Goal: Task Accomplishment & Management: Use online tool/utility

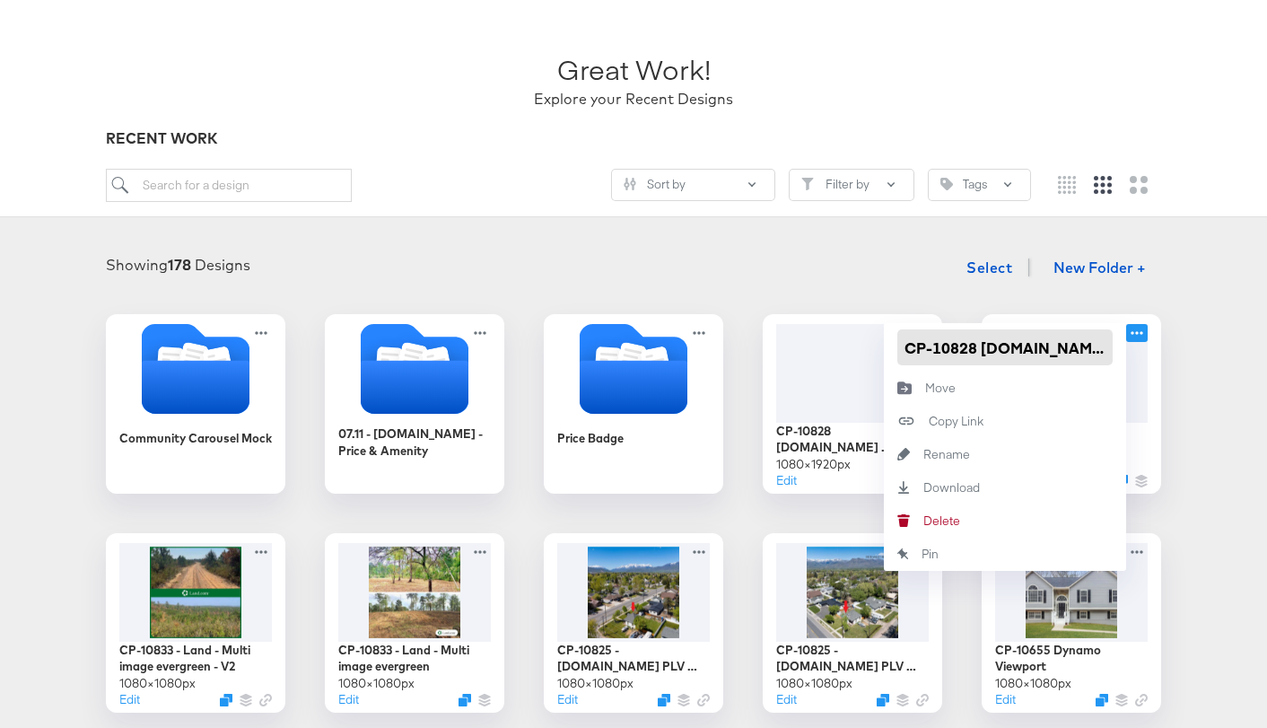
scroll to position [83, 0]
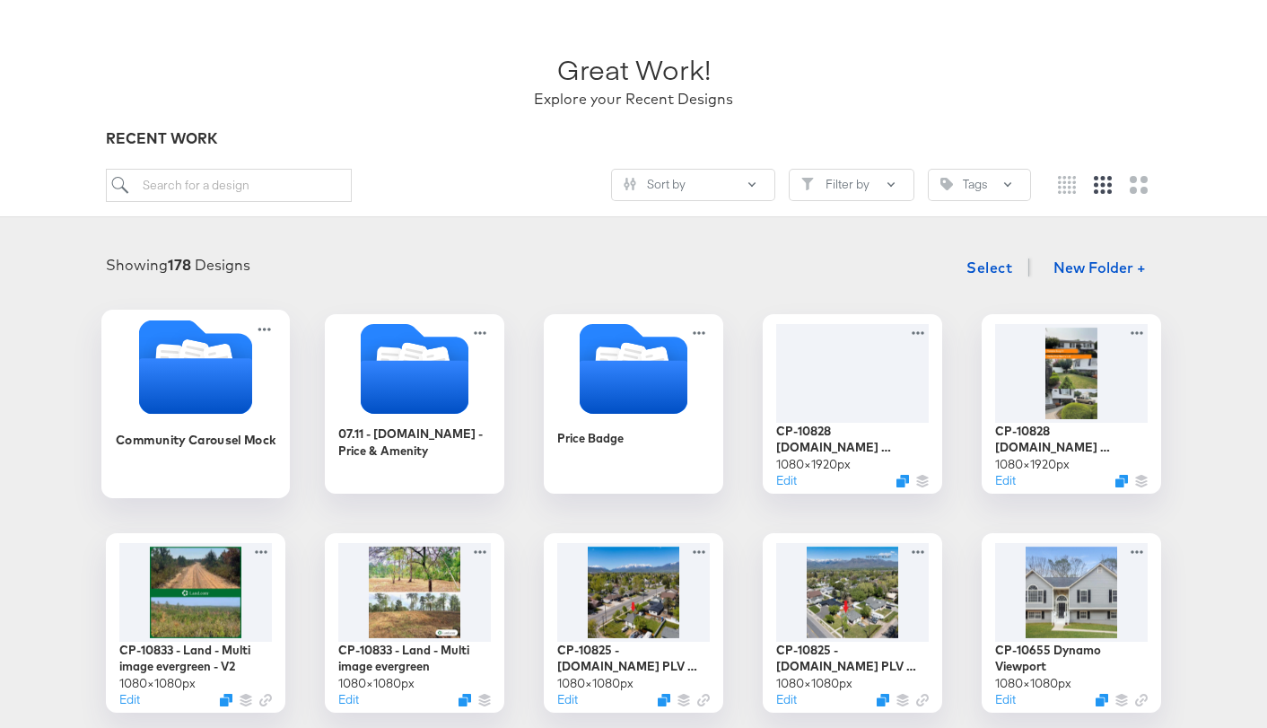
click at [212, 355] on icon "Folder" at bounding box center [219, 362] width 31 height 36
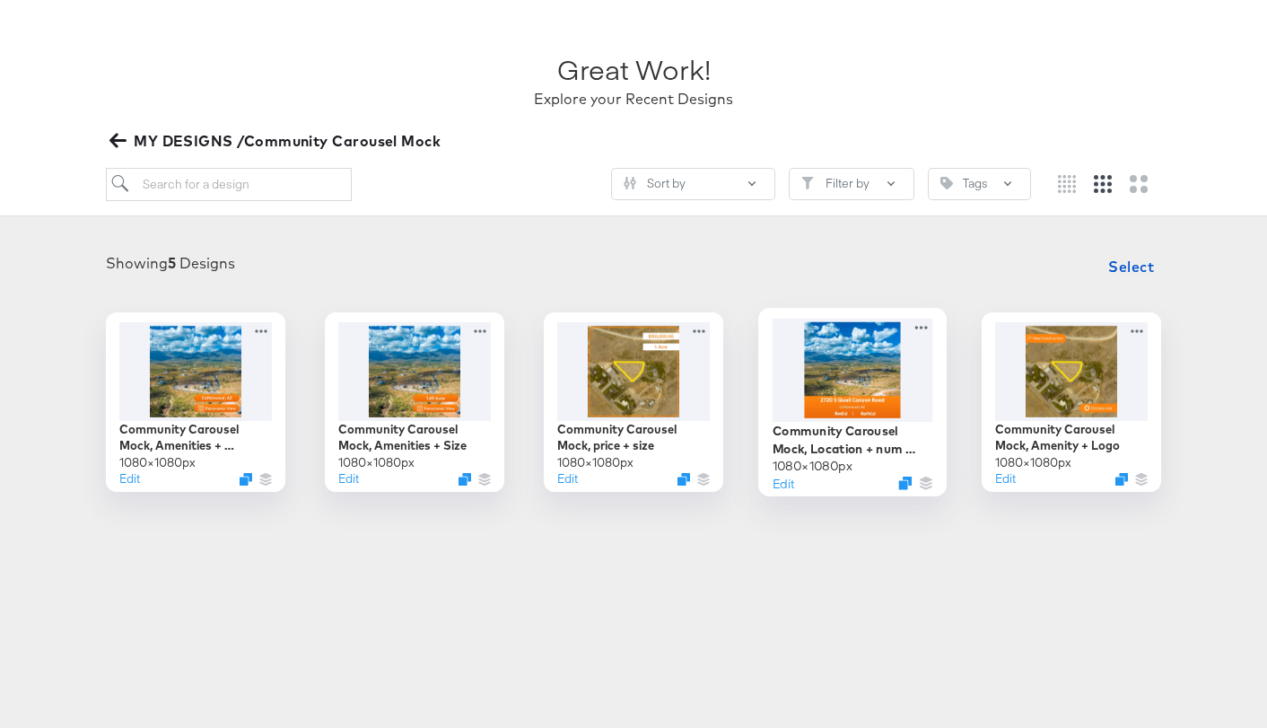
click at [858, 393] on div at bounding box center [853, 369] width 161 height 103
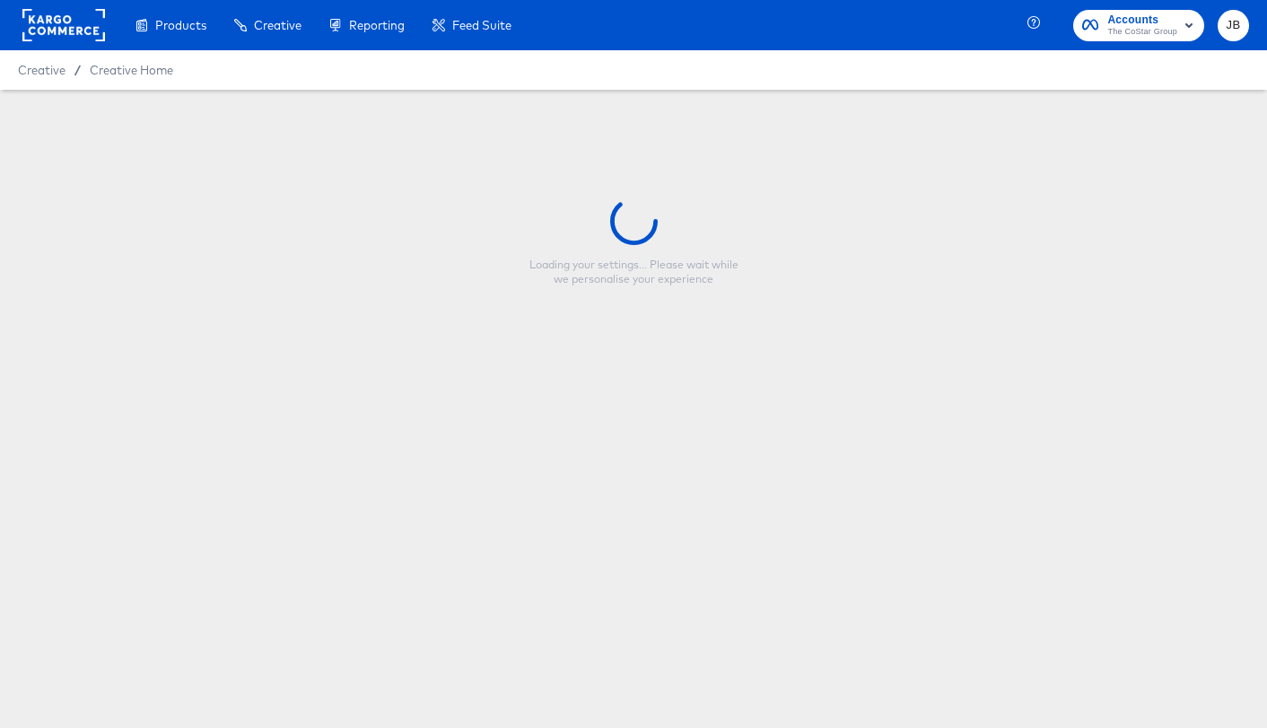
type input "Community Carousel Mock, Location + num beds"
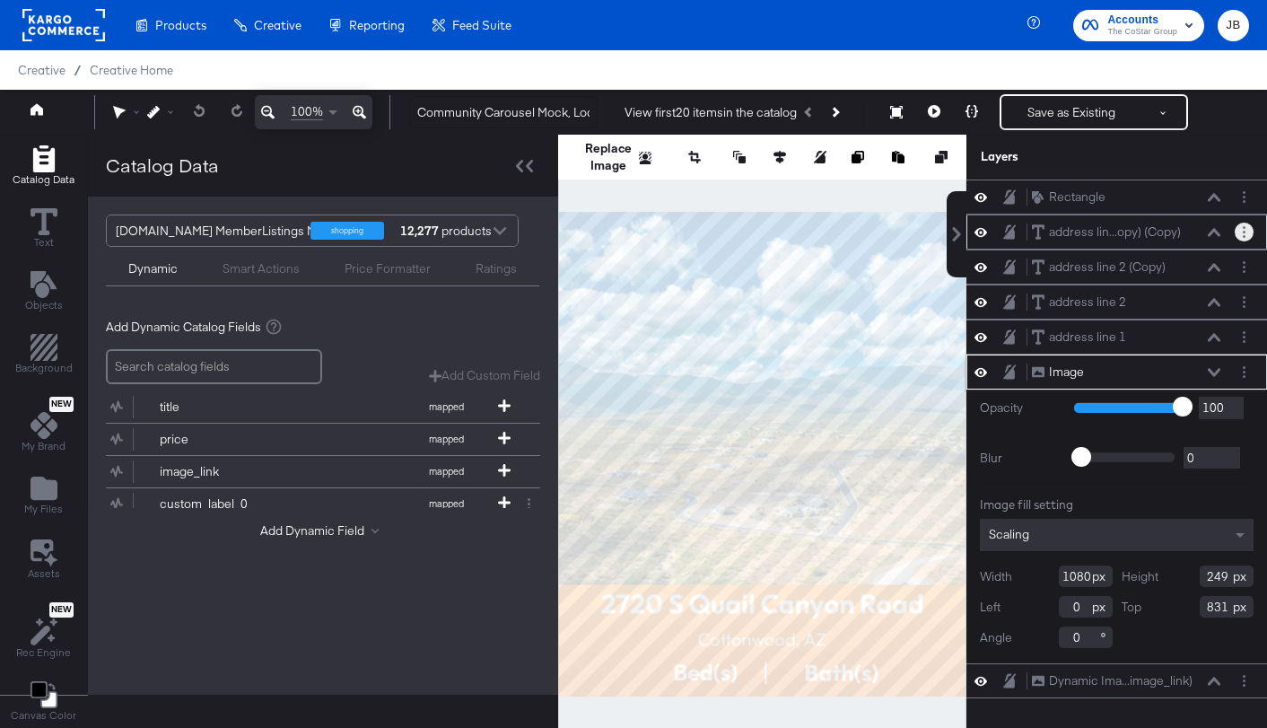
click at [1243, 228] on circle "Layer Options" at bounding box center [1244, 227] width 3 height 3
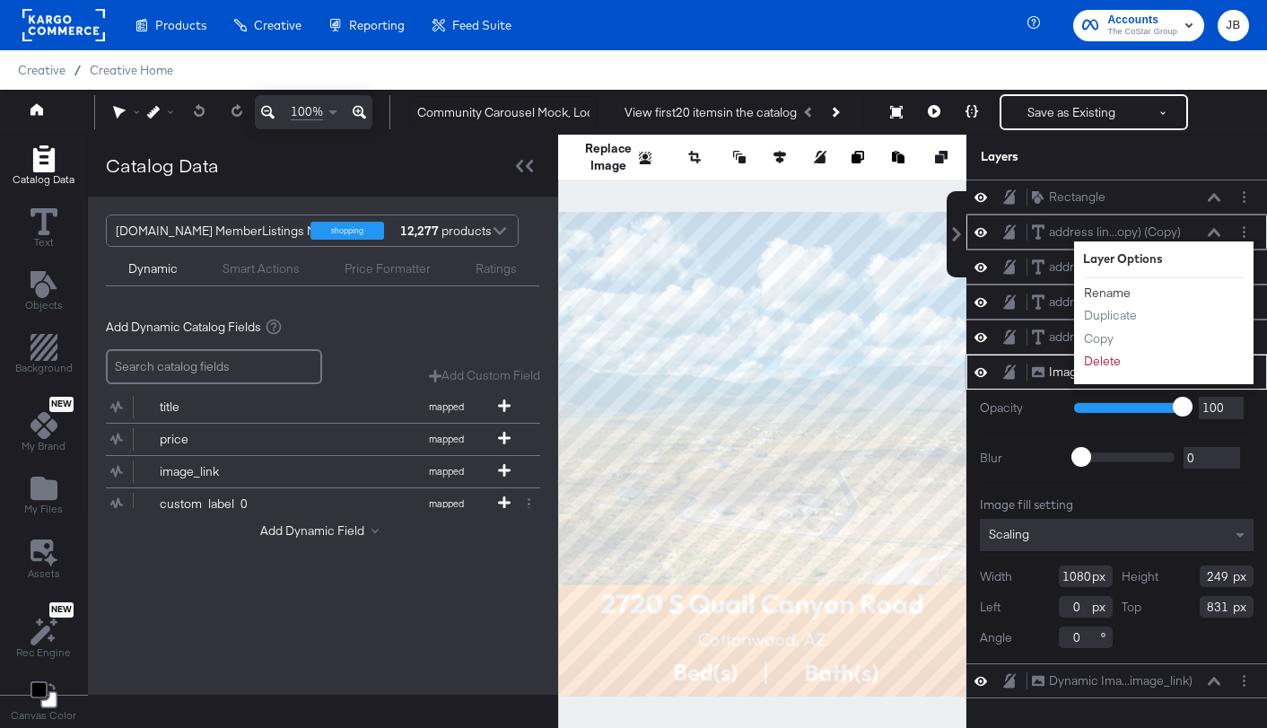
click at [1105, 293] on button "Rename" at bounding box center [1107, 293] width 48 height 19
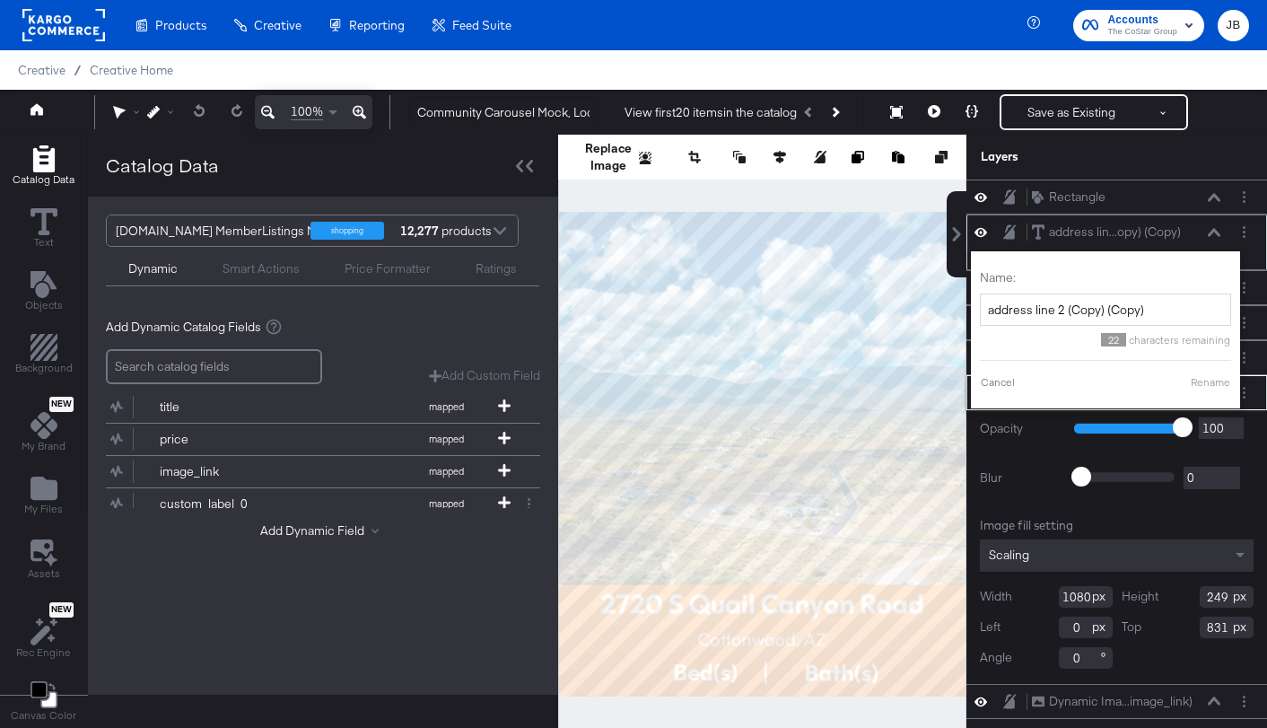
click at [1229, 216] on div "address lin...opy) (Copy) address line 2 (Copy) (Copy) Name: address line 2 (Co…" at bounding box center [1116, 242] width 301 height 56
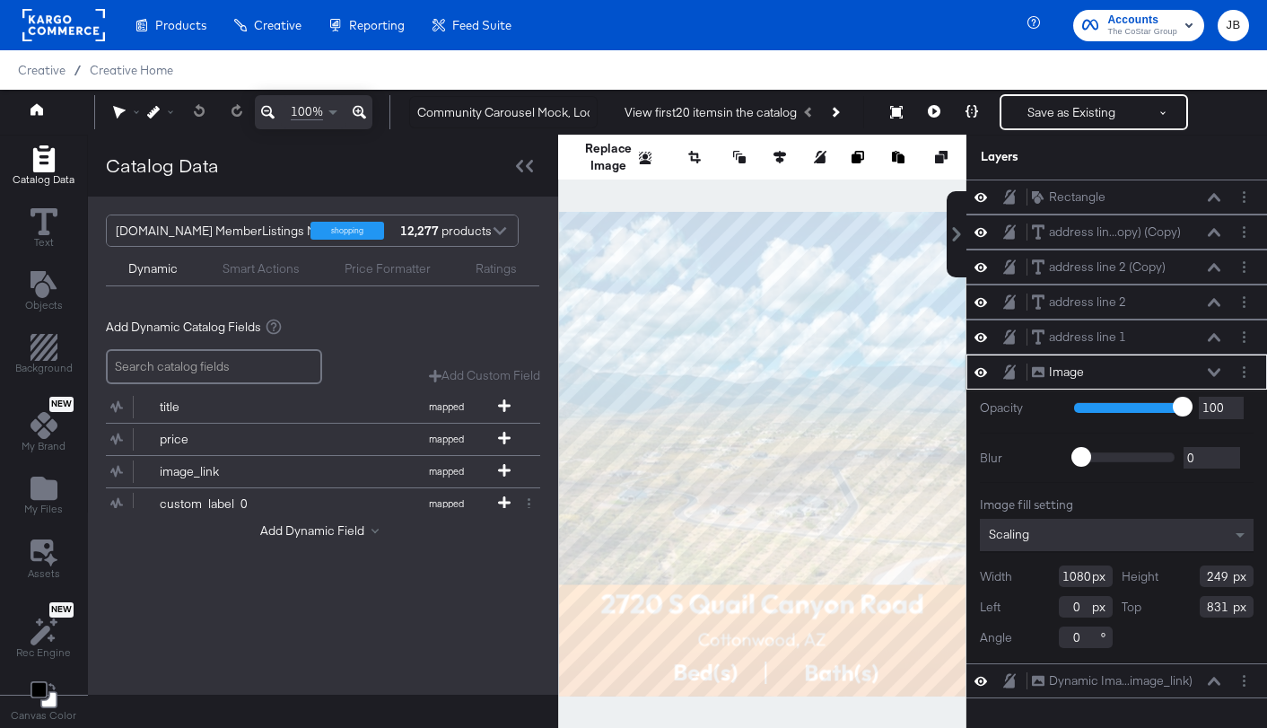
click at [1218, 228] on icon at bounding box center [1214, 232] width 13 height 9
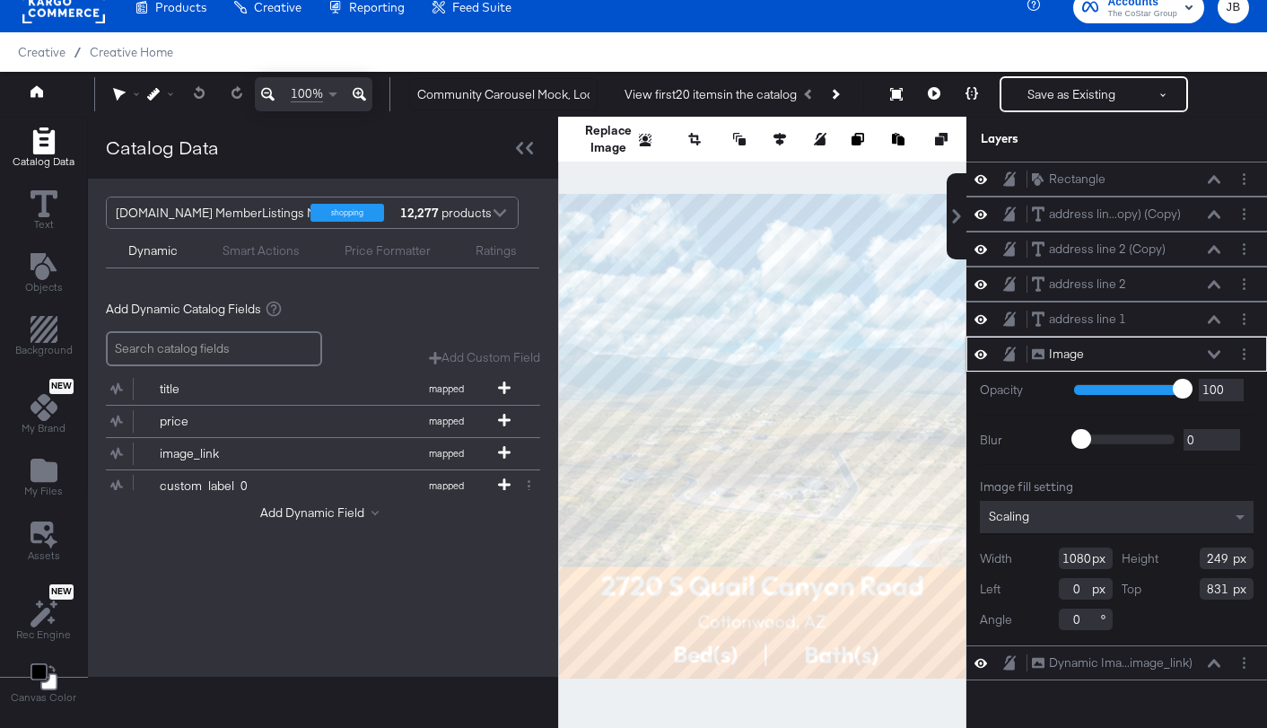
scroll to position [35, 0]
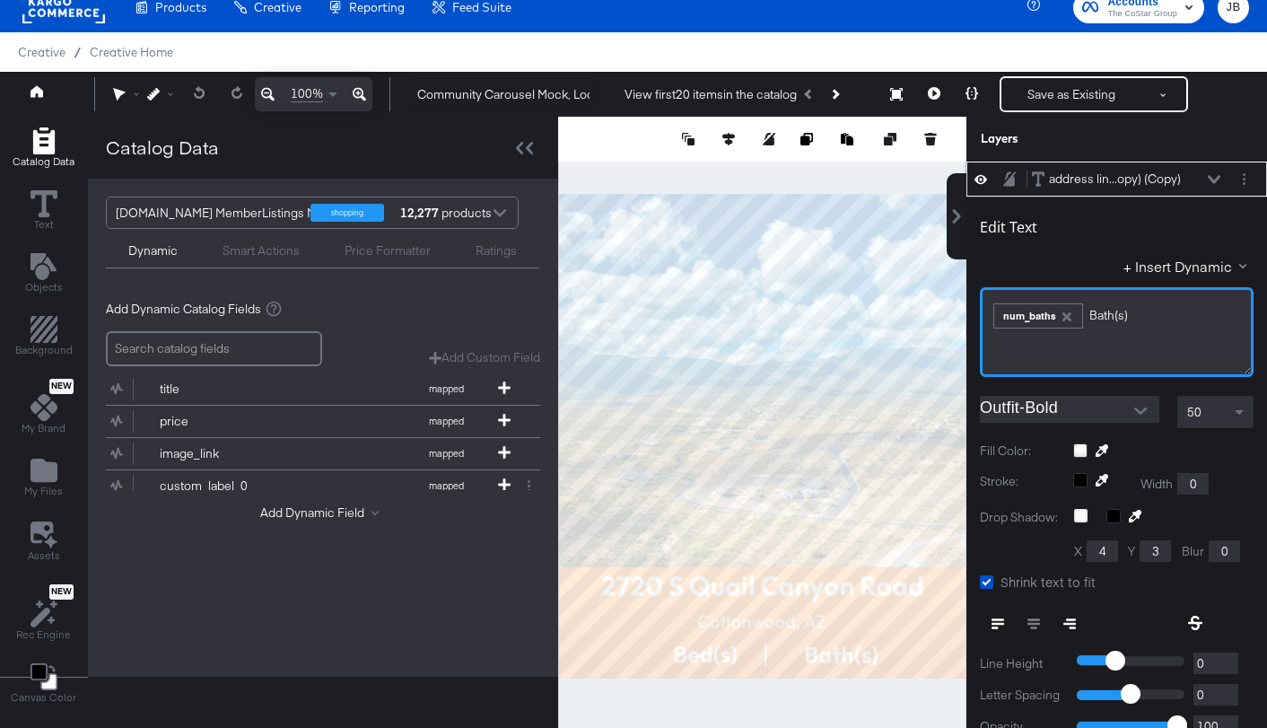
click at [1144, 318] on div "﻿ ﻿ num_baths Bath(s)﻿" at bounding box center [1116, 314] width 250 height 30
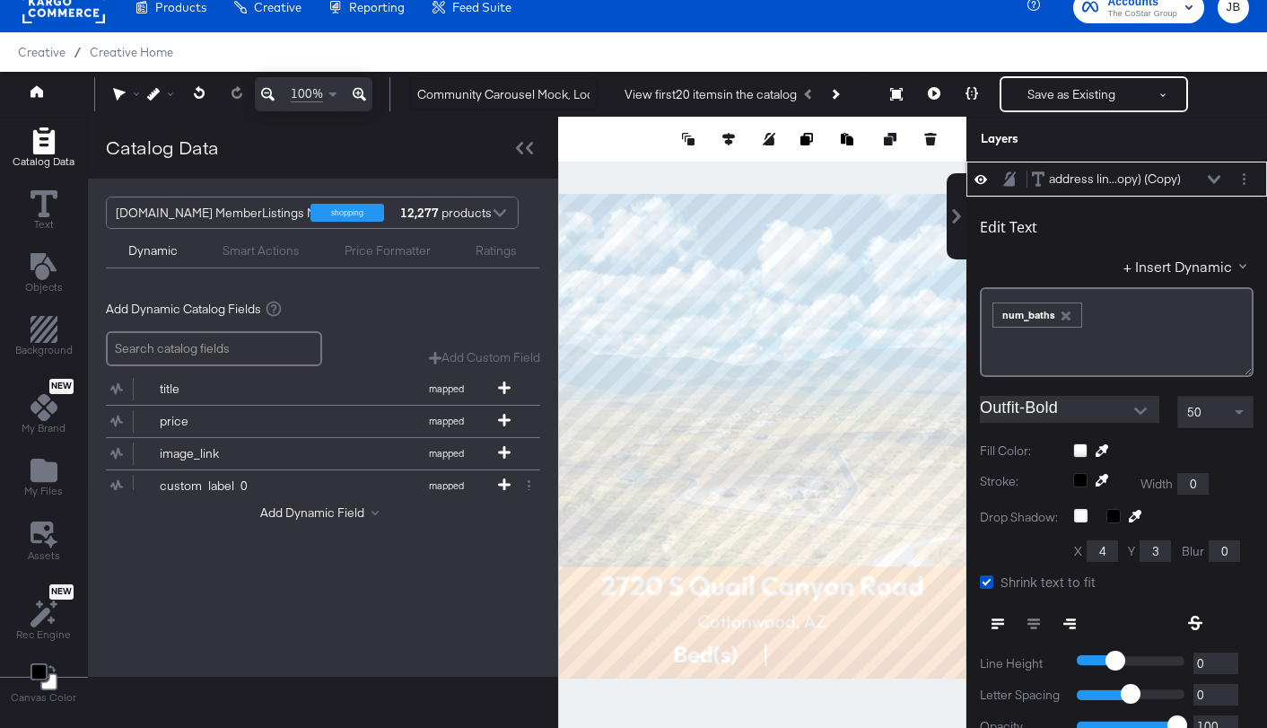
click at [1216, 178] on icon at bounding box center [1214, 179] width 13 height 9
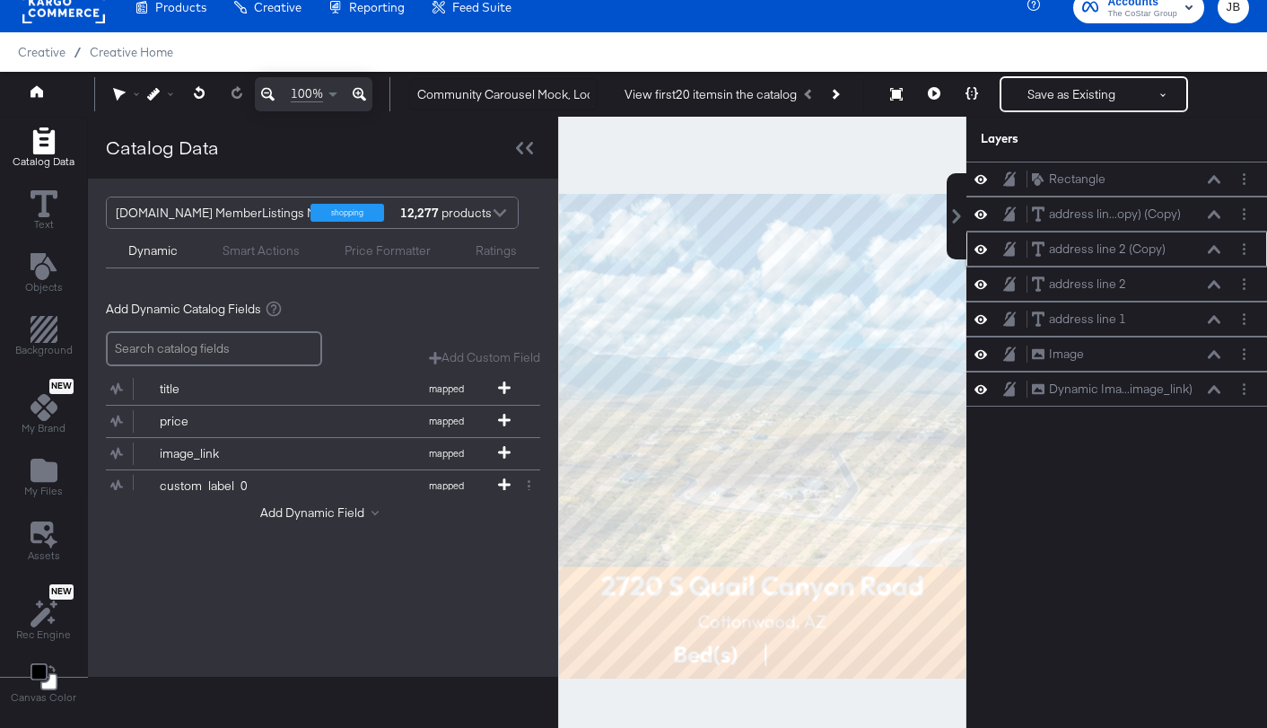
click at [1222, 249] on div "address line 2 (Copy) address line 2 (Copy)" at bounding box center [1131, 249] width 200 height 19
click at [1216, 253] on button at bounding box center [1214, 249] width 14 height 11
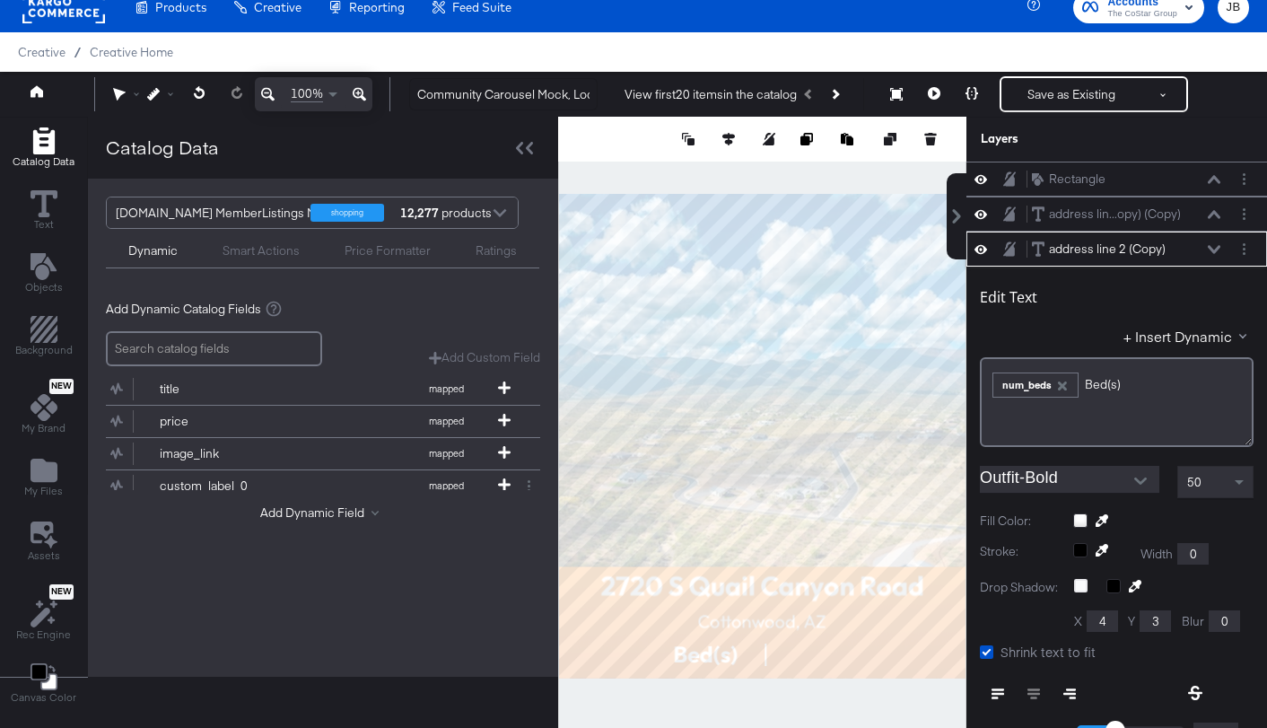
scroll to position [70, 0]
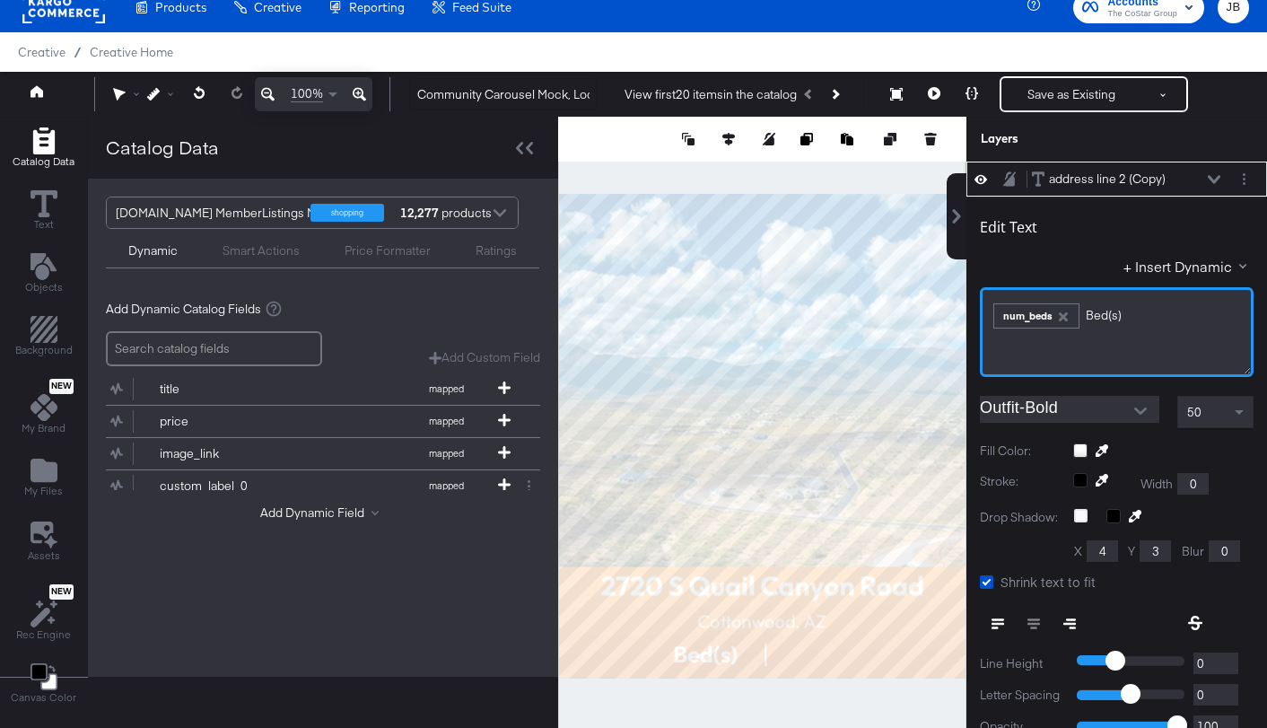
click at [1134, 321] on div "﻿ ﻿ num_beds Bed(s)﻿" at bounding box center [1116, 314] width 250 height 30
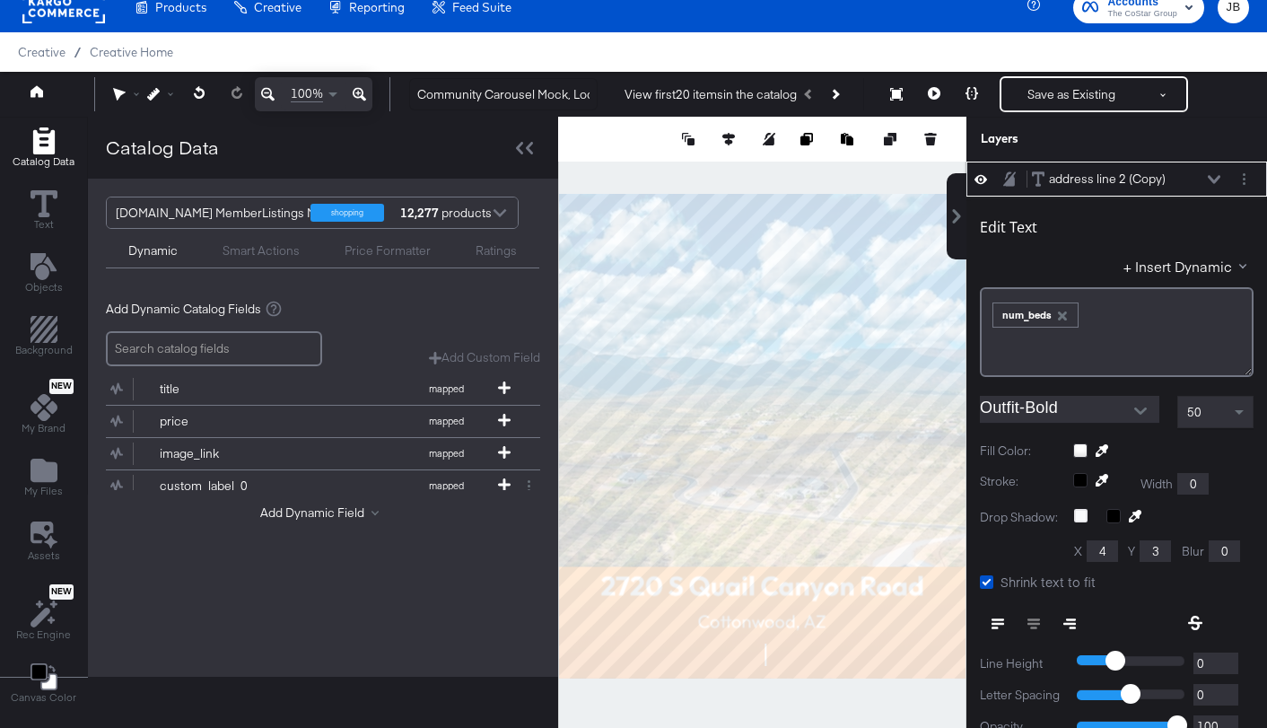
click at [1212, 178] on icon at bounding box center [1214, 179] width 13 height 9
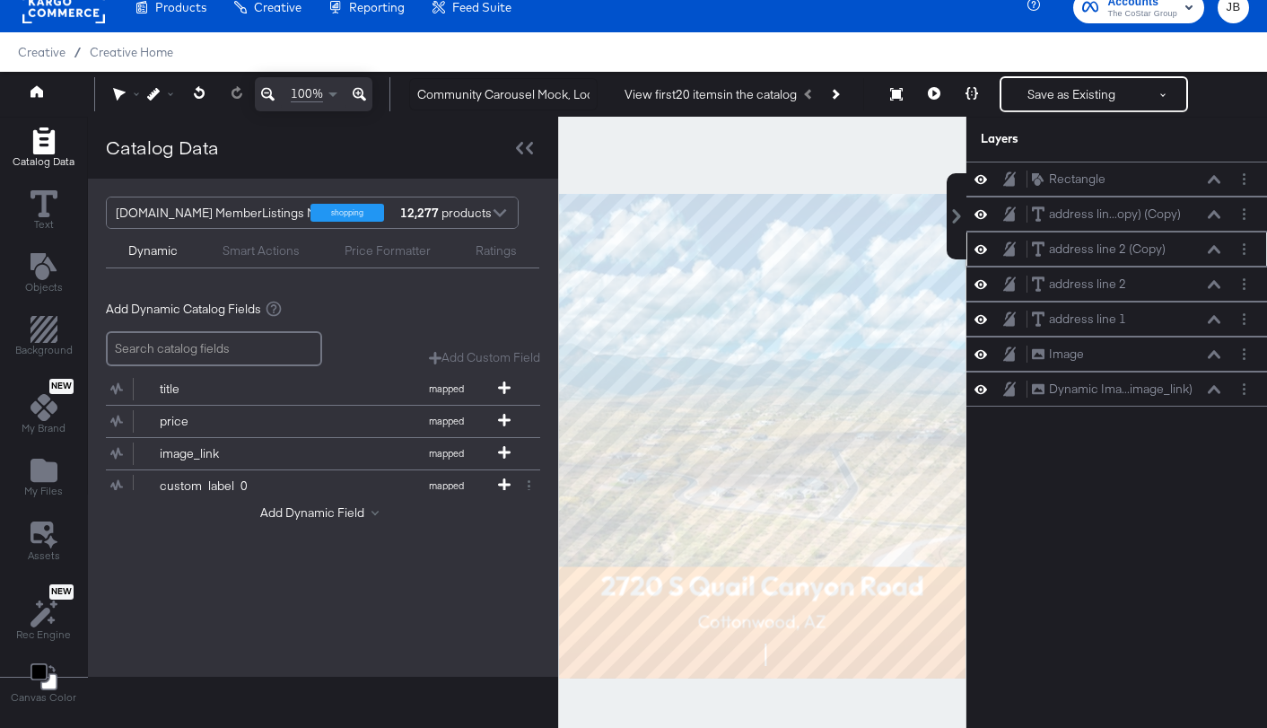
scroll to position [0, 0]
click at [937, 94] on icon at bounding box center [934, 93] width 13 height 13
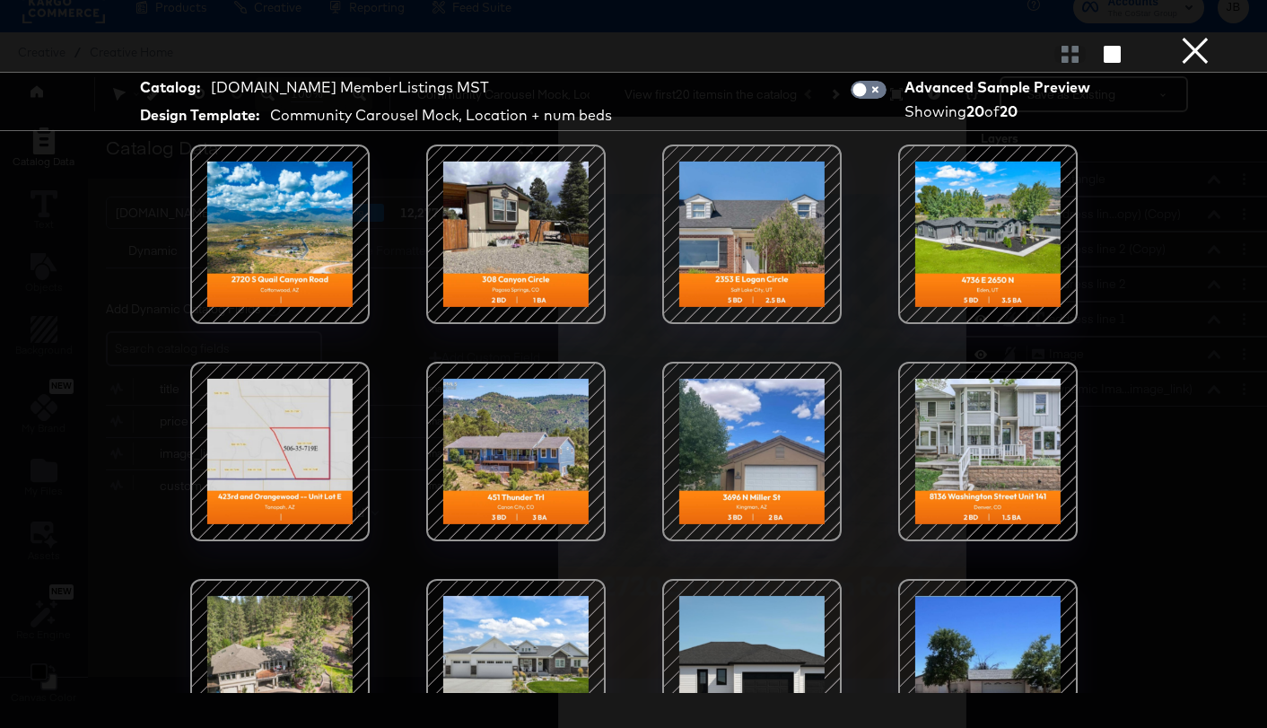
click at [1189, 36] on button "×" at bounding box center [1195, 18] width 36 height 36
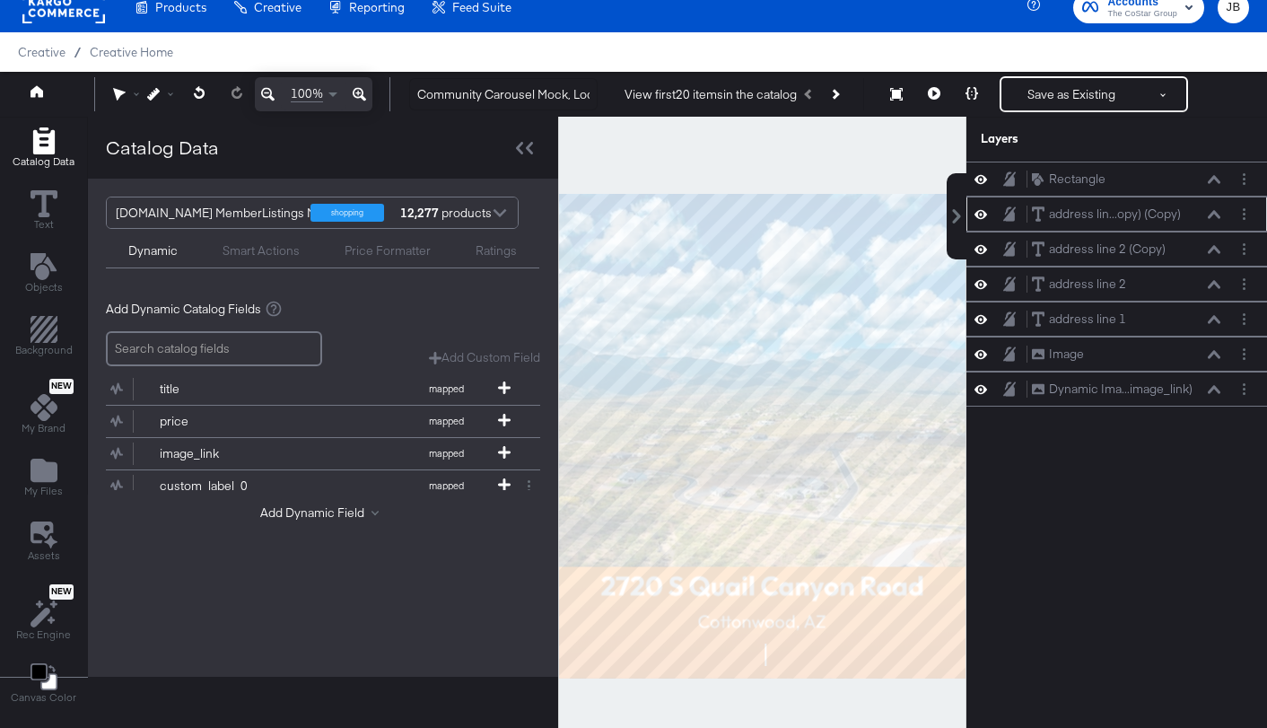
click at [1208, 212] on icon at bounding box center [1214, 214] width 13 height 9
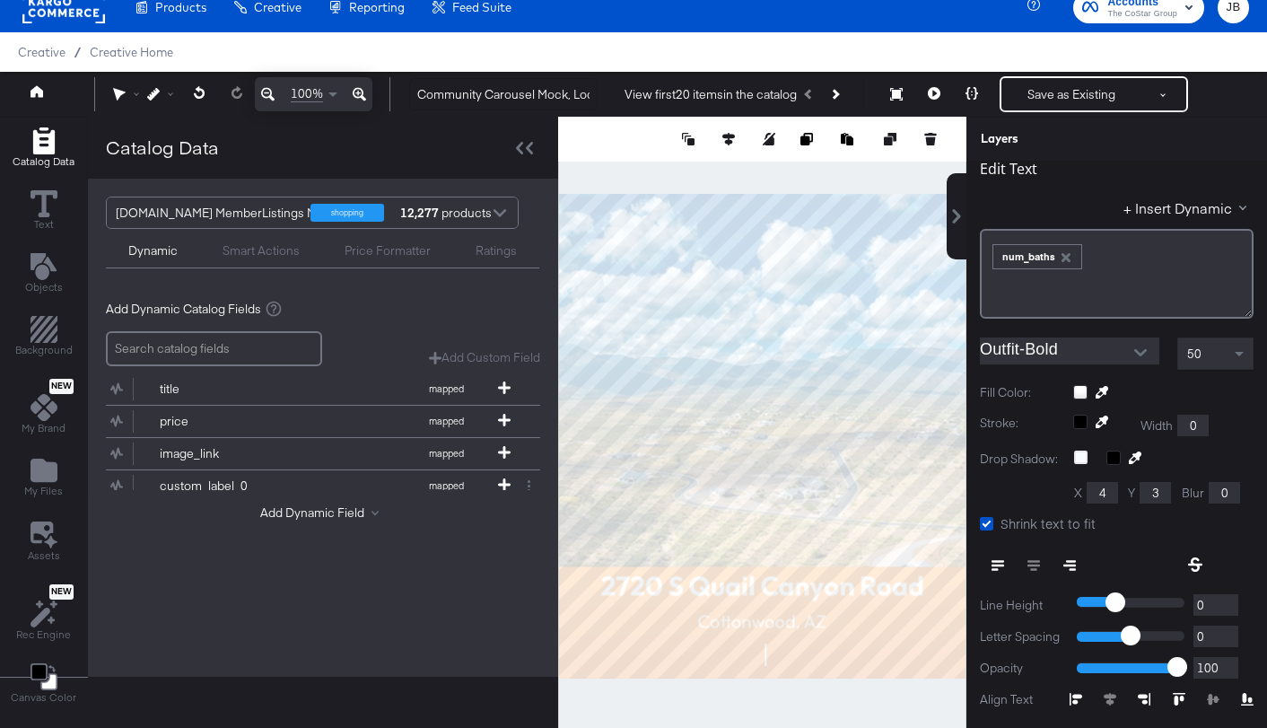
scroll to position [102, 0]
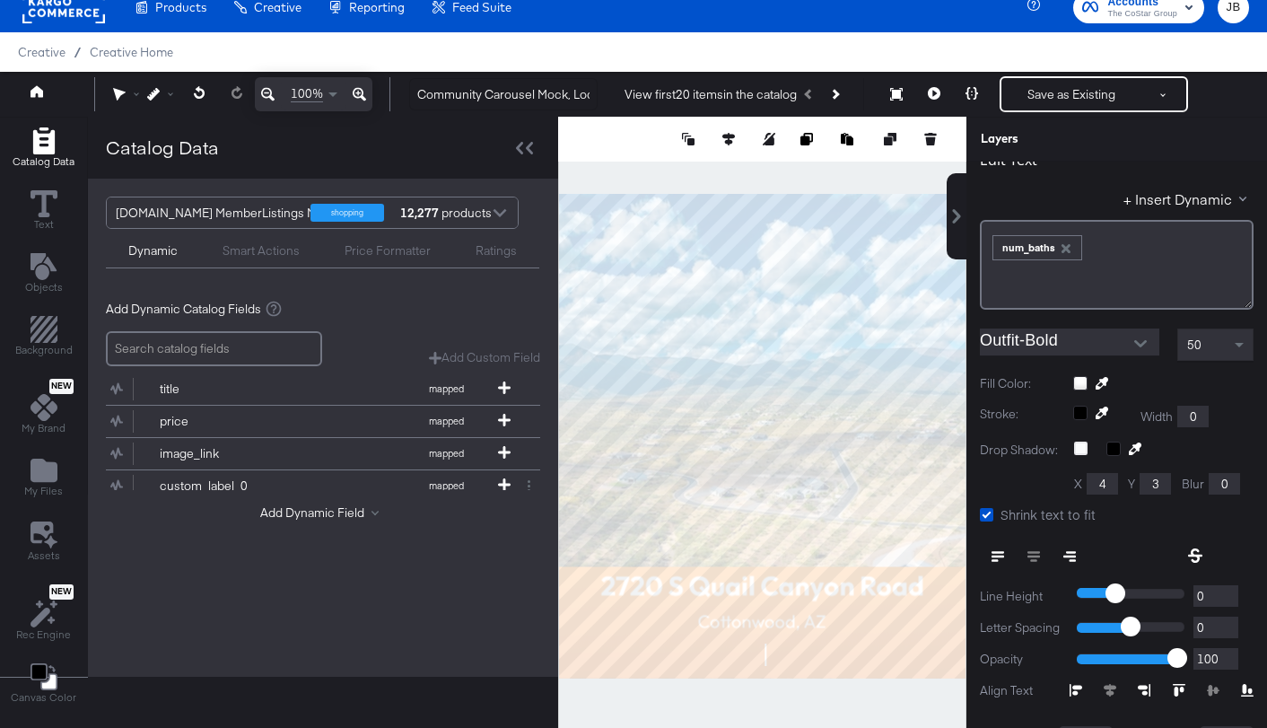
click at [1000, 554] on icon at bounding box center [997, 556] width 13 height 13
type input "326"
type input "574"
type input "980"
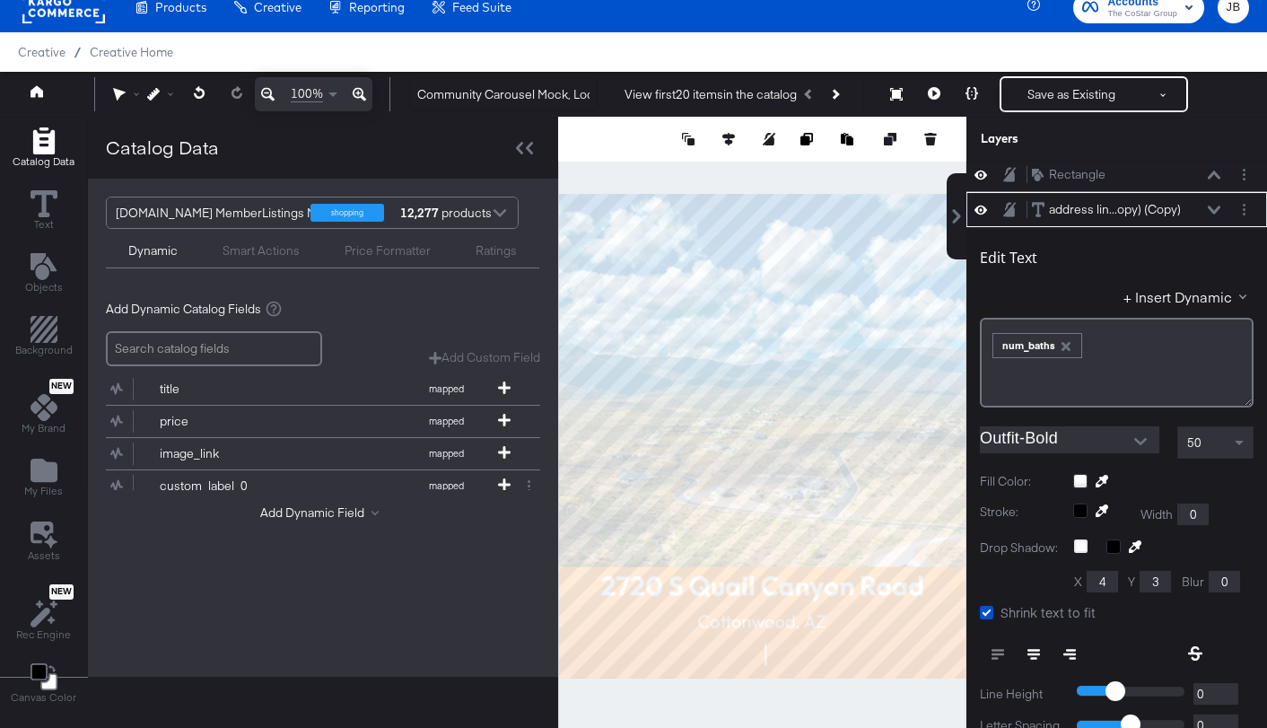
scroll to position [0, 0]
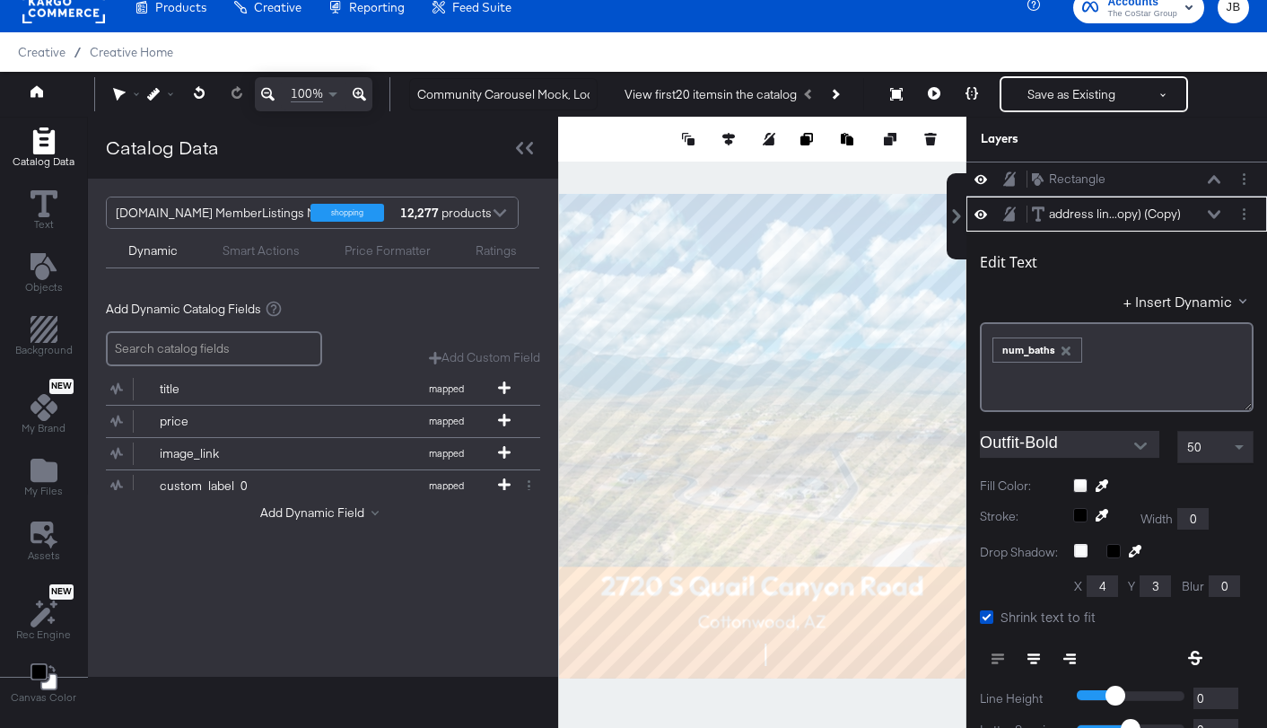
click at [1214, 214] on icon at bounding box center [1214, 214] width 13 height 9
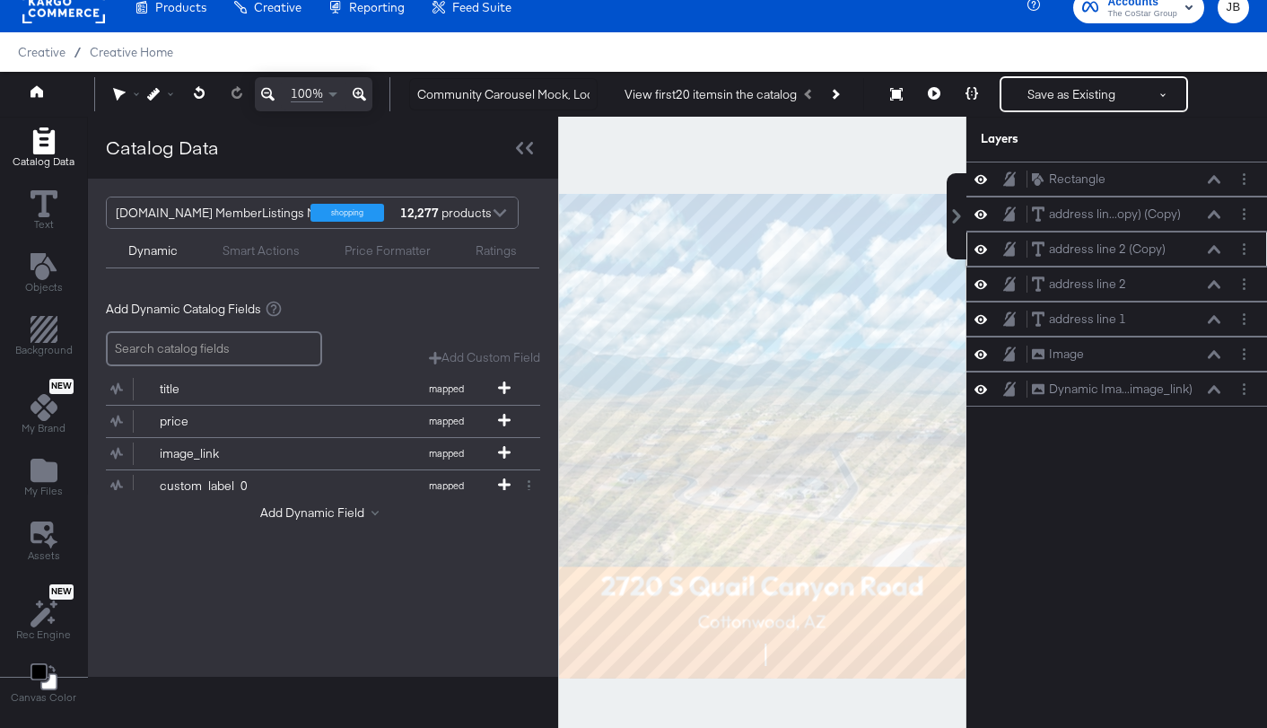
click at [1213, 252] on icon at bounding box center [1214, 249] width 13 height 9
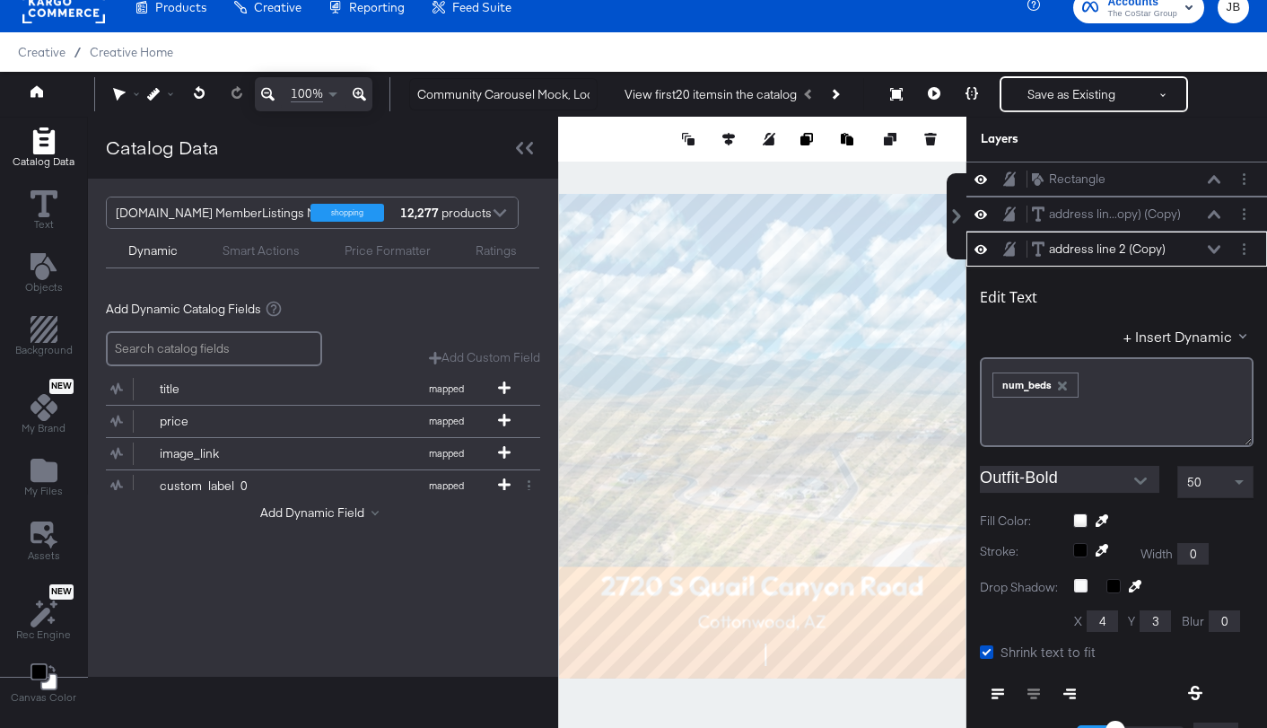
scroll to position [70, 0]
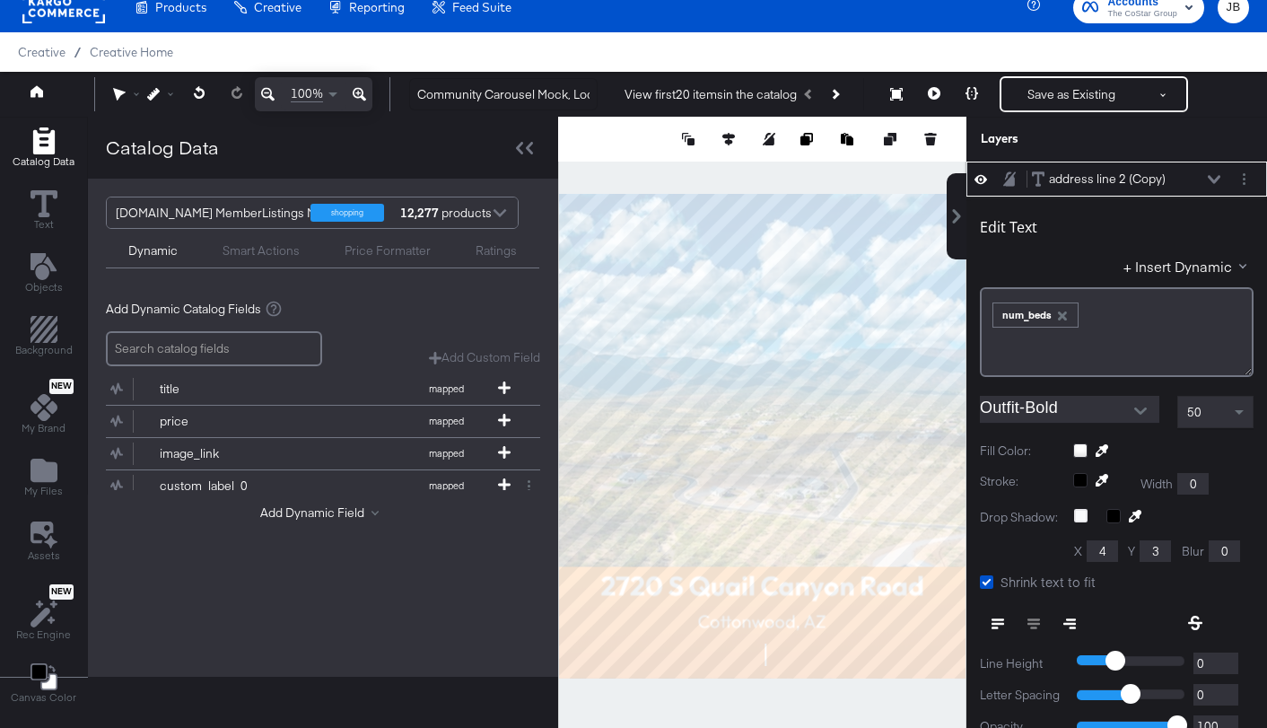
click at [989, 614] on button at bounding box center [998, 623] width 36 height 32
type input "351"
type input "246"
type input "286"
click at [930, 92] on icon at bounding box center [934, 93] width 13 height 13
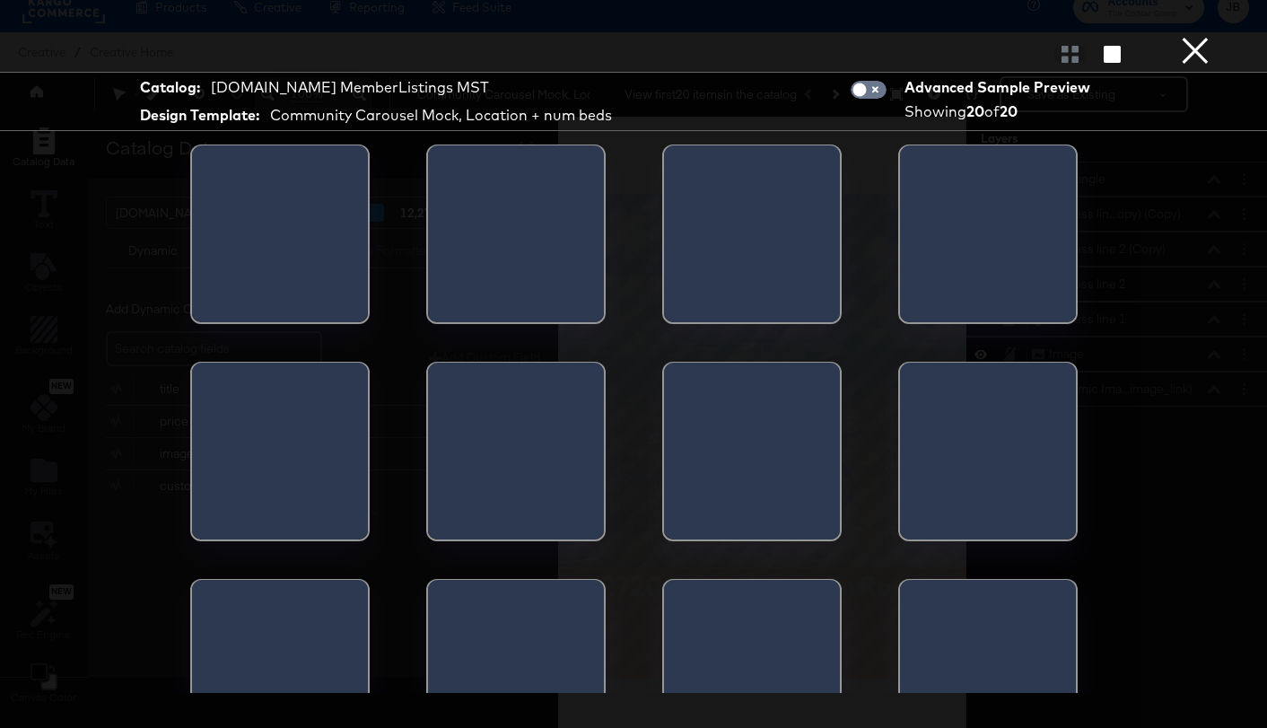
scroll to position [0, 0]
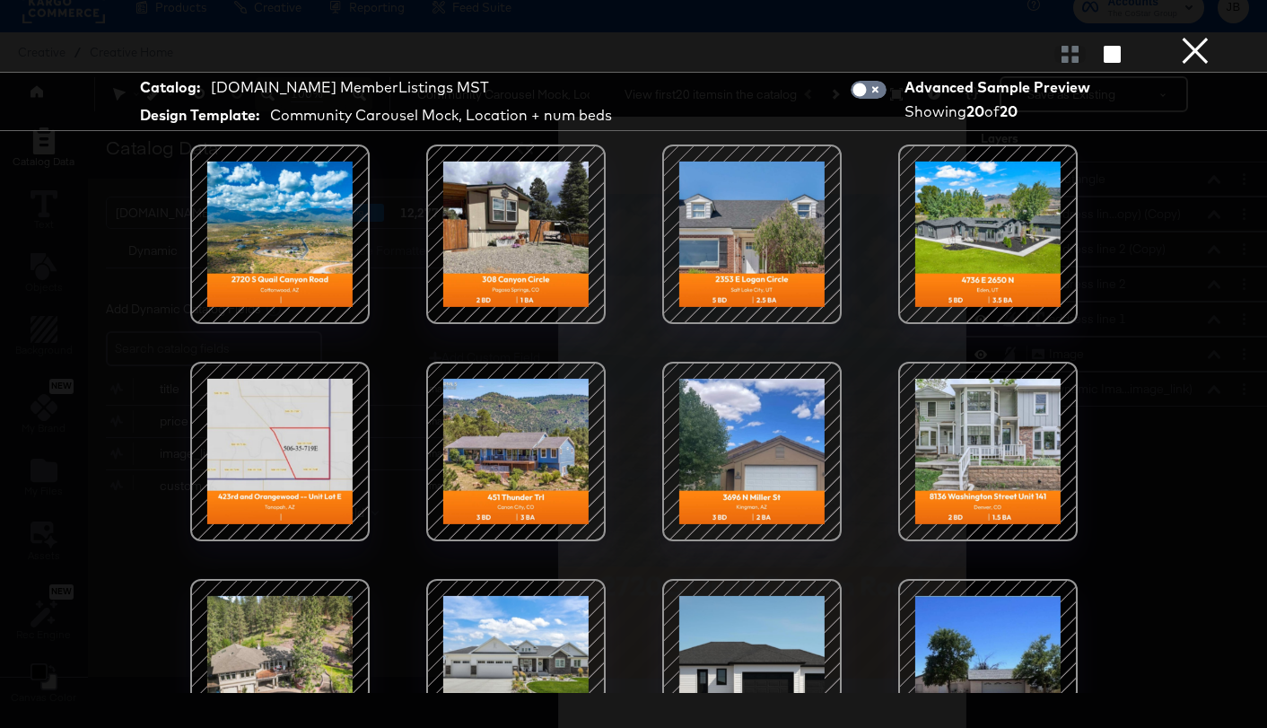
click at [1203, 36] on button "×" at bounding box center [1195, 18] width 36 height 36
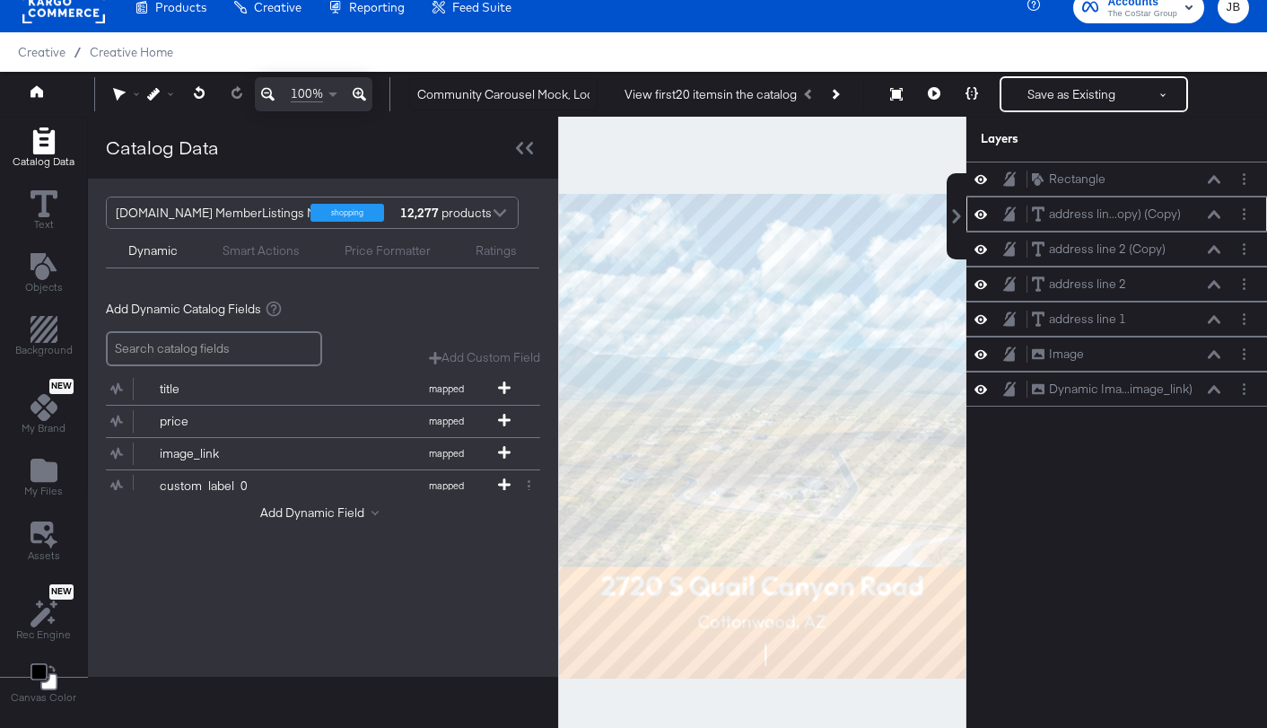
click at [1214, 216] on icon at bounding box center [1214, 214] width 13 height 9
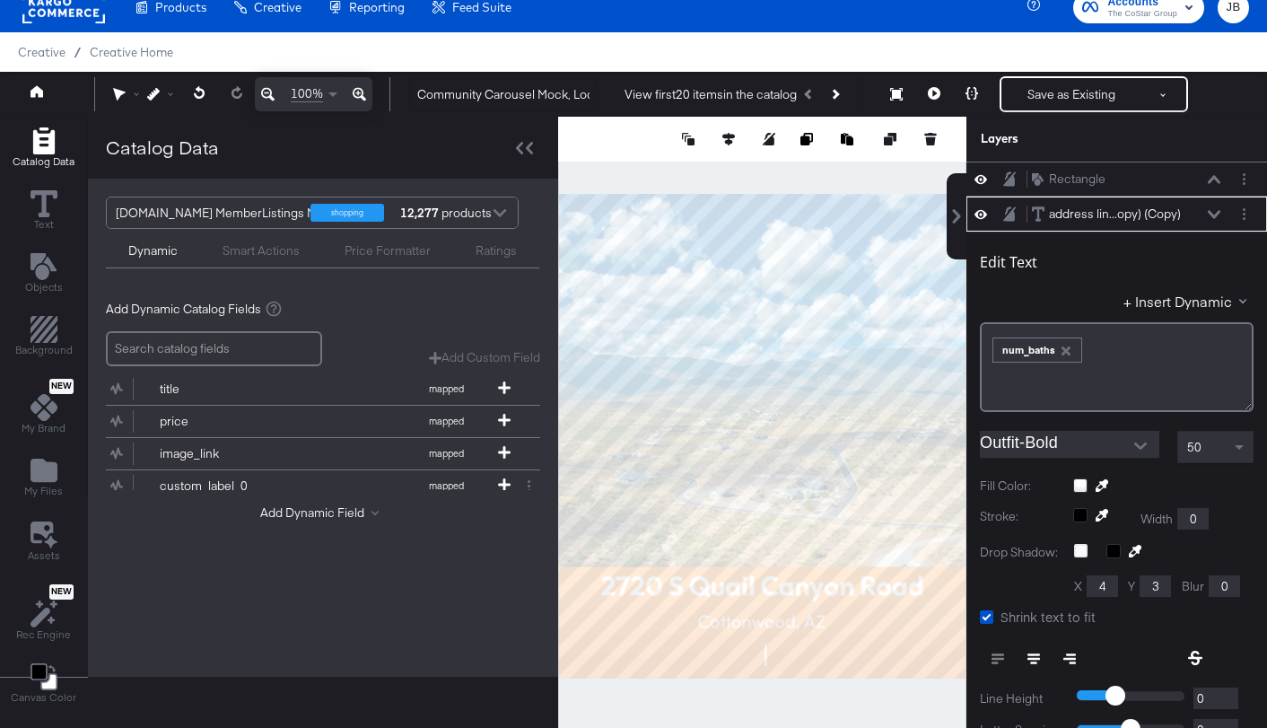
scroll to position [35, 0]
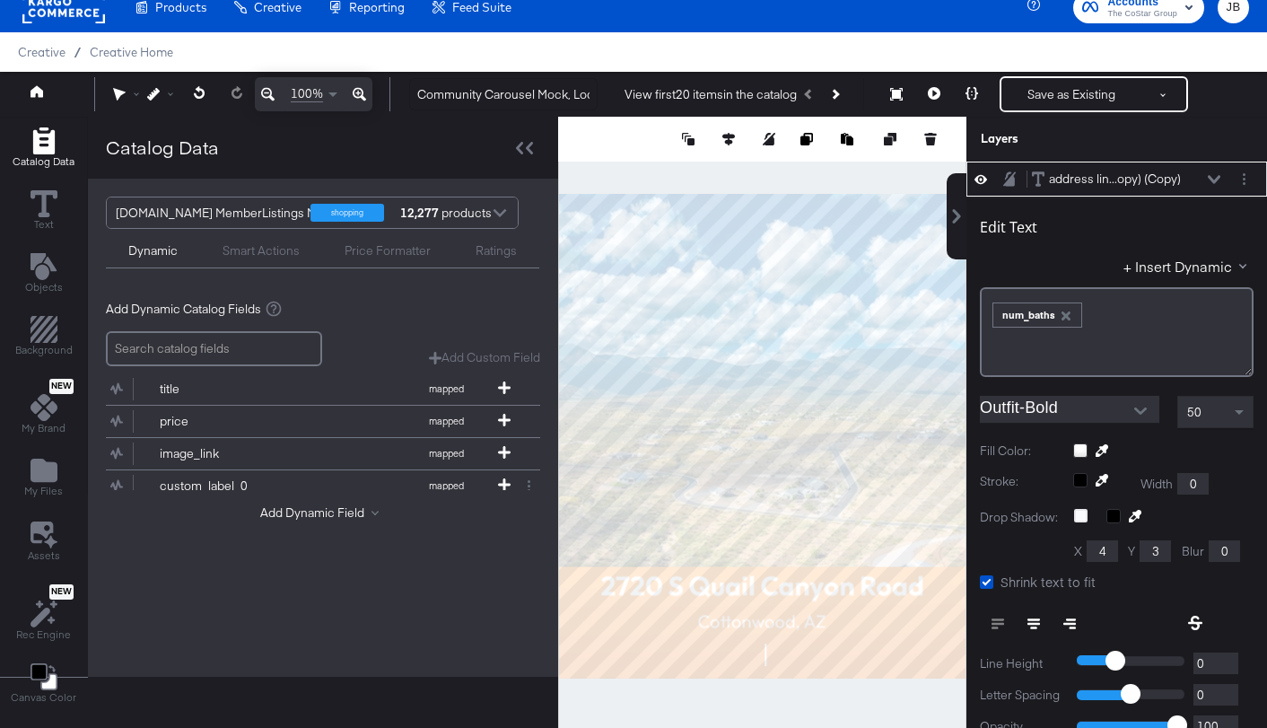
type input "200"
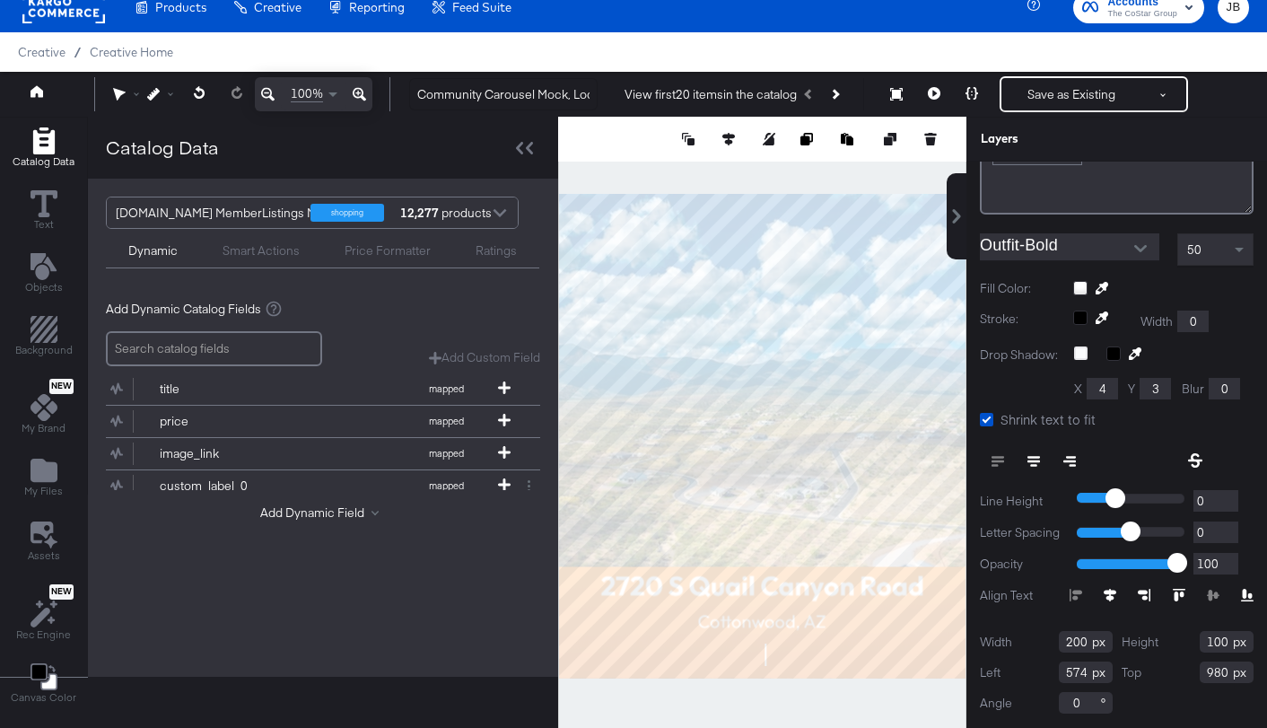
scroll to position [232, 0]
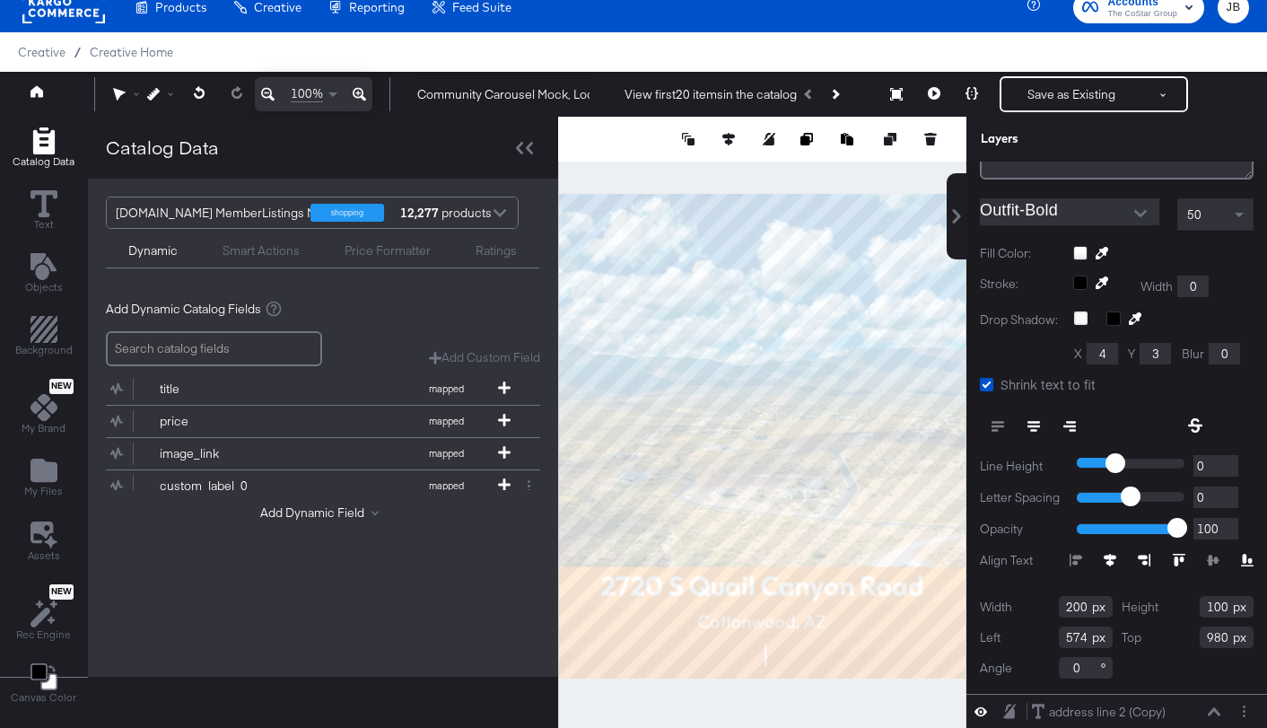
click at [1080, 603] on input "200" at bounding box center [1086, 607] width 54 height 22
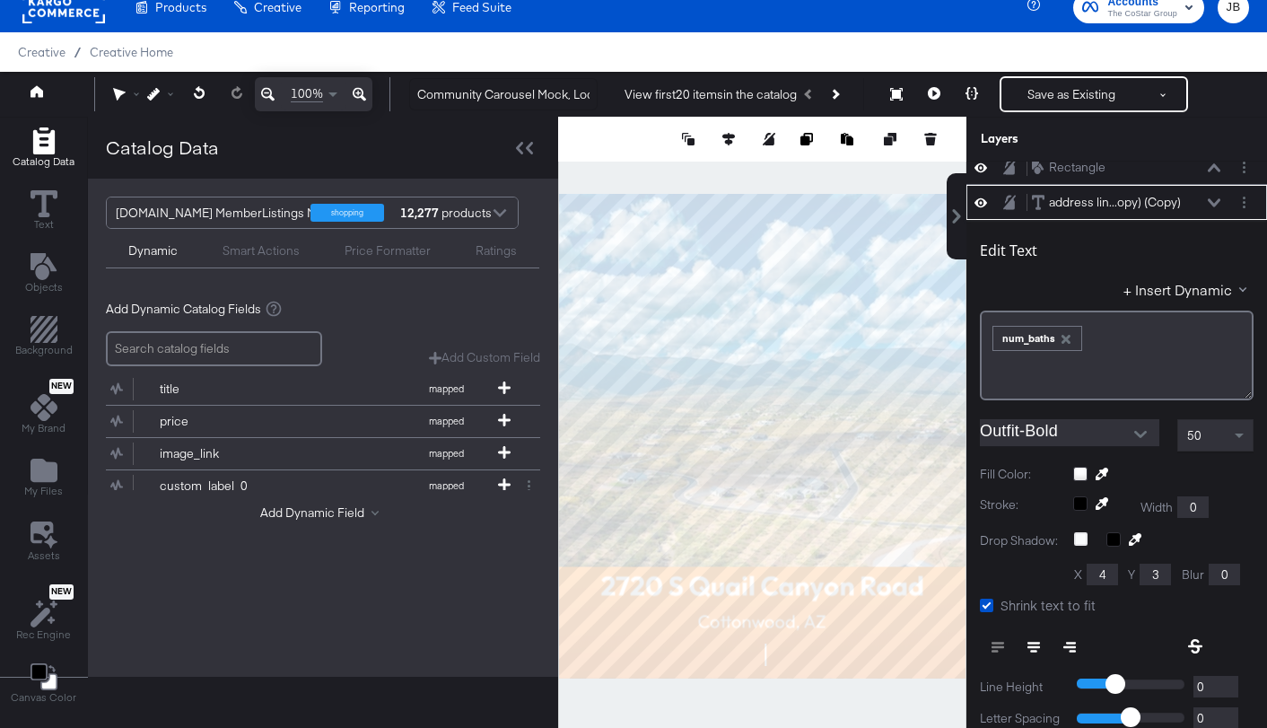
scroll to position [0, 0]
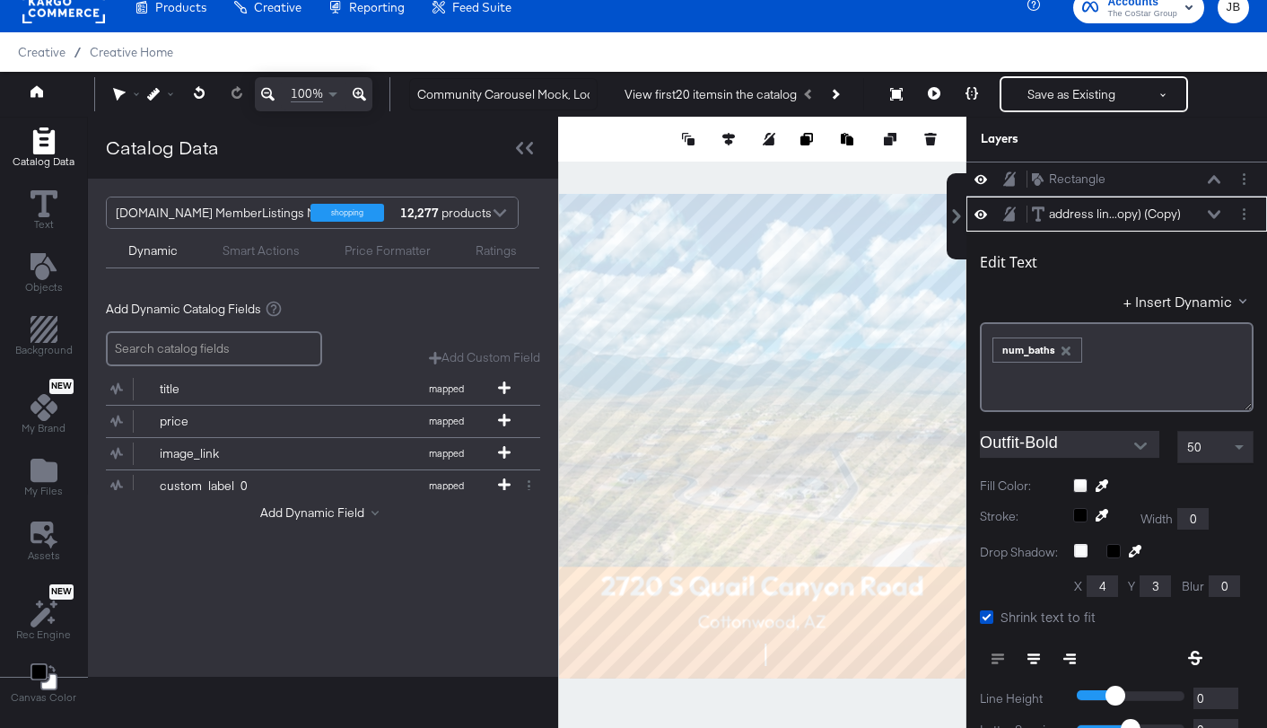
click at [1217, 214] on icon at bounding box center [1214, 214] width 13 height 8
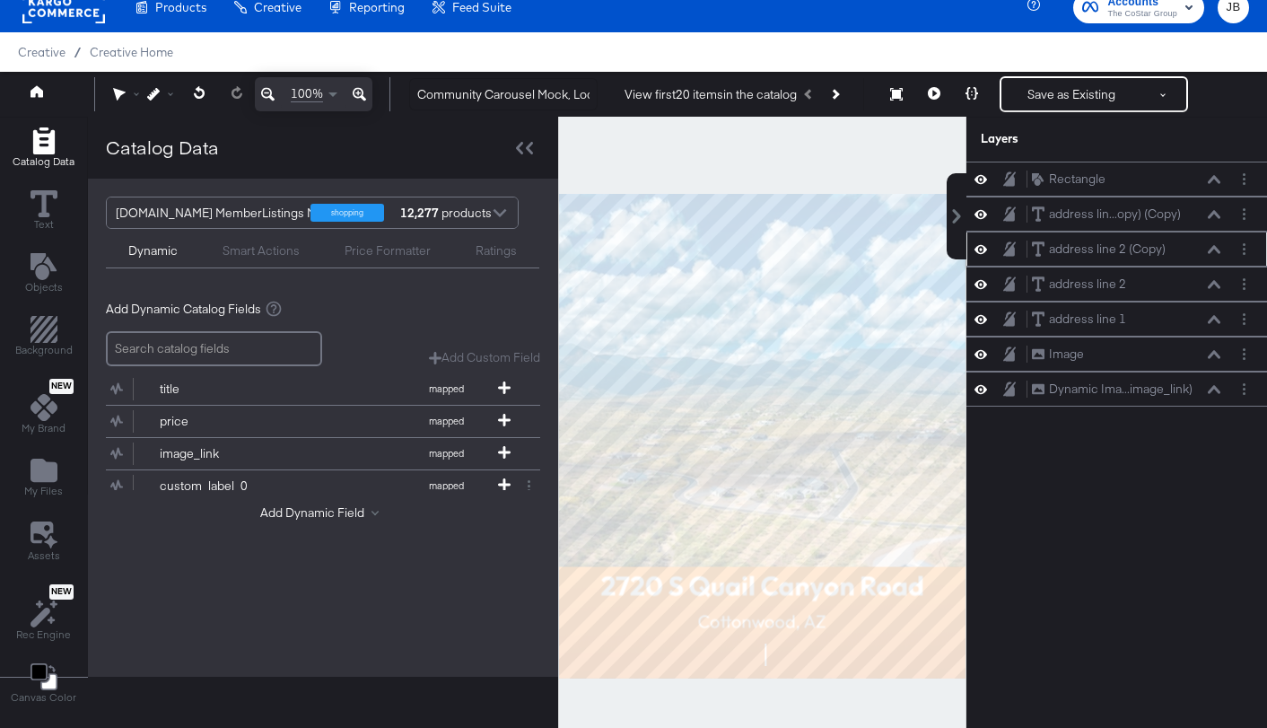
click at [1220, 252] on button at bounding box center [1214, 249] width 14 height 11
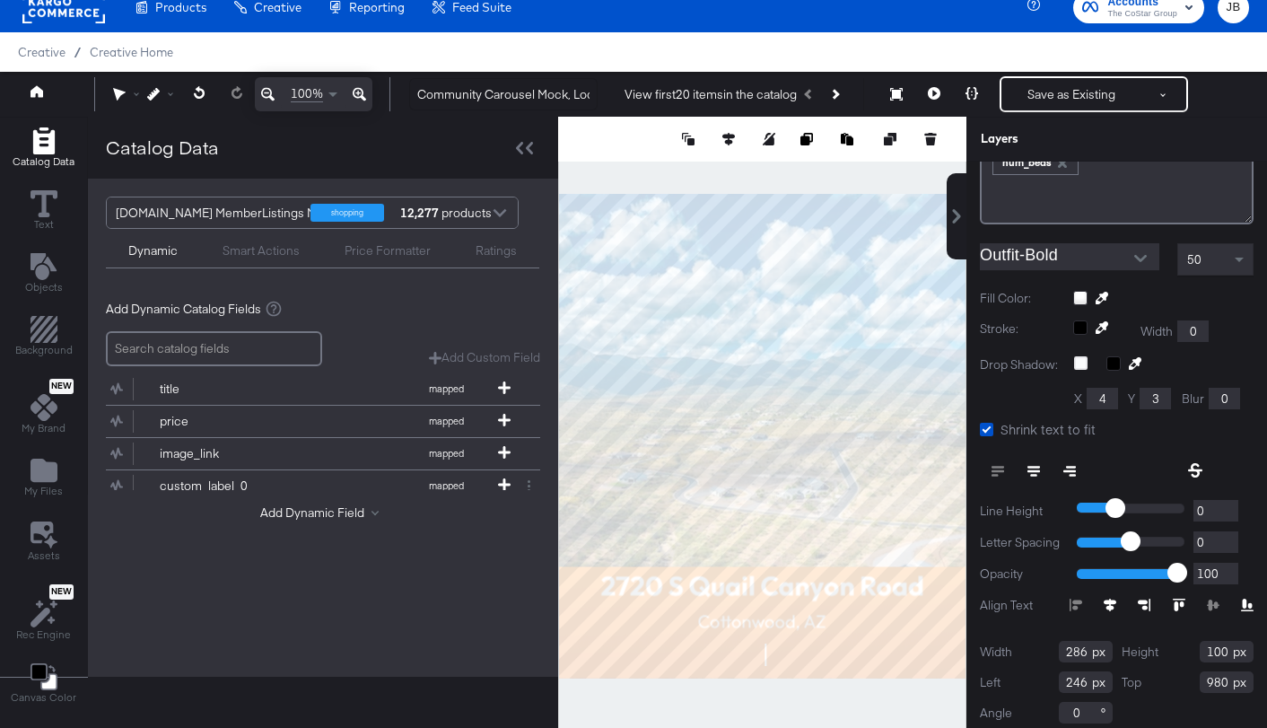
scroll to position [245, 0]
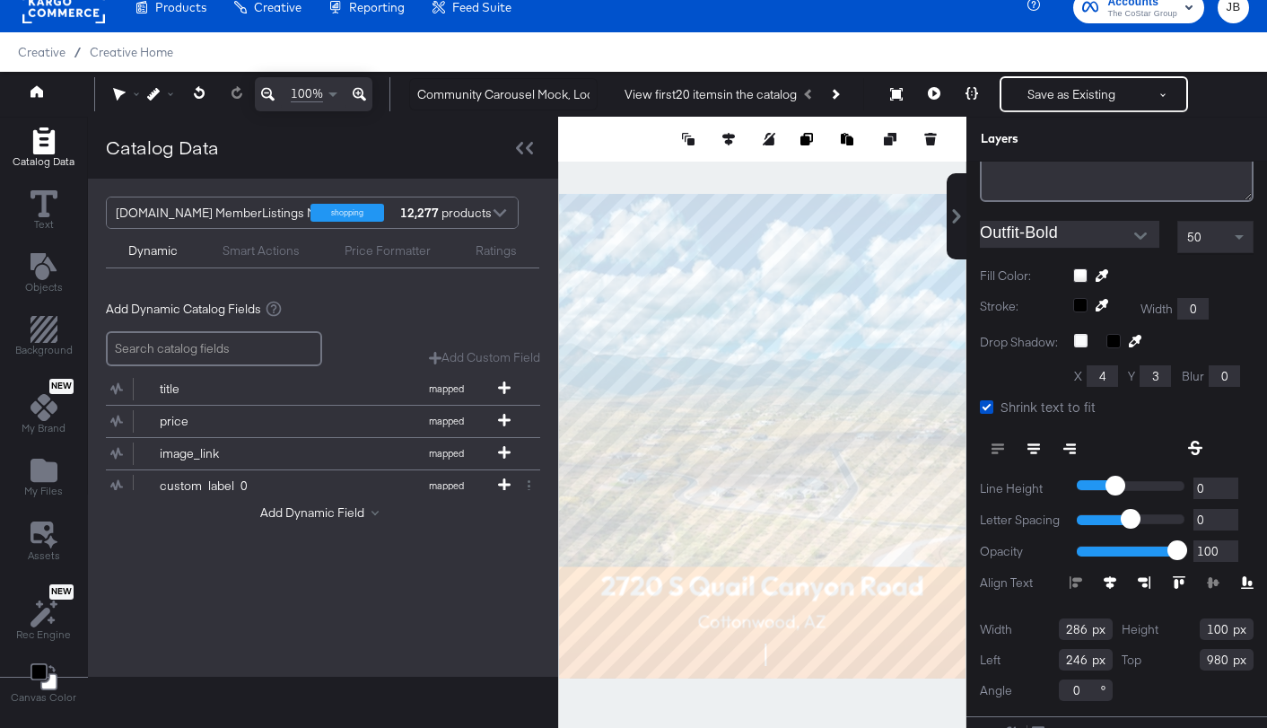
click at [1087, 639] on input "286" at bounding box center [1086, 629] width 54 height 22
type input "200"
type input "282"
type input "977"
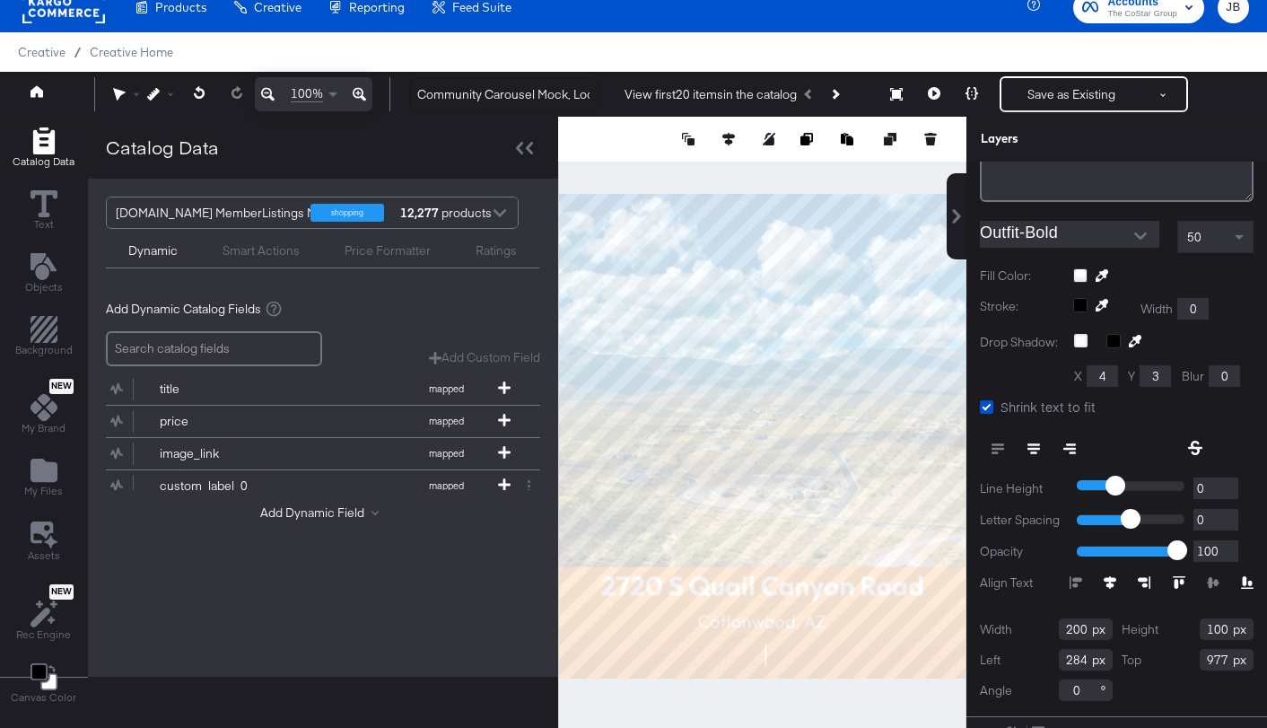
type input "324"
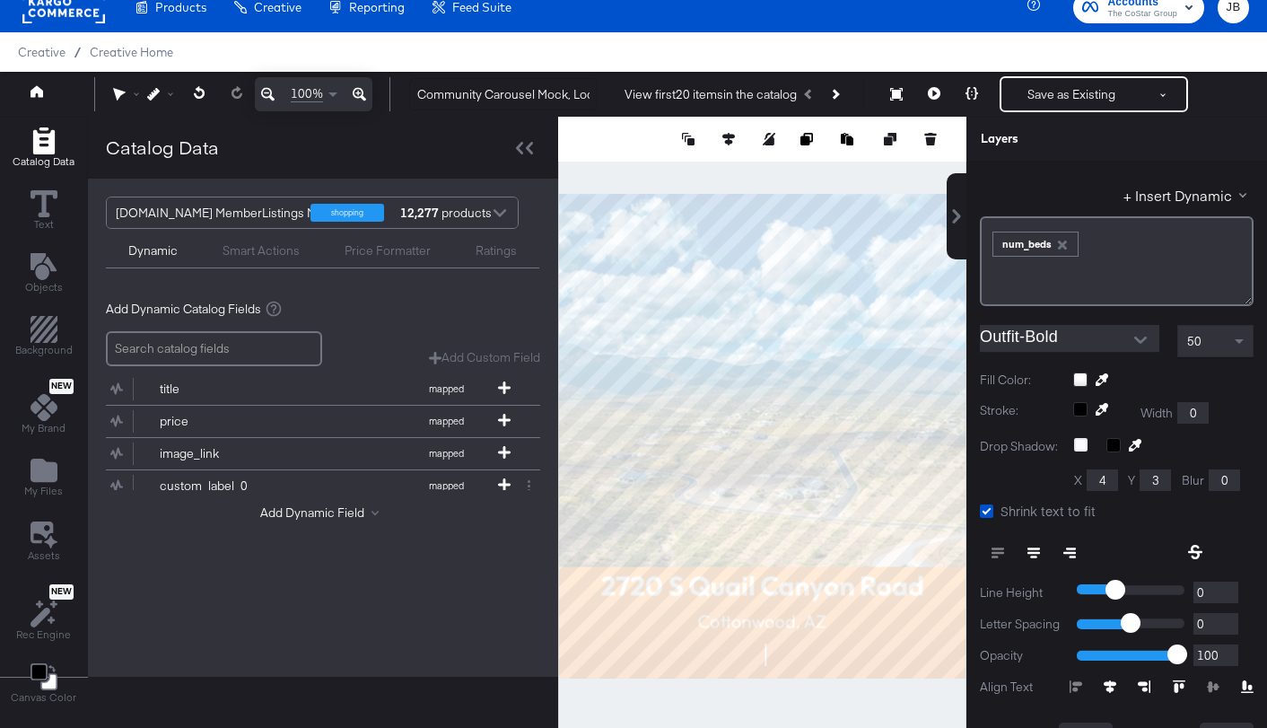
scroll to position [0, 0]
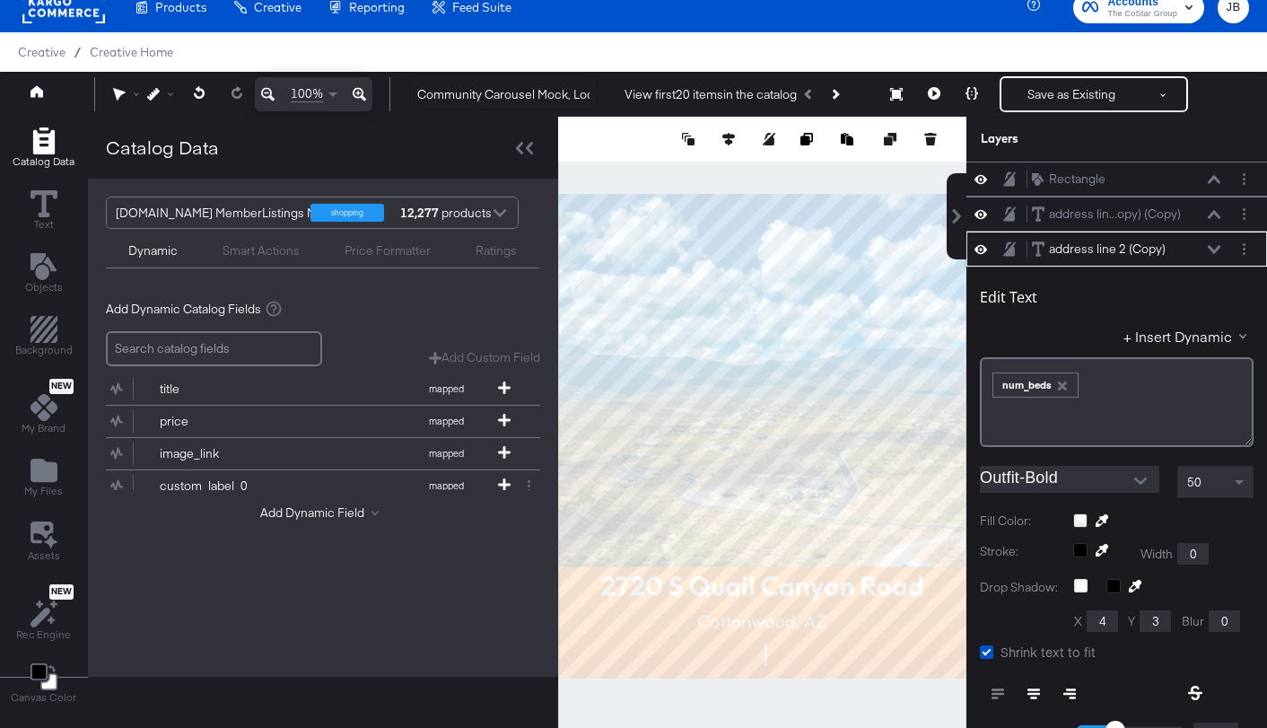
click at [1215, 247] on icon at bounding box center [1214, 249] width 13 height 9
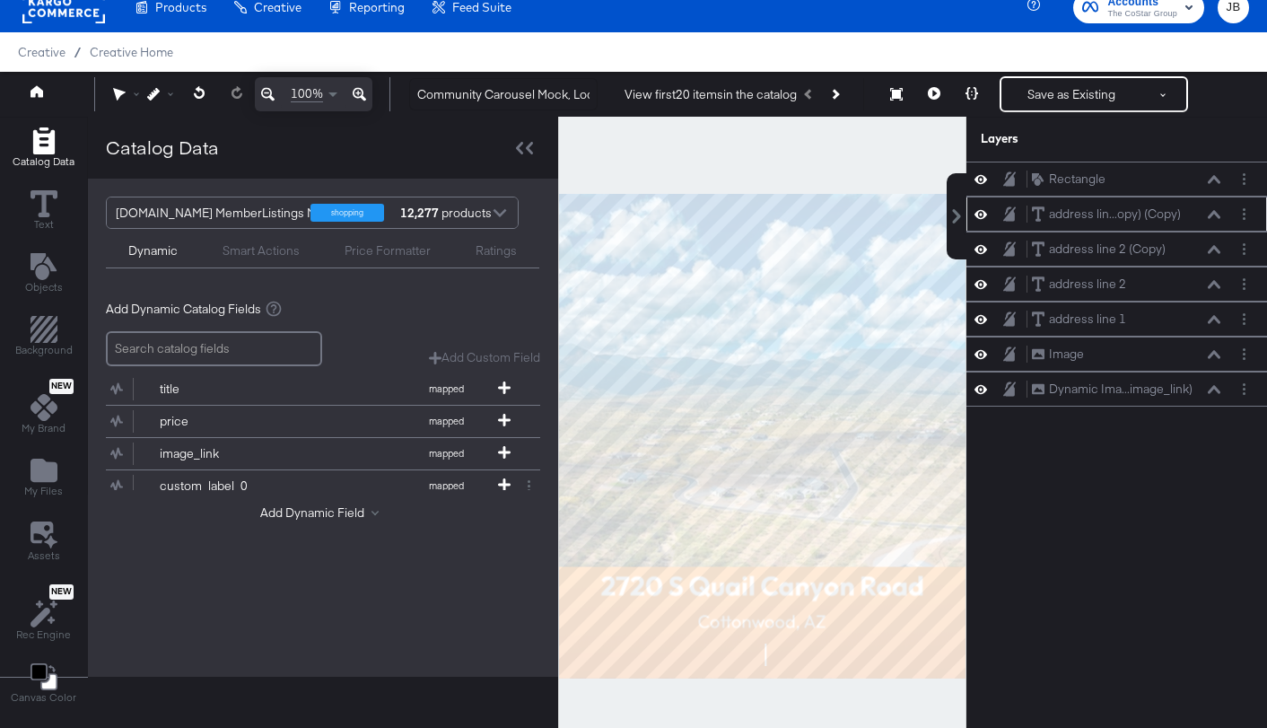
click at [1217, 221] on div "address lin...opy) (Copy) address line 2 (Copy) (Copy)" at bounding box center [1126, 214] width 190 height 19
click at [1212, 213] on icon at bounding box center [1214, 214] width 13 height 8
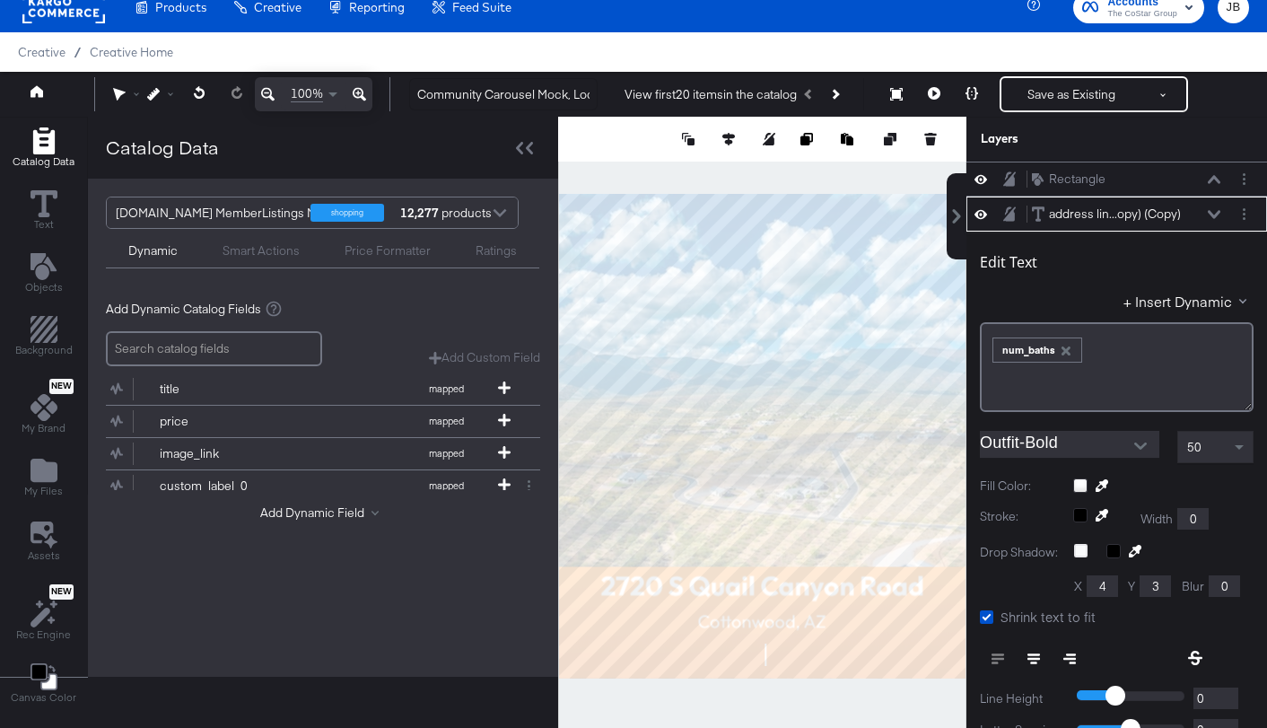
scroll to position [35, 0]
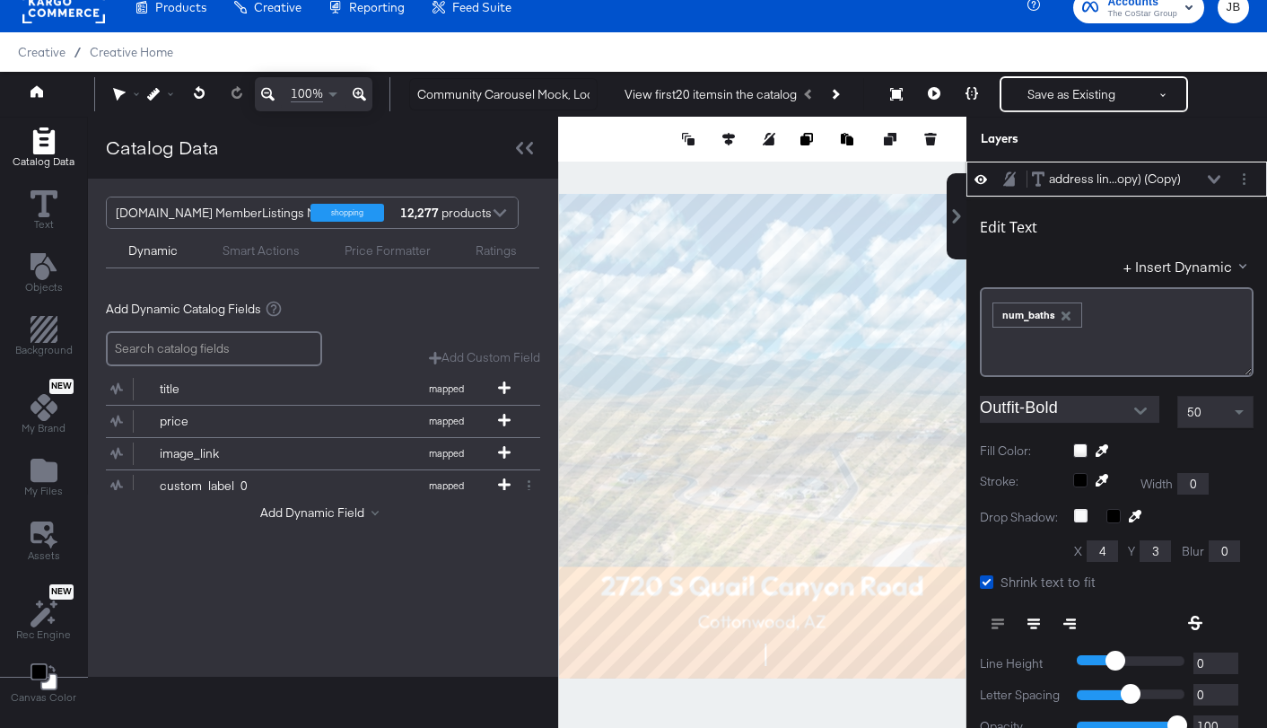
type input "560"
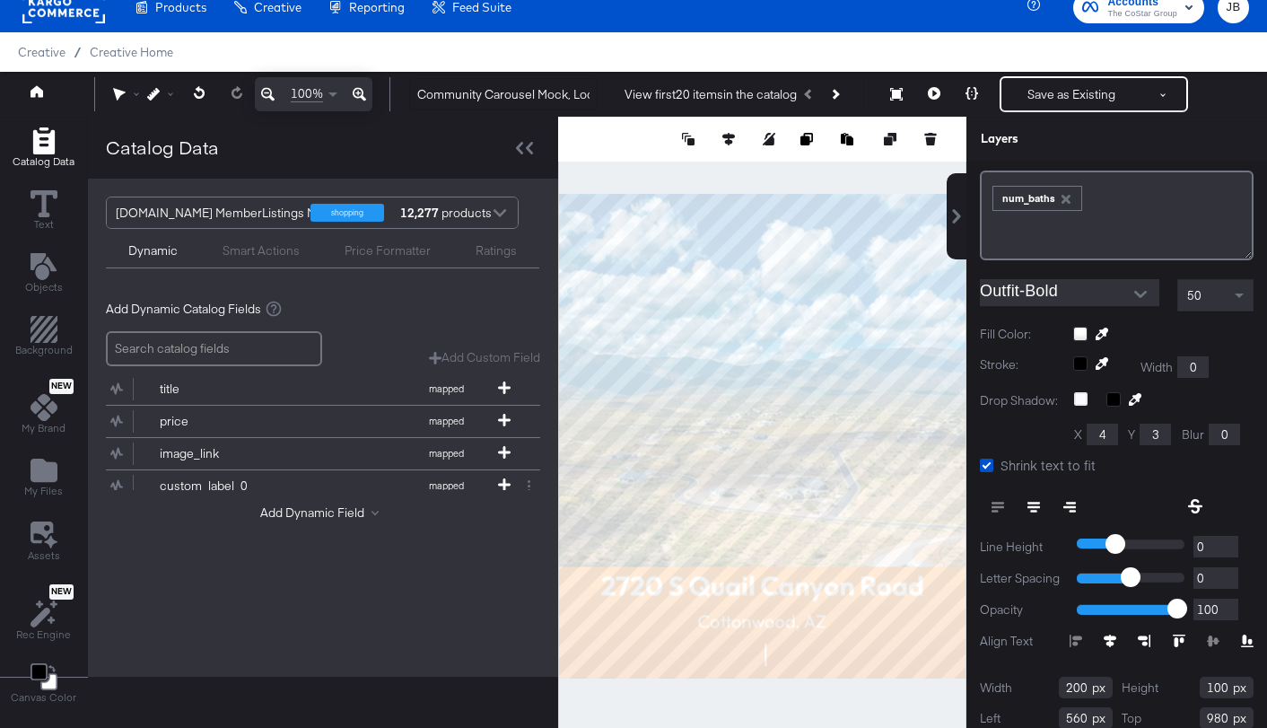
scroll to position [0, 0]
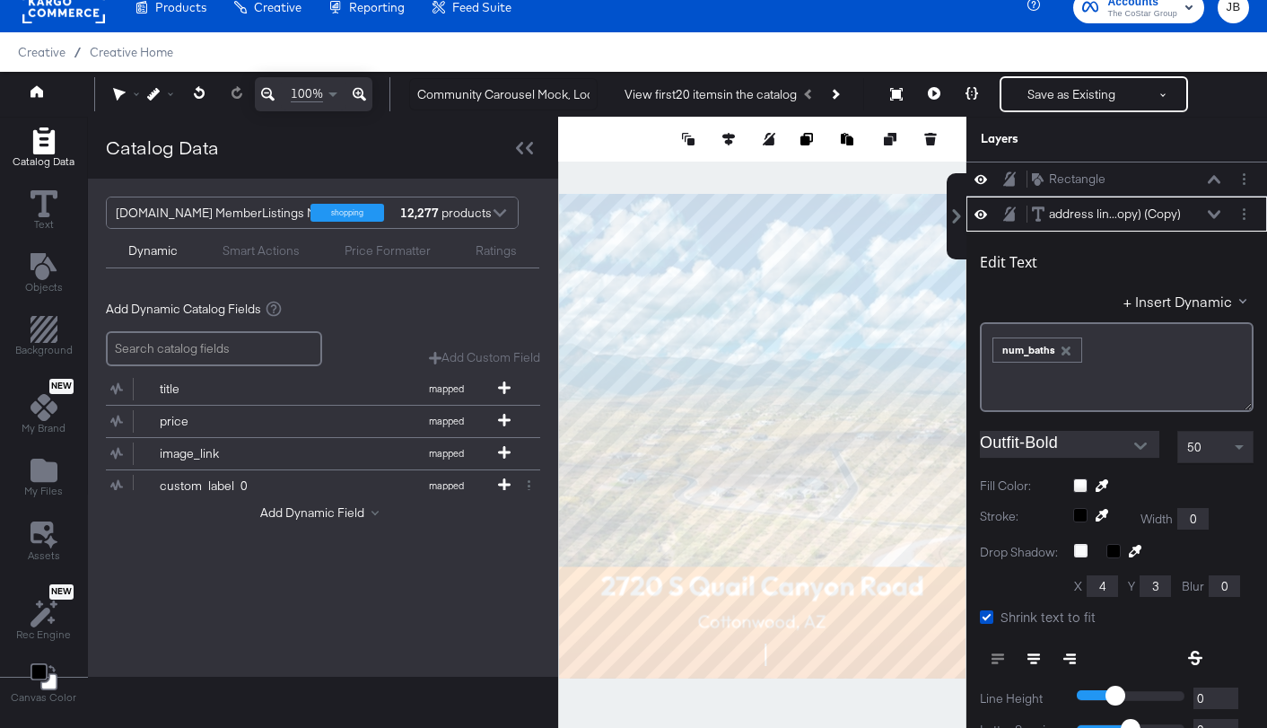
click at [1219, 211] on button at bounding box center [1214, 214] width 14 height 11
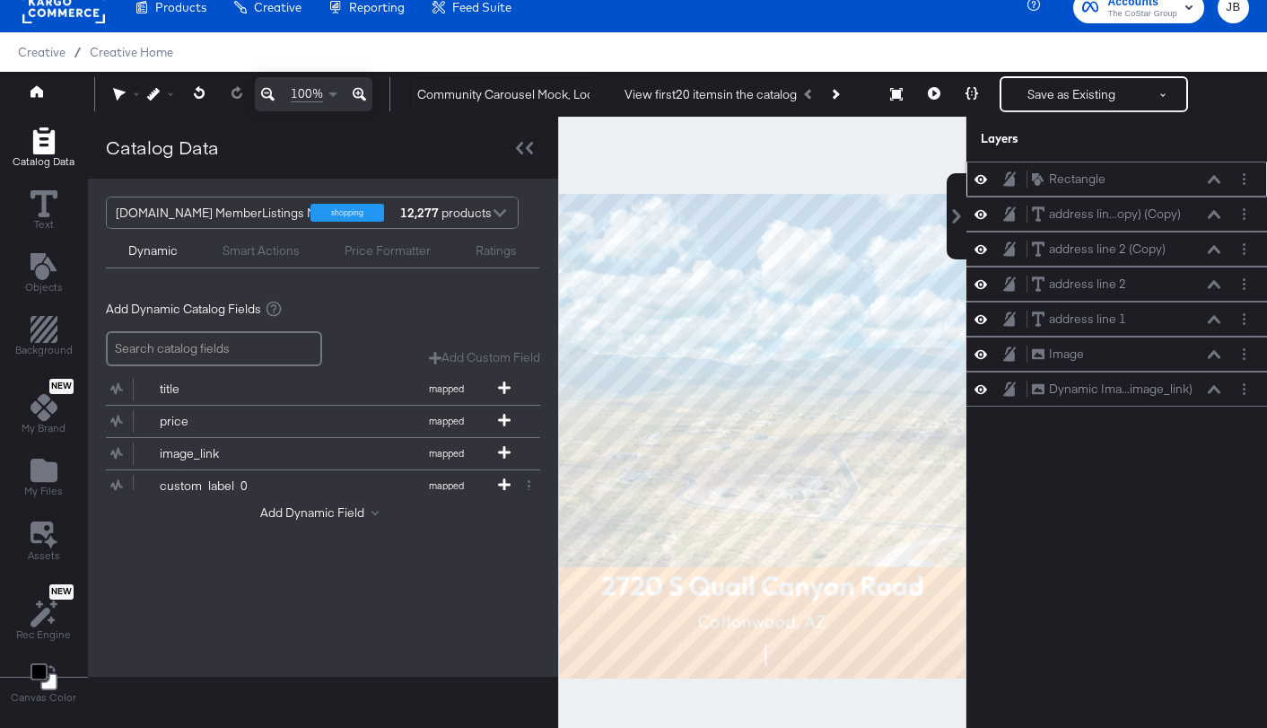
click at [982, 181] on icon at bounding box center [980, 178] width 13 height 15
click at [982, 181] on icon at bounding box center [980, 180] width 13 height 12
click at [1243, 179] on circle "Layer Options" at bounding box center [1244, 179] width 3 height 3
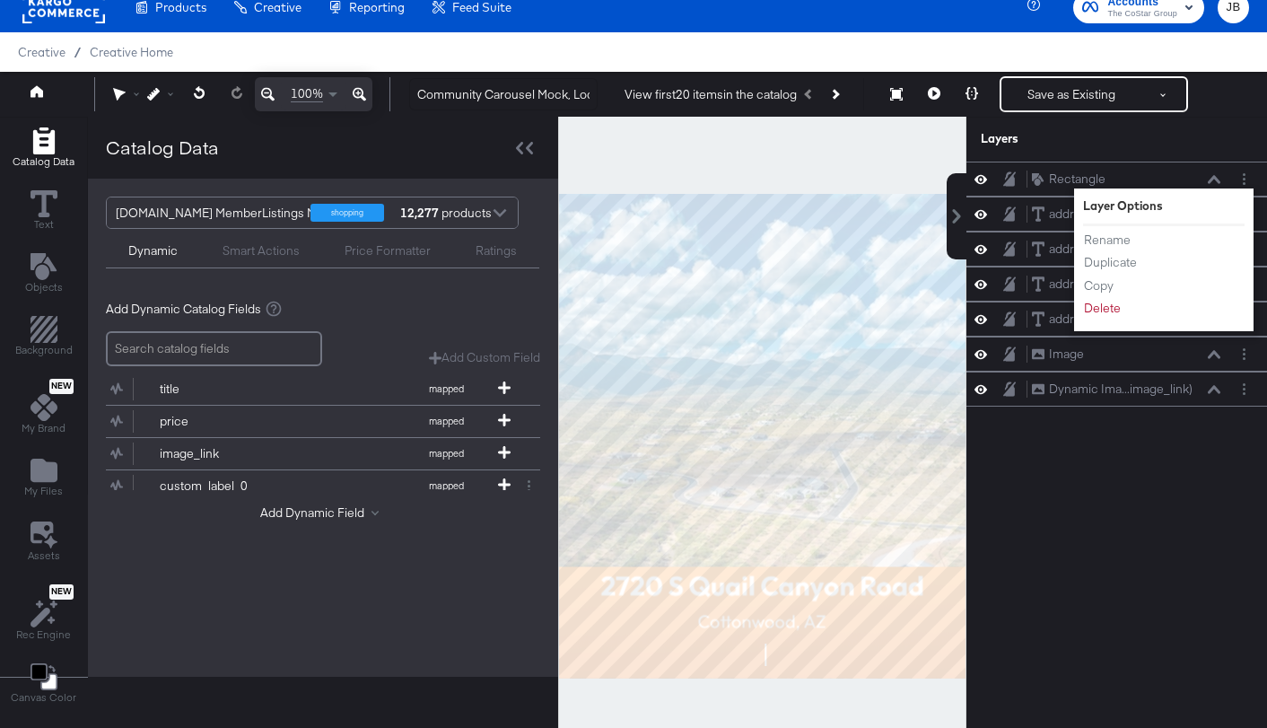
click at [1232, 157] on div "Layers" at bounding box center [1116, 139] width 301 height 45
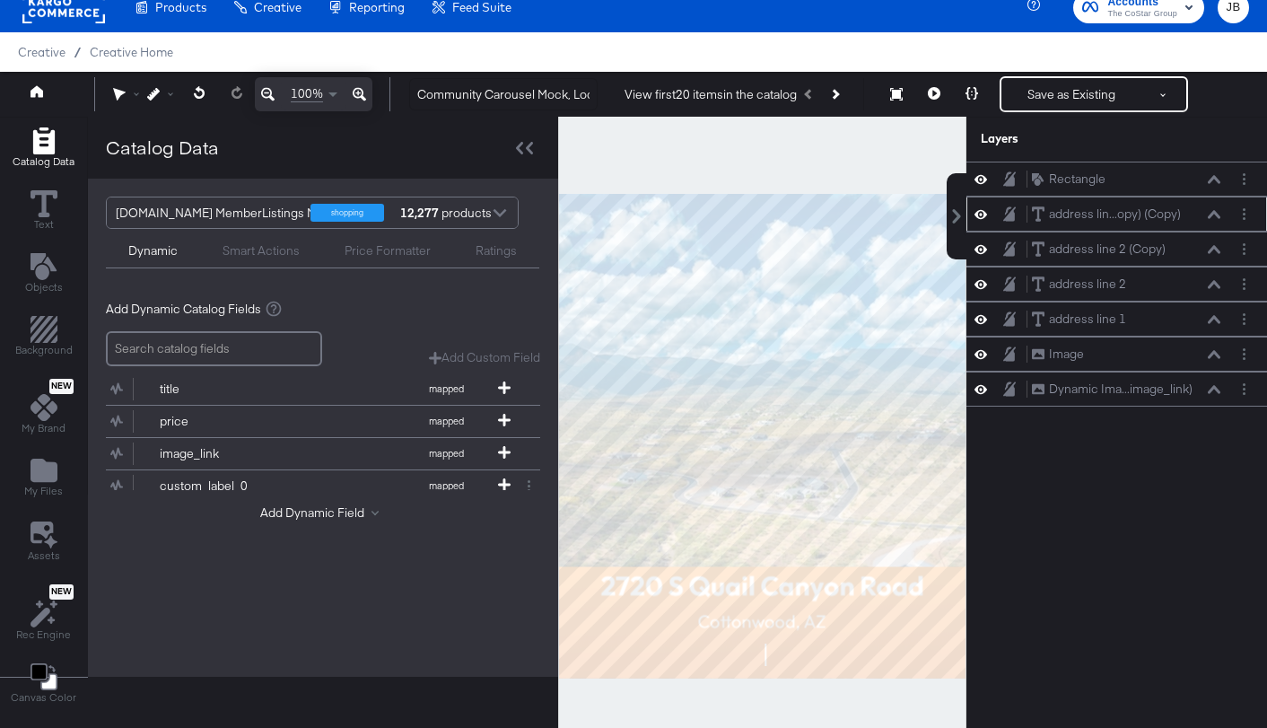
click at [1215, 218] on button at bounding box center [1214, 214] width 14 height 11
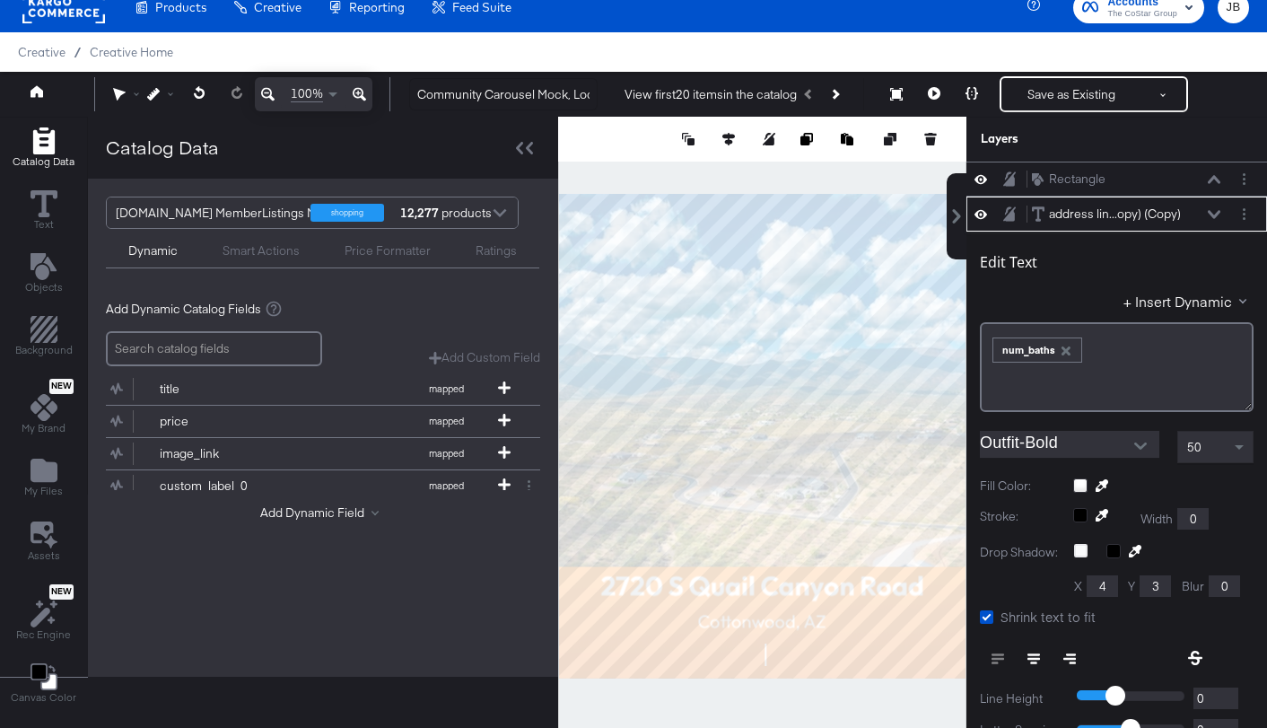
scroll to position [35, 0]
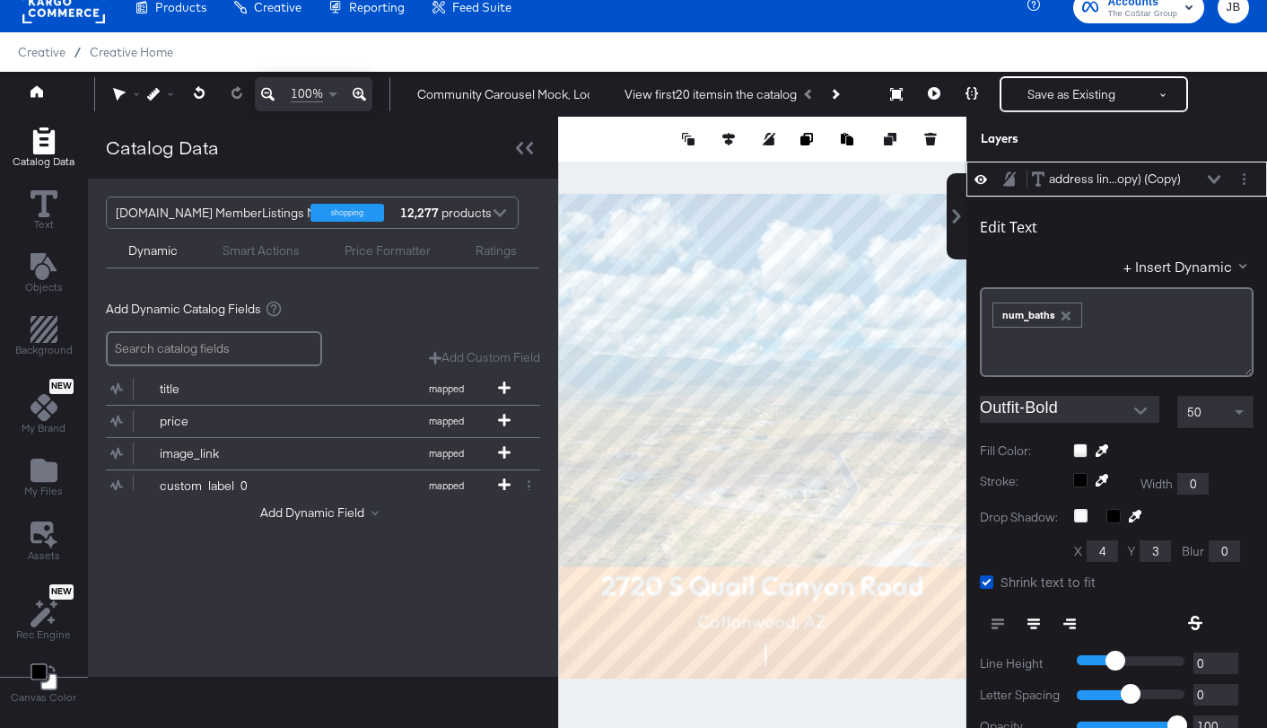
click at [1210, 180] on icon at bounding box center [1214, 179] width 13 height 9
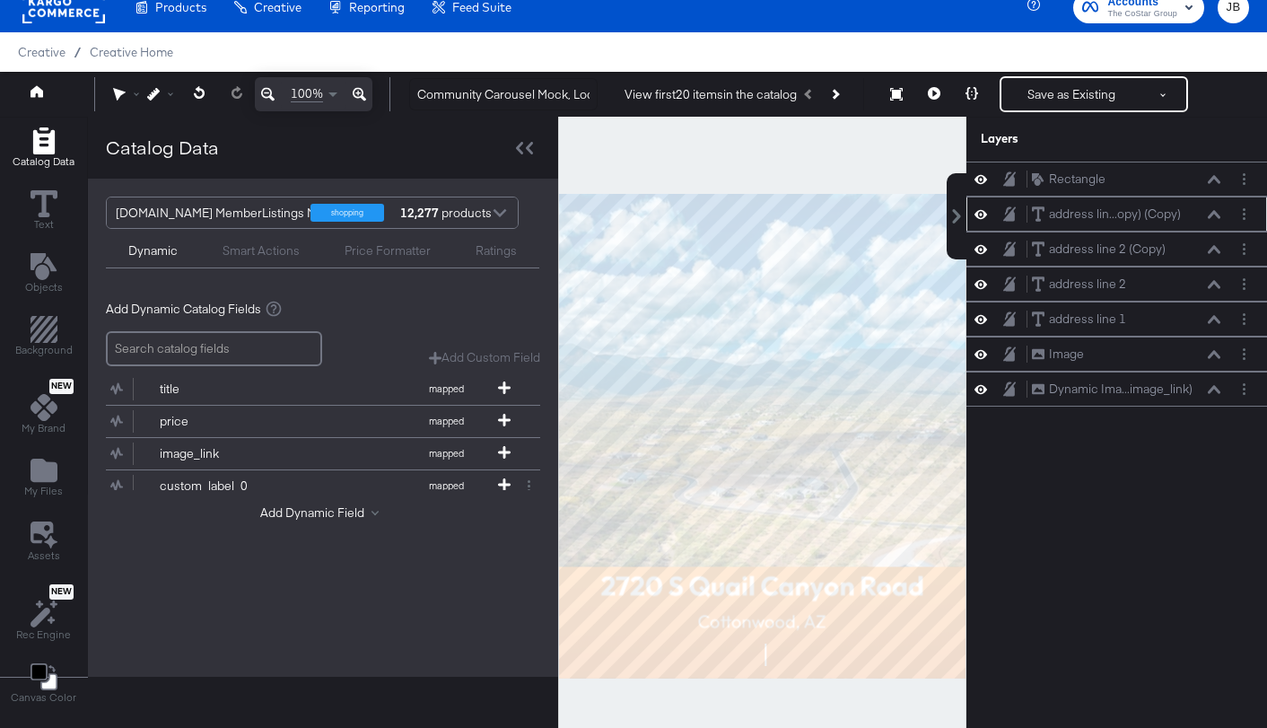
scroll to position [0, 0]
click at [1214, 251] on icon at bounding box center [1214, 249] width 13 height 9
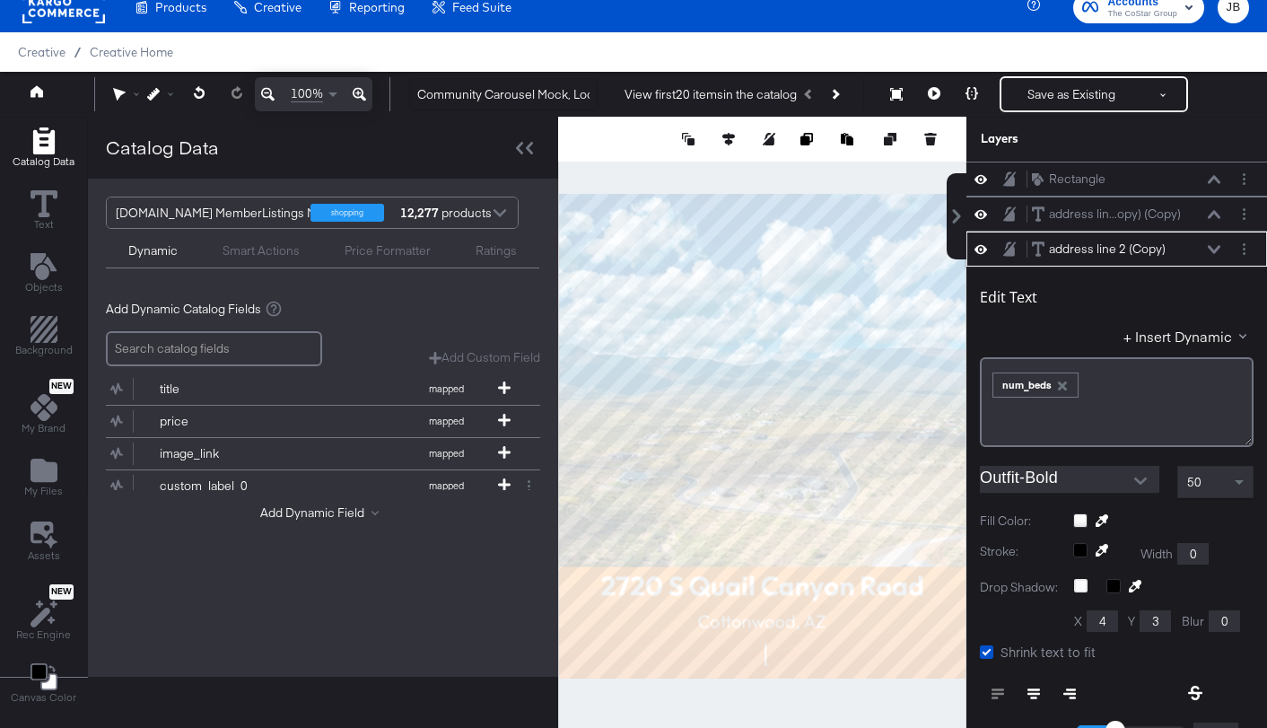
scroll to position [70, 0]
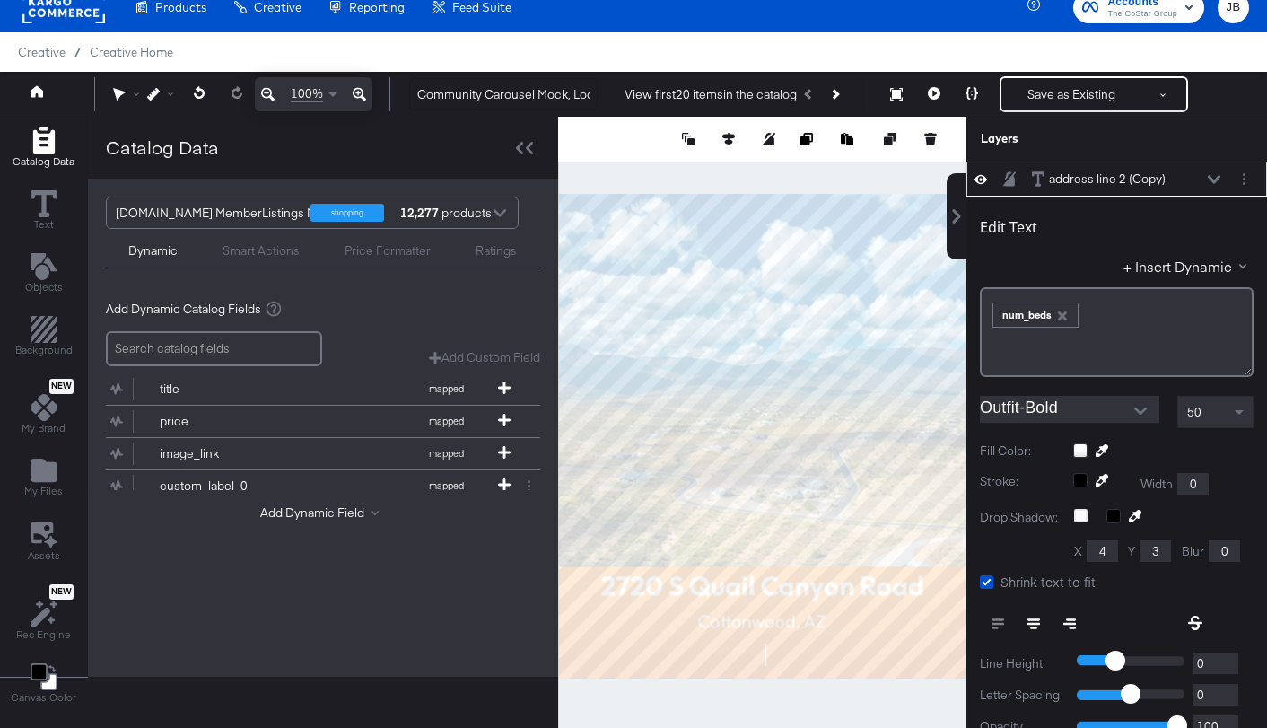
click at [1215, 179] on icon at bounding box center [1214, 179] width 13 height 9
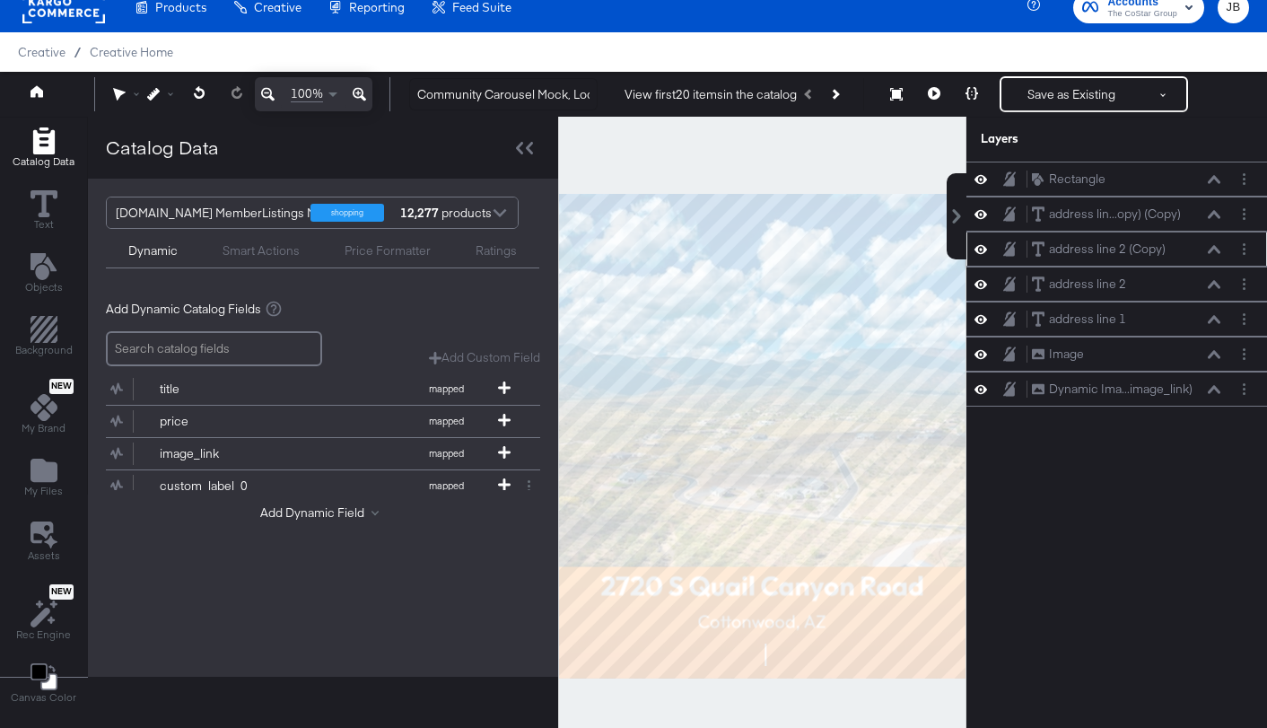
scroll to position [0, 0]
click at [1213, 246] on icon at bounding box center [1214, 249] width 13 height 8
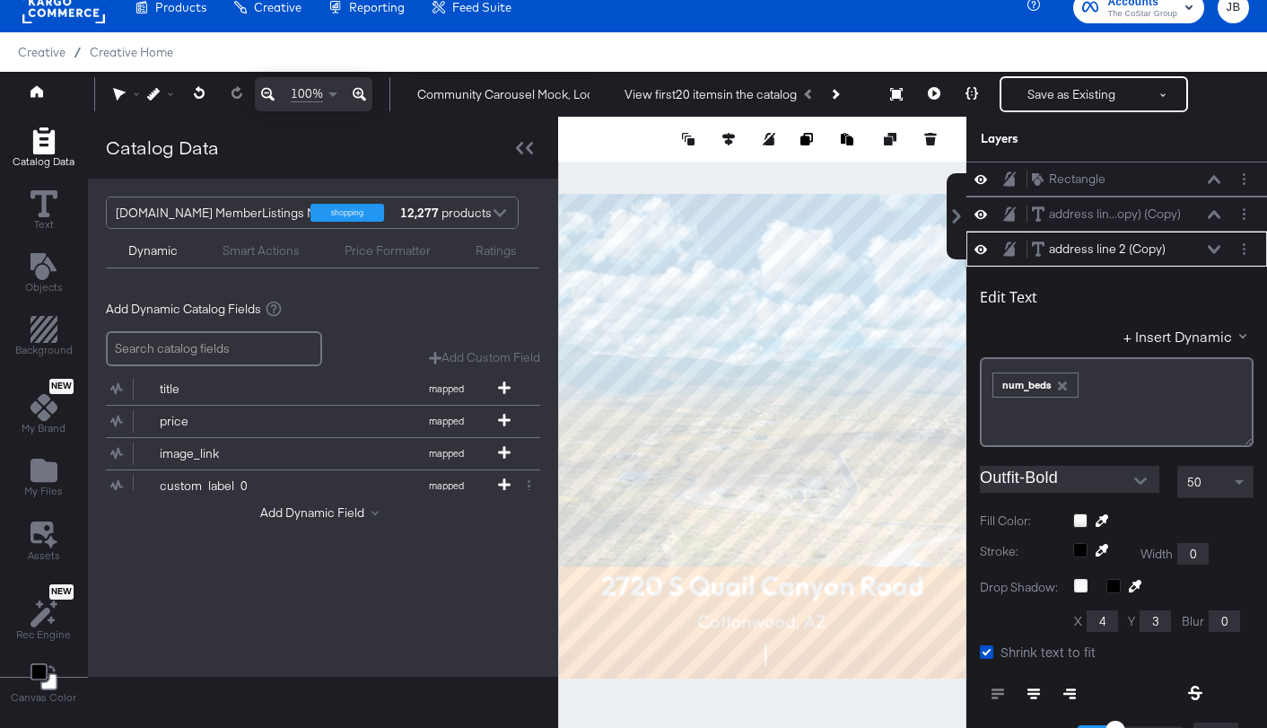
scroll to position [70, 0]
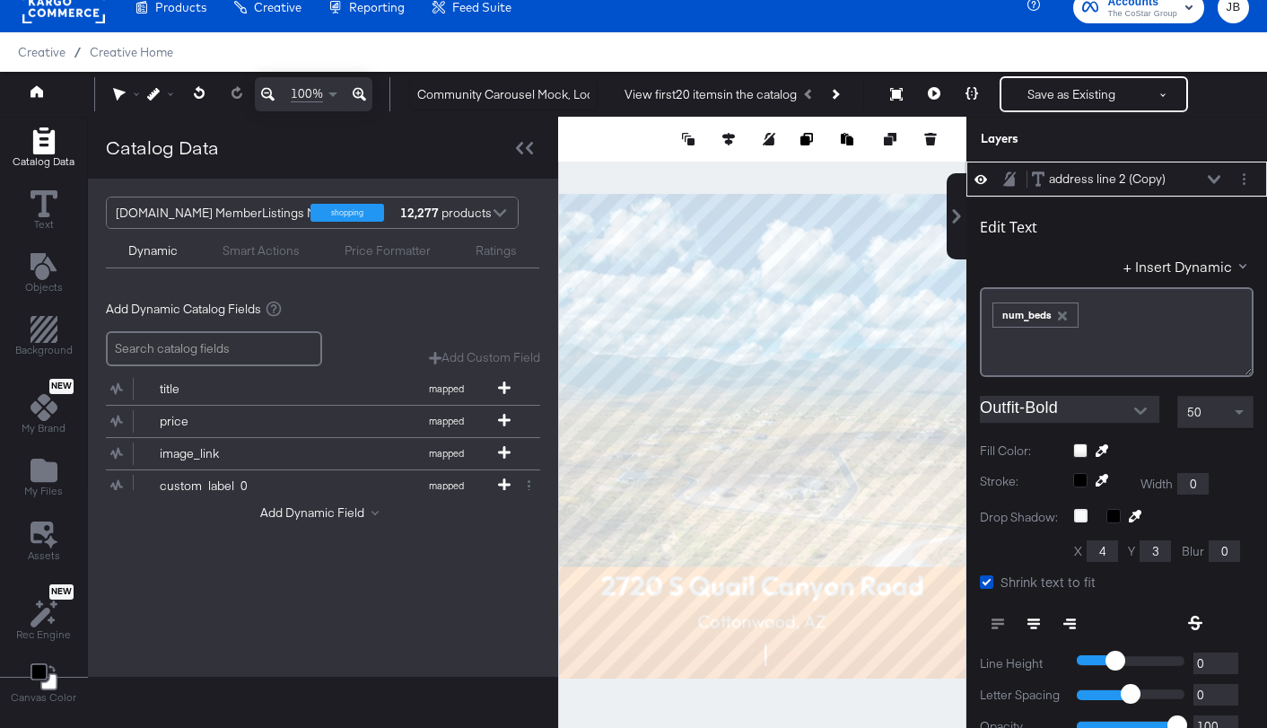
click at [1218, 178] on icon at bounding box center [1214, 179] width 13 height 8
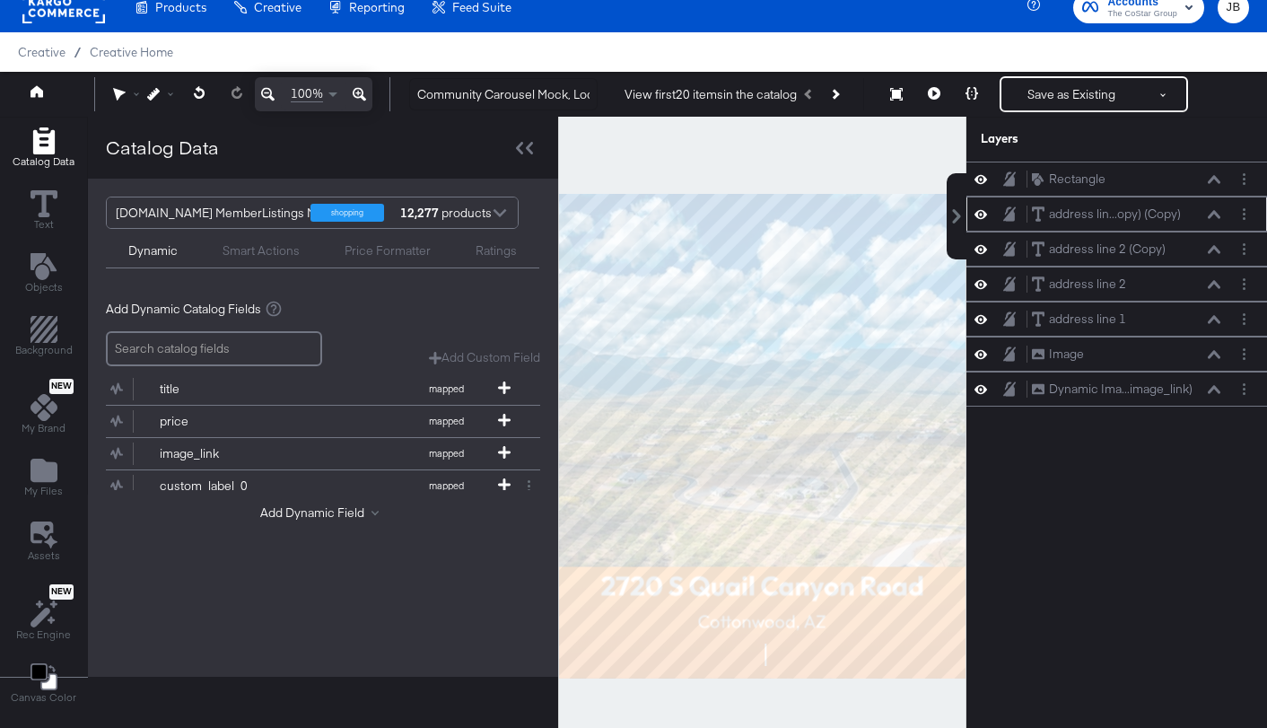
click at [1233, 213] on div "address lin...opy) (Copy) address line 2 (Copy) (Copy)" at bounding box center [1116, 214] width 286 height 19
click at [1241, 214] on button "Layer Options" at bounding box center [1244, 214] width 19 height 19
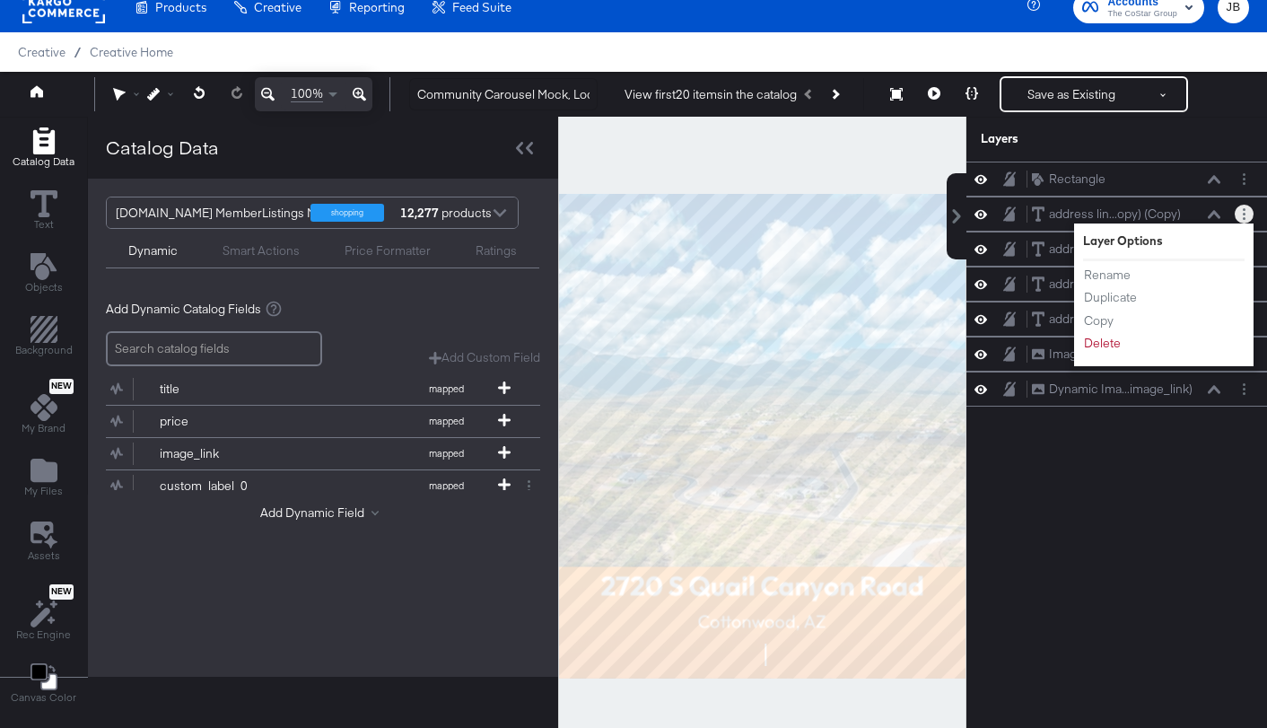
click at [1133, 279] on li "Rename" at bounding box center [1132, 275] width 99 height 19
click at [1237, 214] on button "Layer Options" at bounding box center [1244, 214] width 19 height 19
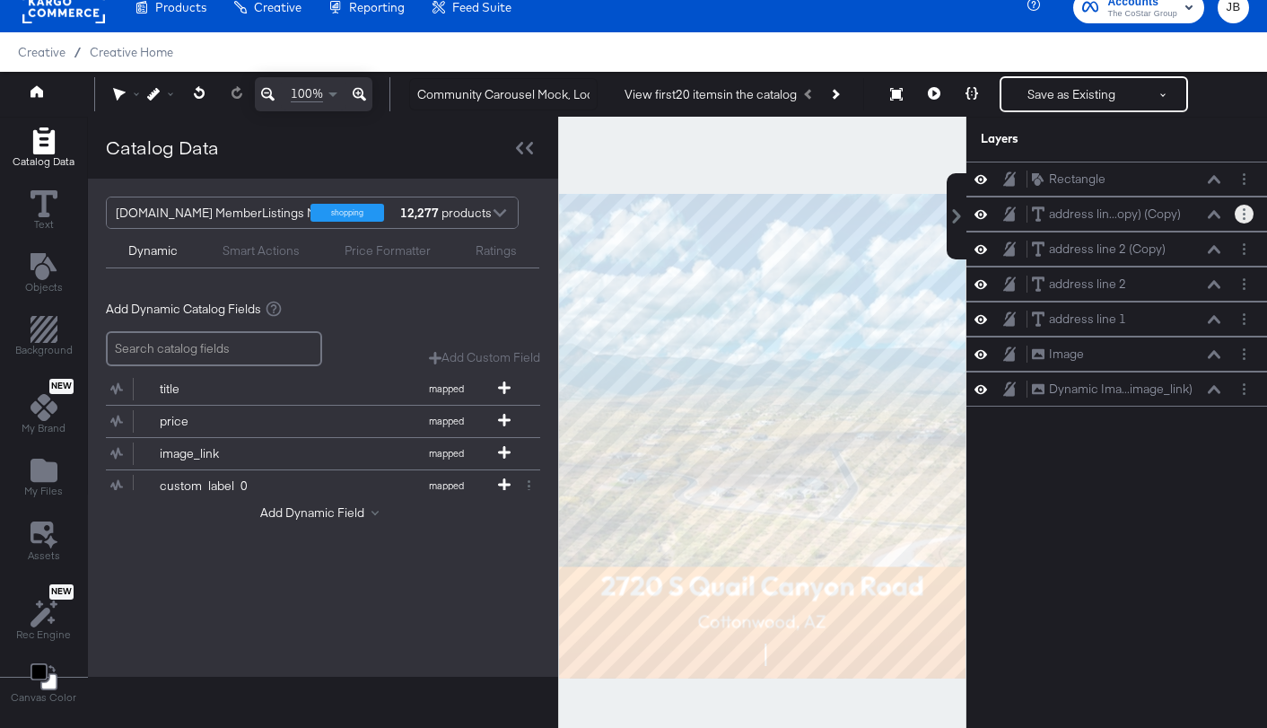
click at [1218, 211] on icon at bounding box center [1214, 214] width 13 height 9
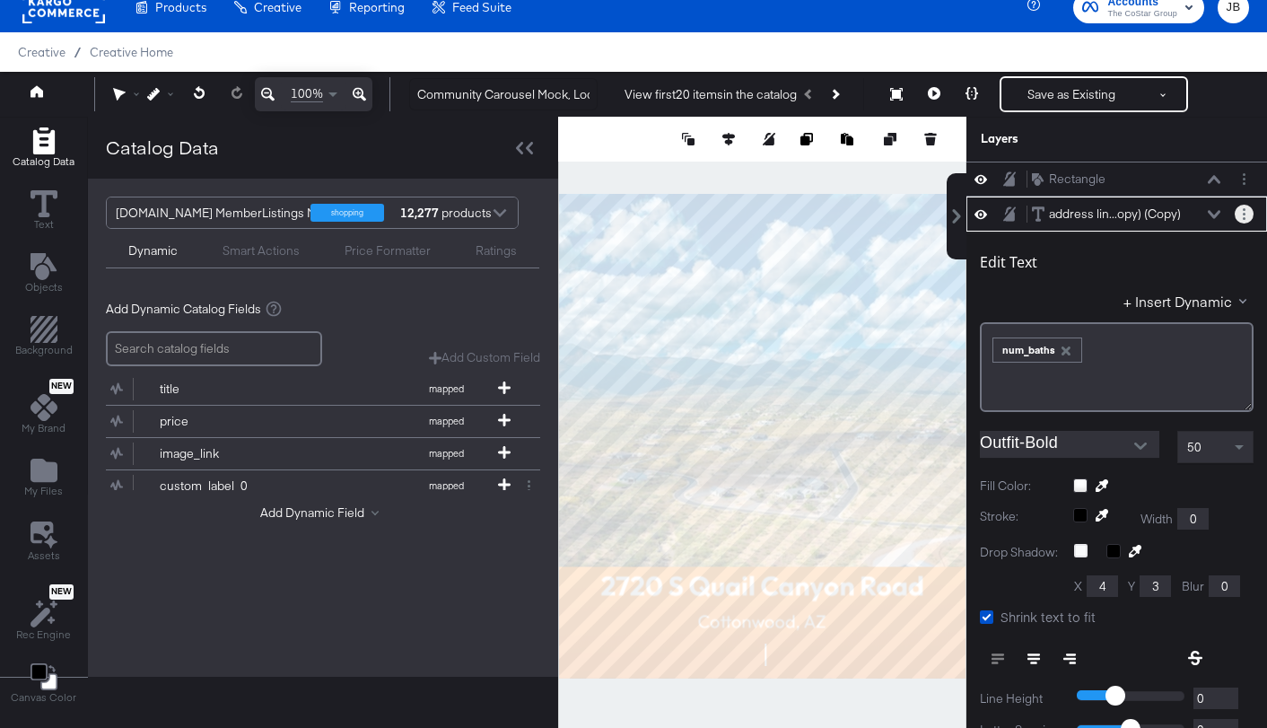
scroll to position [35, 0]
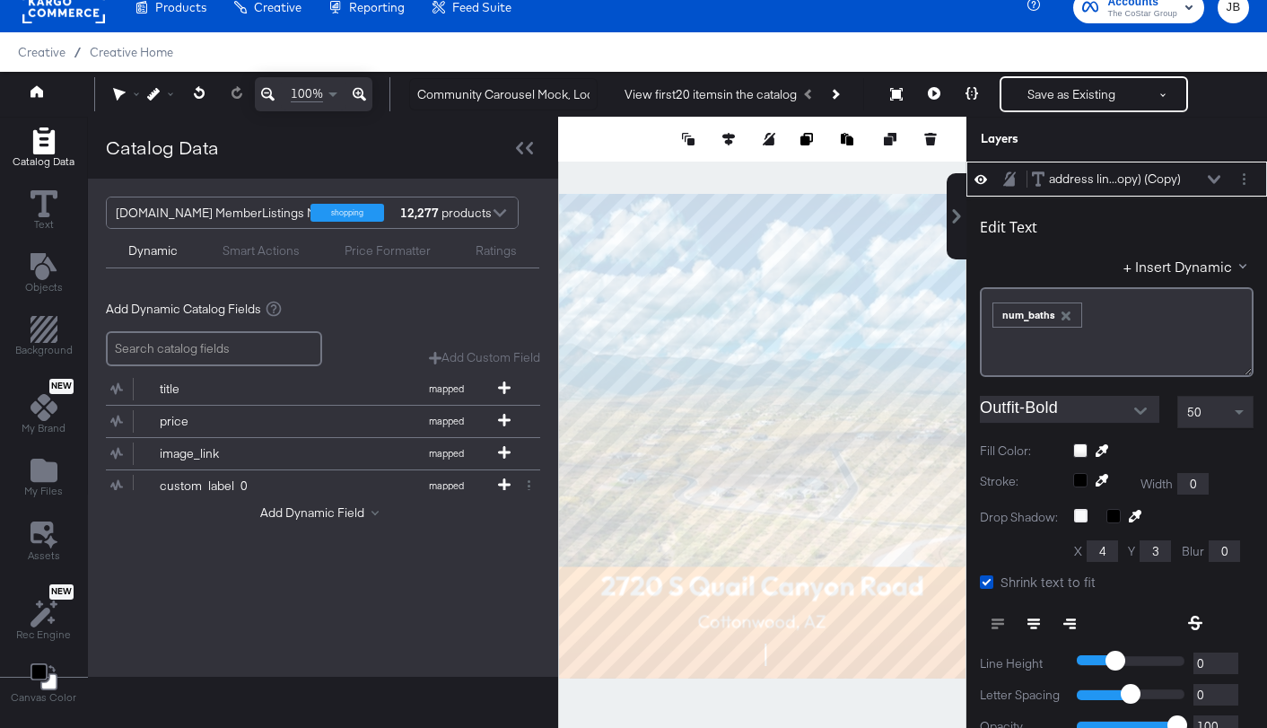
click at [1208, 173] on div "address lin...opy) (Copy) address line 2 (Copy) (Copy)" at bounding box center [1126, 179] width 190 height 19
click at [1213, 177] on icon at bounding box center [1214, 179] width 13 height 9
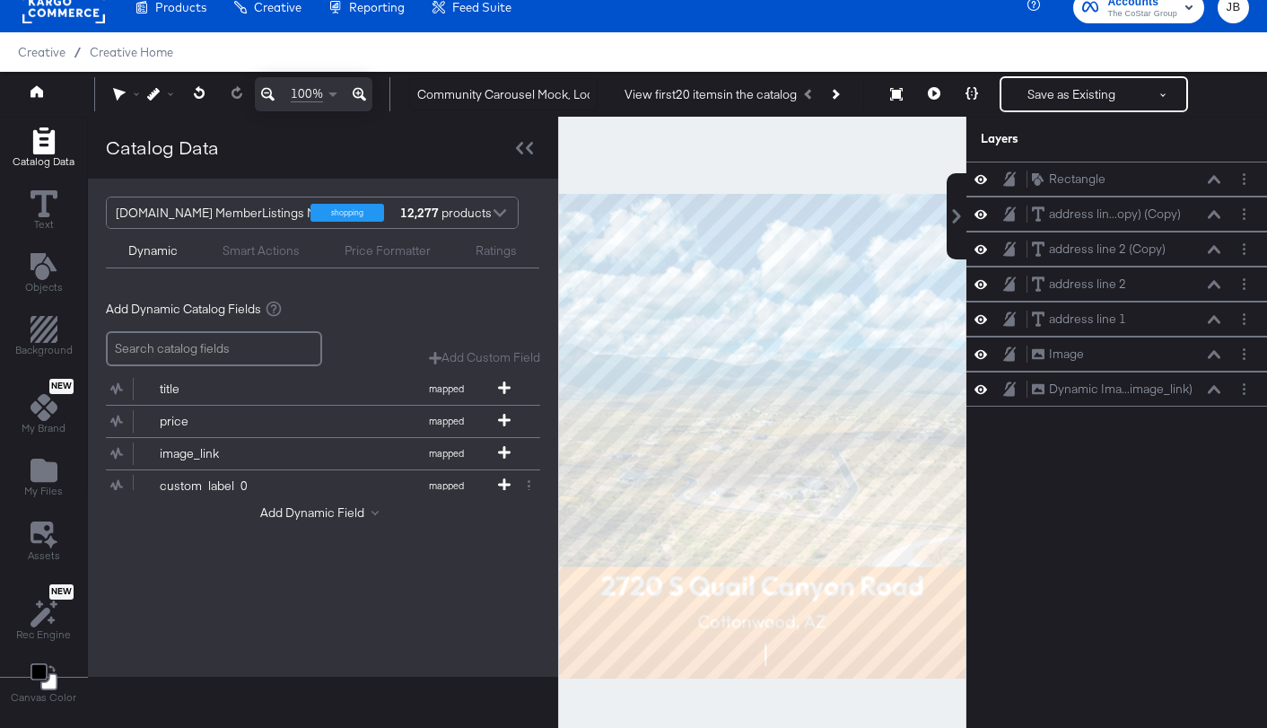
scroll to position [0, 0]
click at [1217, 218] on icon at bounding box center [1214, 214] width 13 height 9
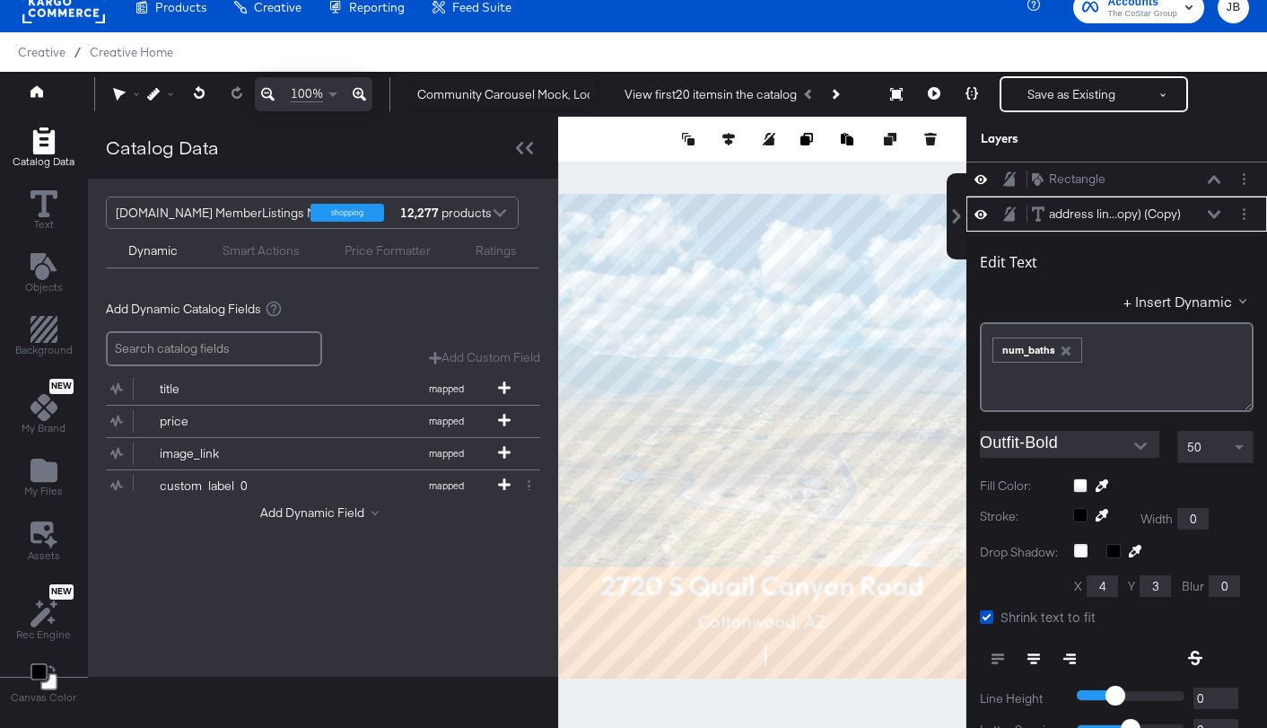
scroll to position [35, 0]
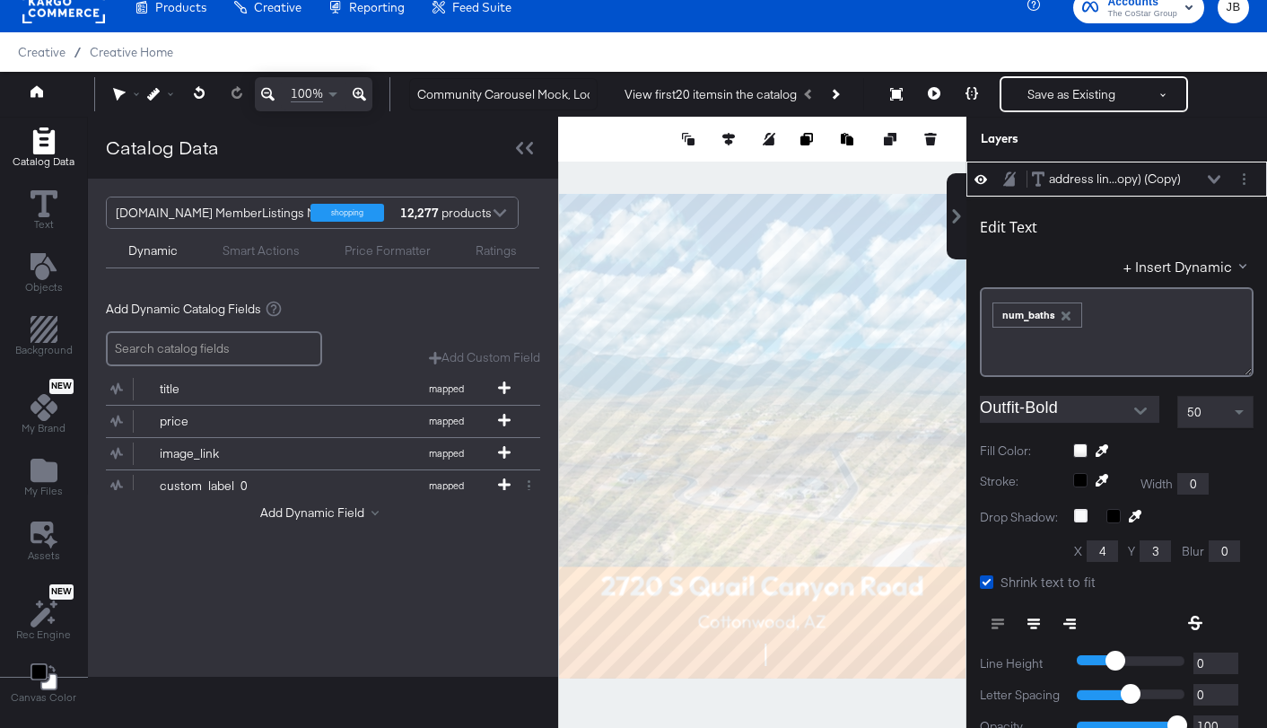
click at [1213, 172] on div "address lin...opy) (Copy) address line 2 (Copy) (Copy)" at bounding box center [1126, 179] width 190 height 19
click at [1214, 180] on icon at bounding box center [1214, 179] width 13 height 8
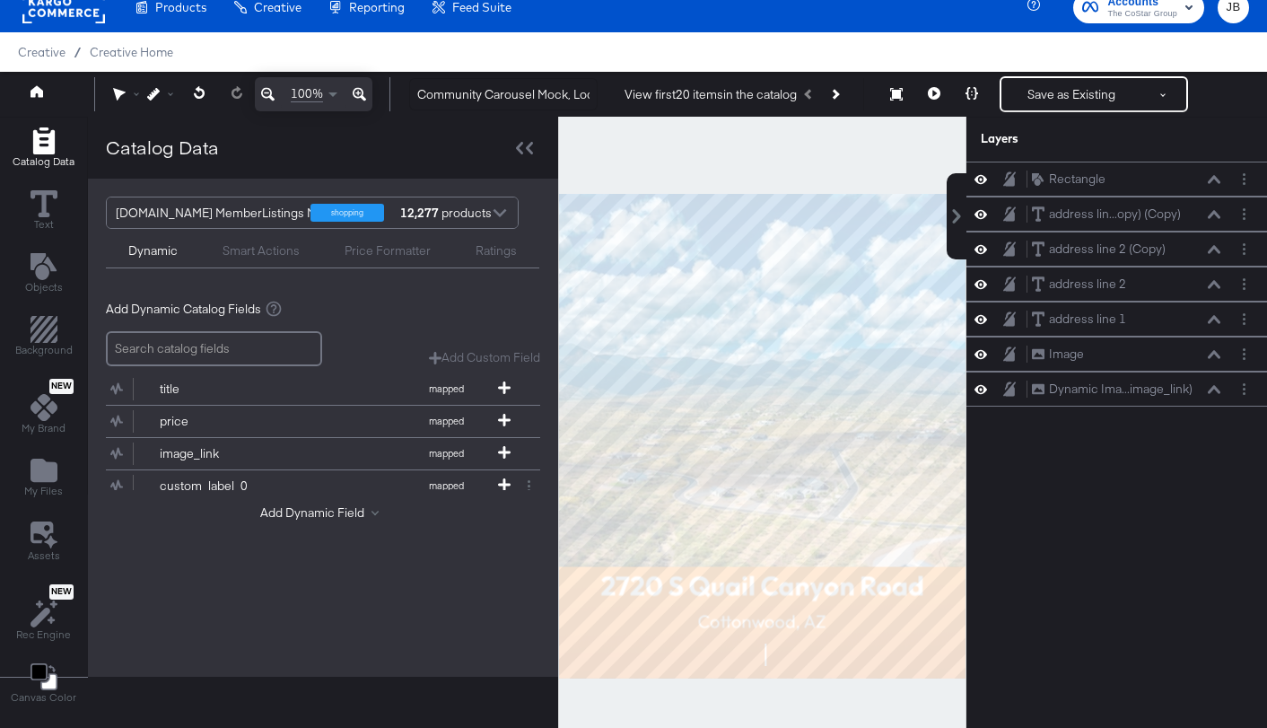
scroll to position [0, 0]
click at [1239, 180] on button "Layer Options" at bounding box center [1244, 179] width 19 height 19
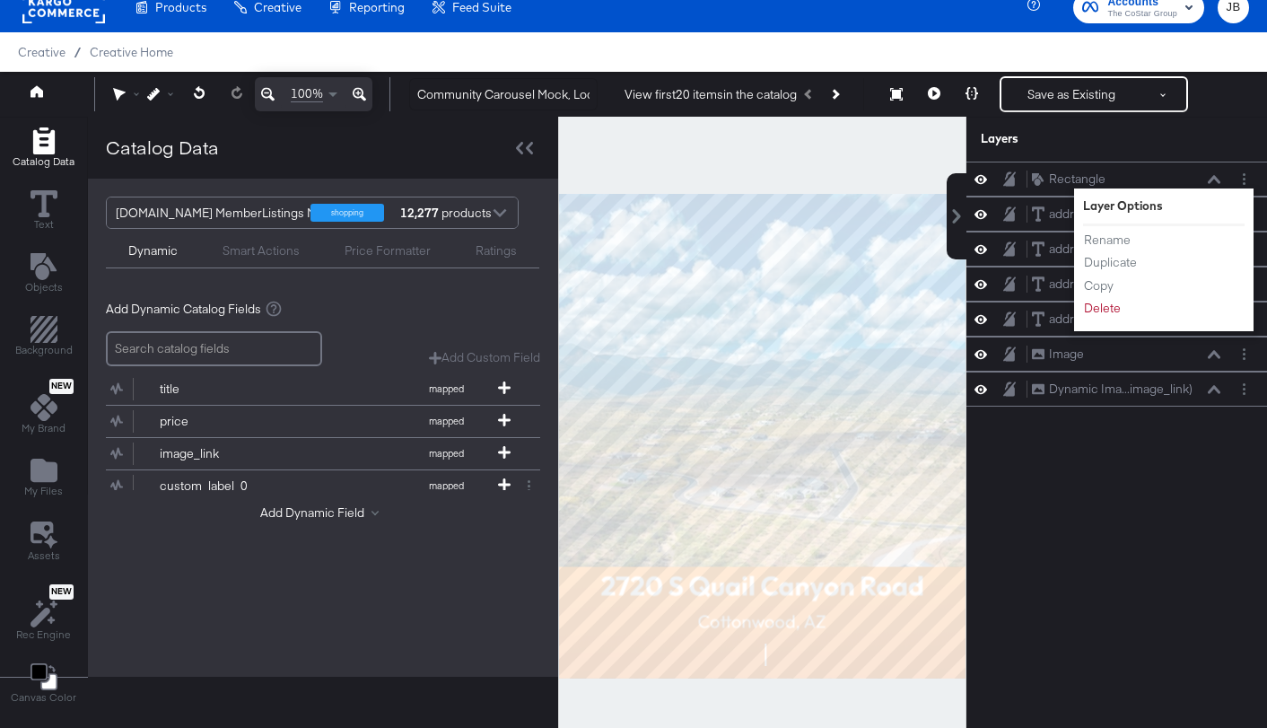
click at [273, 262] on div "Dynamic Smart Actions Price Formatter Ratings" at bounding box center [322, 248] width 433 height 39
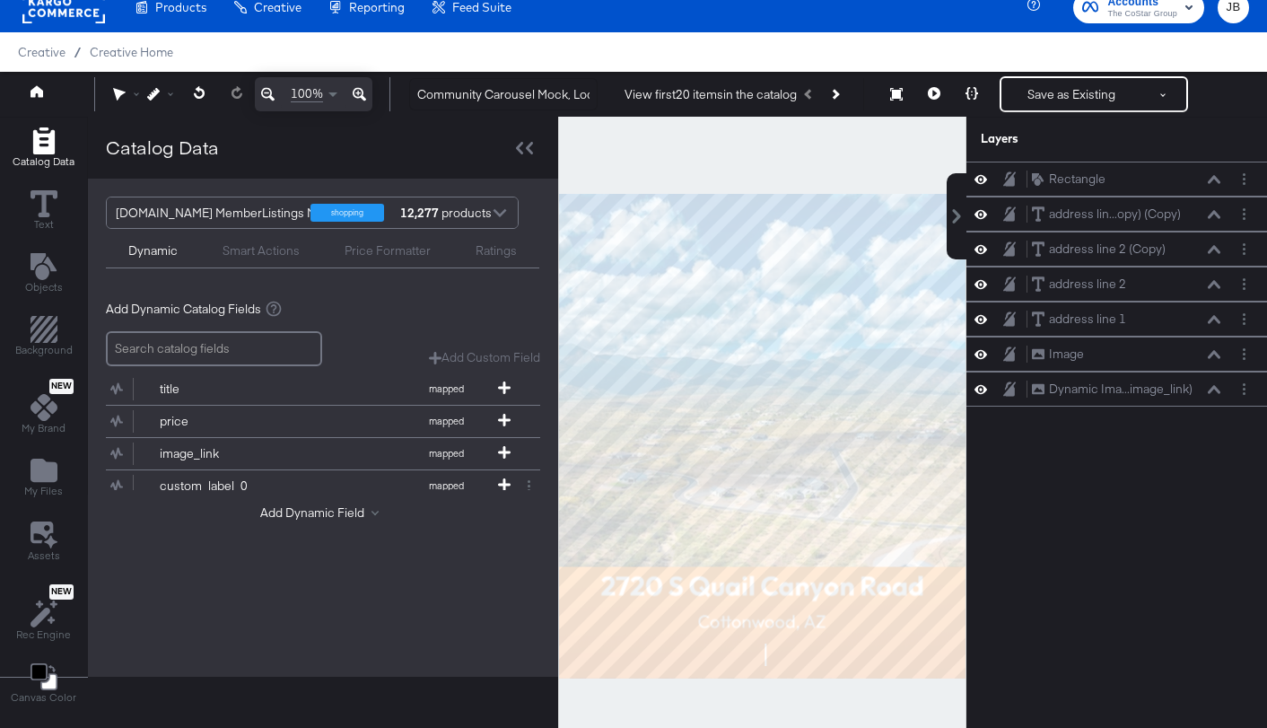
click at [271, 244] on div "Smart Actions" at bounding box center [261, 250] width 77 height 17
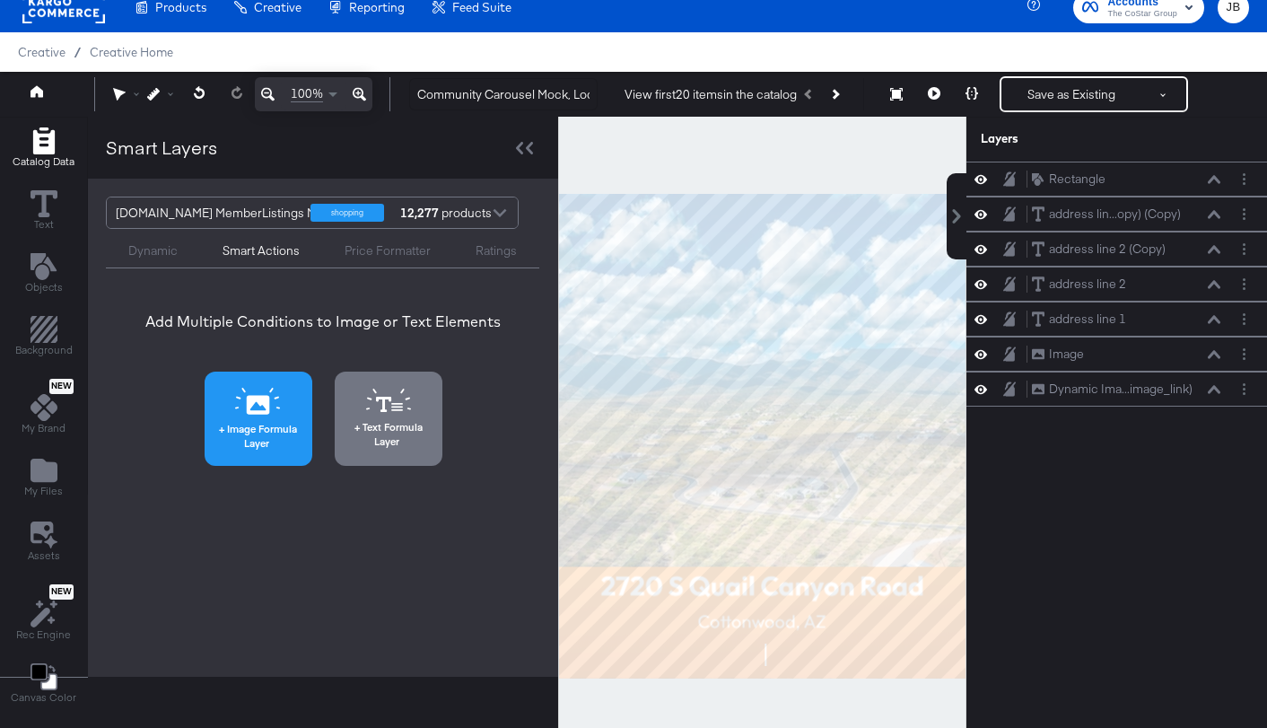
click at [283, 414] on button "Image Formula Layer" at bounding box center [259, 418] width 108 height 94
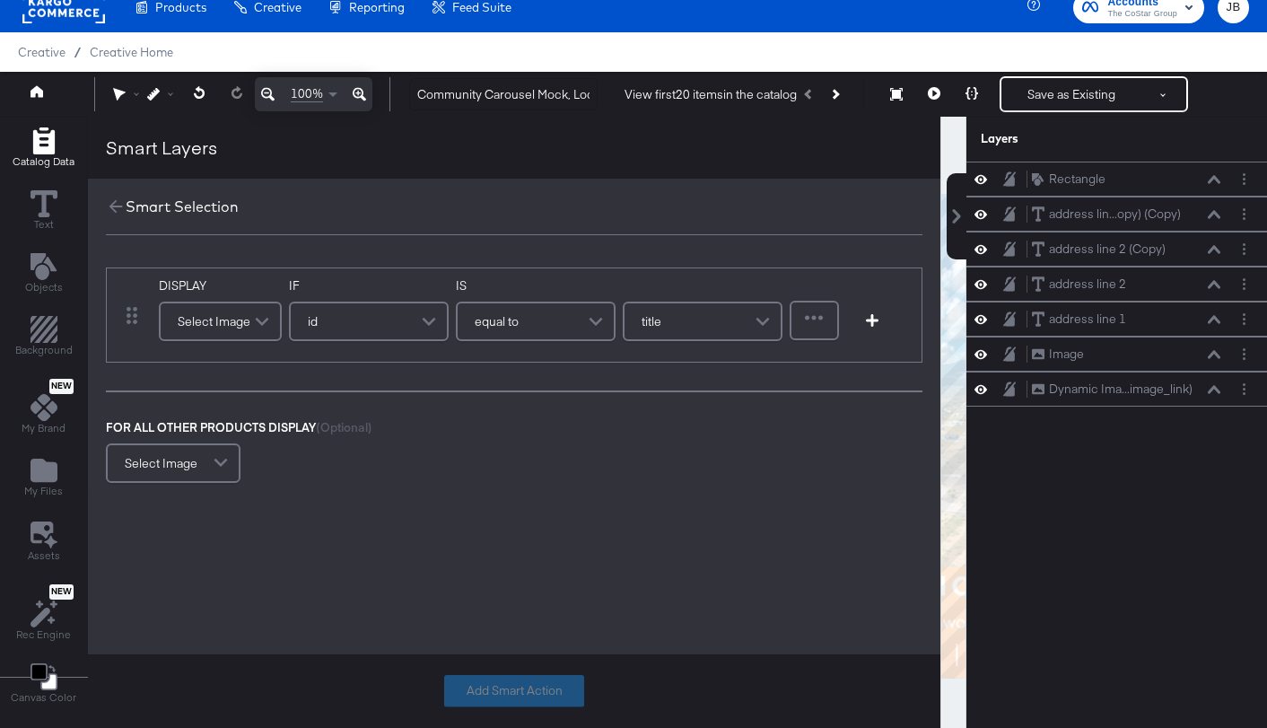
click at [230, 329] on div "Select Image" at bounding box center [220, 321] width 119 height 36
click at [402, 450] on div "FOR ALL OTHER PRODUCTS DISPLAY (Optional) Select Image" at bounding box center [514, 453] width 816 height 68
click at [1221, 184] on div "Rectangle Rectangle" at bounding box center [1131, 179] width 200 height 19
click at [1218, 181] on icon at bounding box center [1214, 179] width 13 height 8
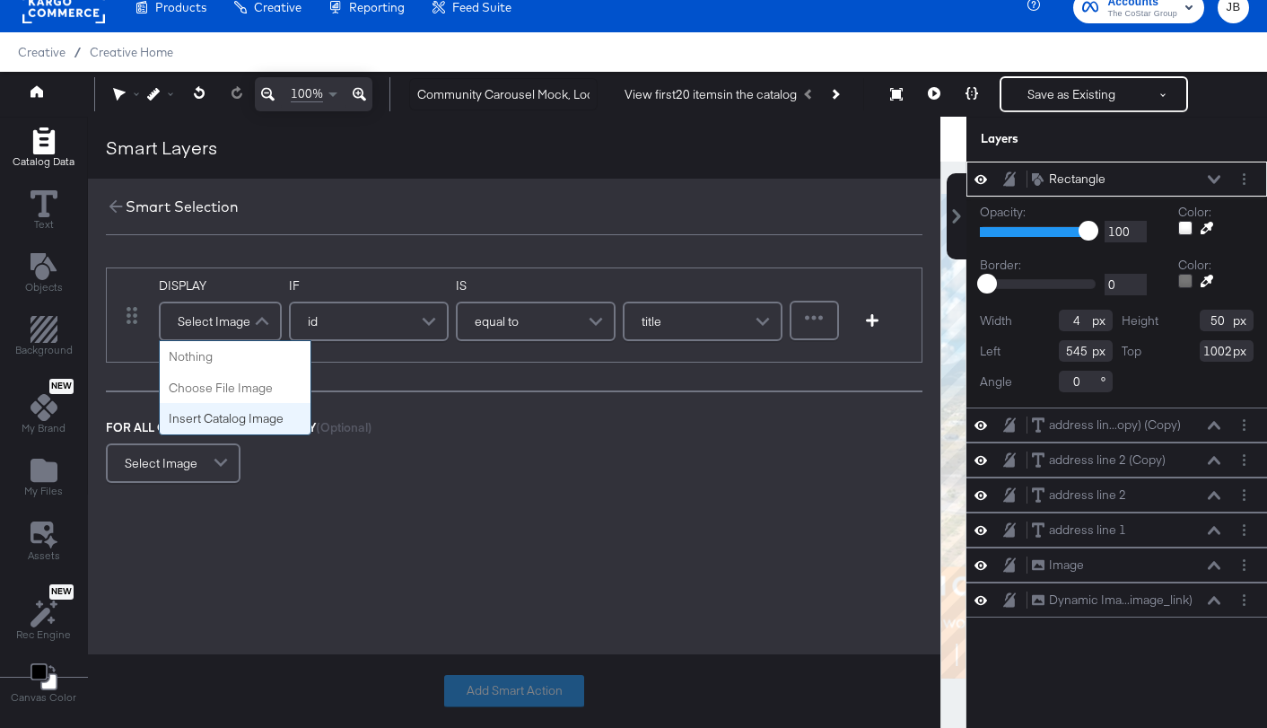
click at [238, 325] on div "Select Image" at bounding box center [220, 321] width 119 height 36
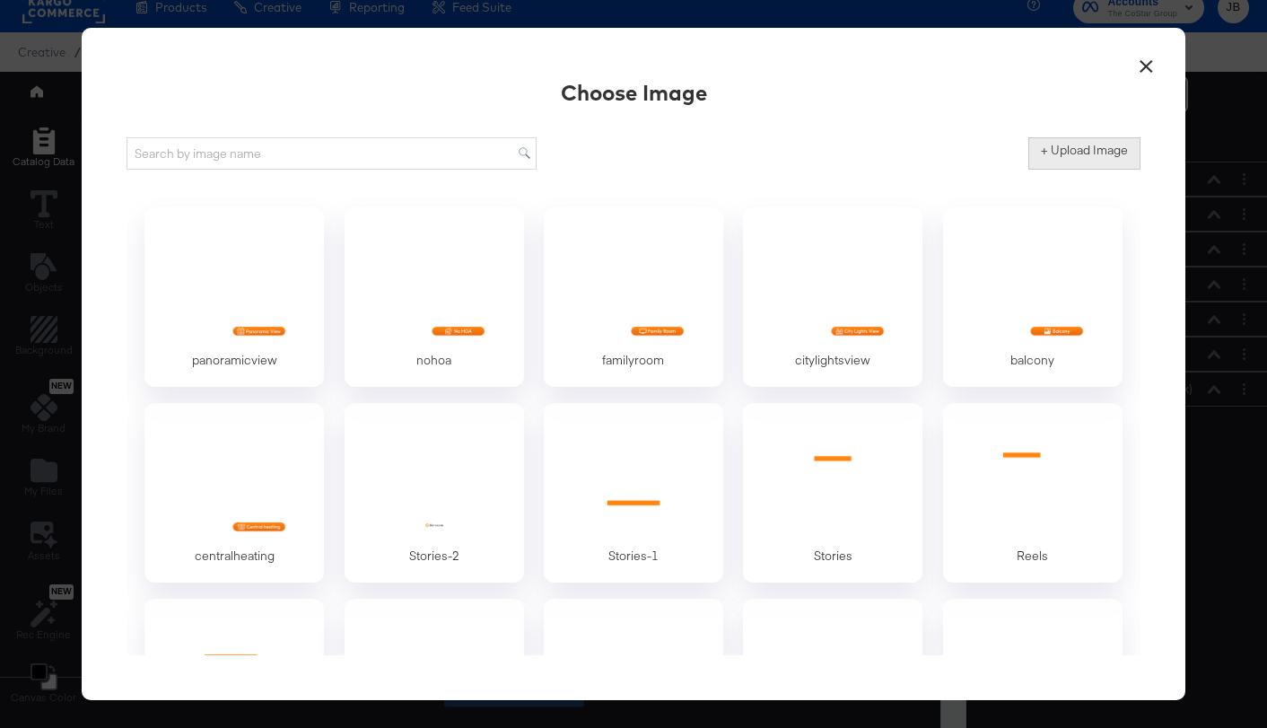
click at [1055, 146] on label "+ Upload Image" at bounding box center [1084, 150] width 87 height 17
click at [1055, 170] on input "+ Upload Image" at bounding box center [1233, 170] width 410 height 0
type input "C:\fakepath\divider.png"
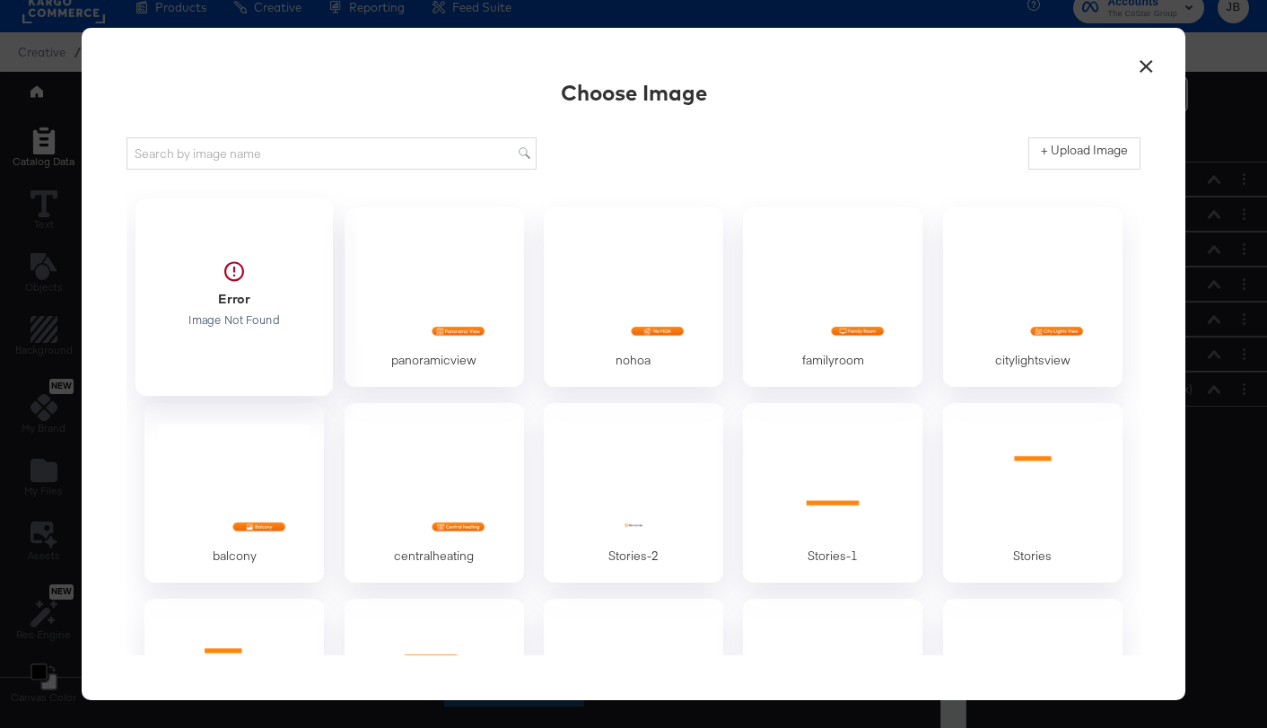
click at [192, 278] on div at bounding box center [235, 293] width 168 height 124
click at [293, 278] on div at bounding box center [235, 285] width 168 height 124
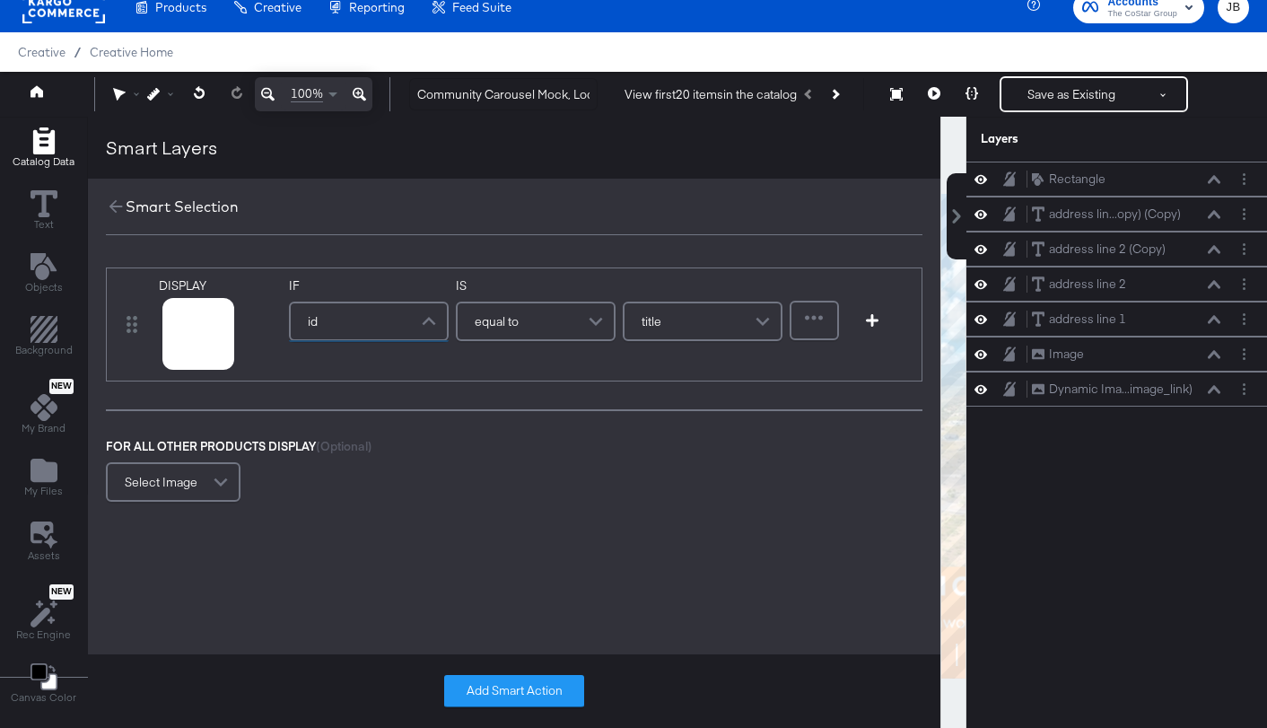
click at [435, 317] on span at bounding box center [430, 321] width 31 height 36
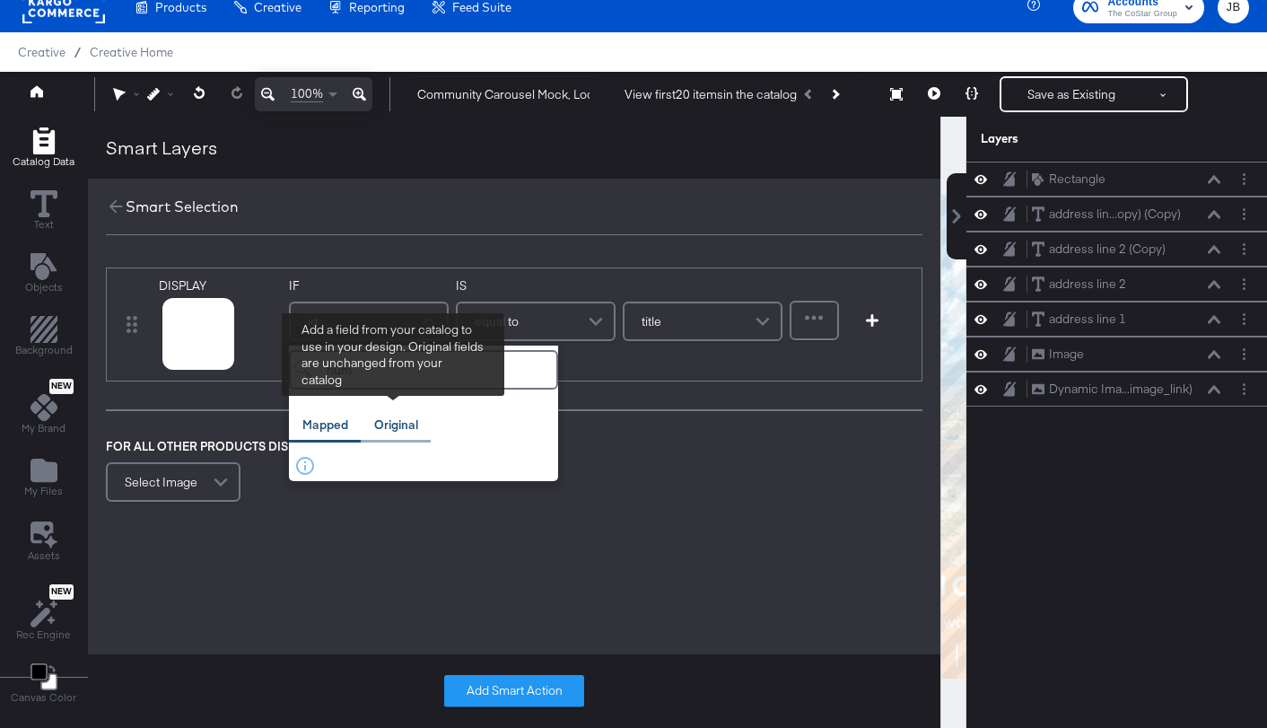
type input "num"
click at [403, 416] on div "Original" at bounding box center [396, 424] width 44 height 17
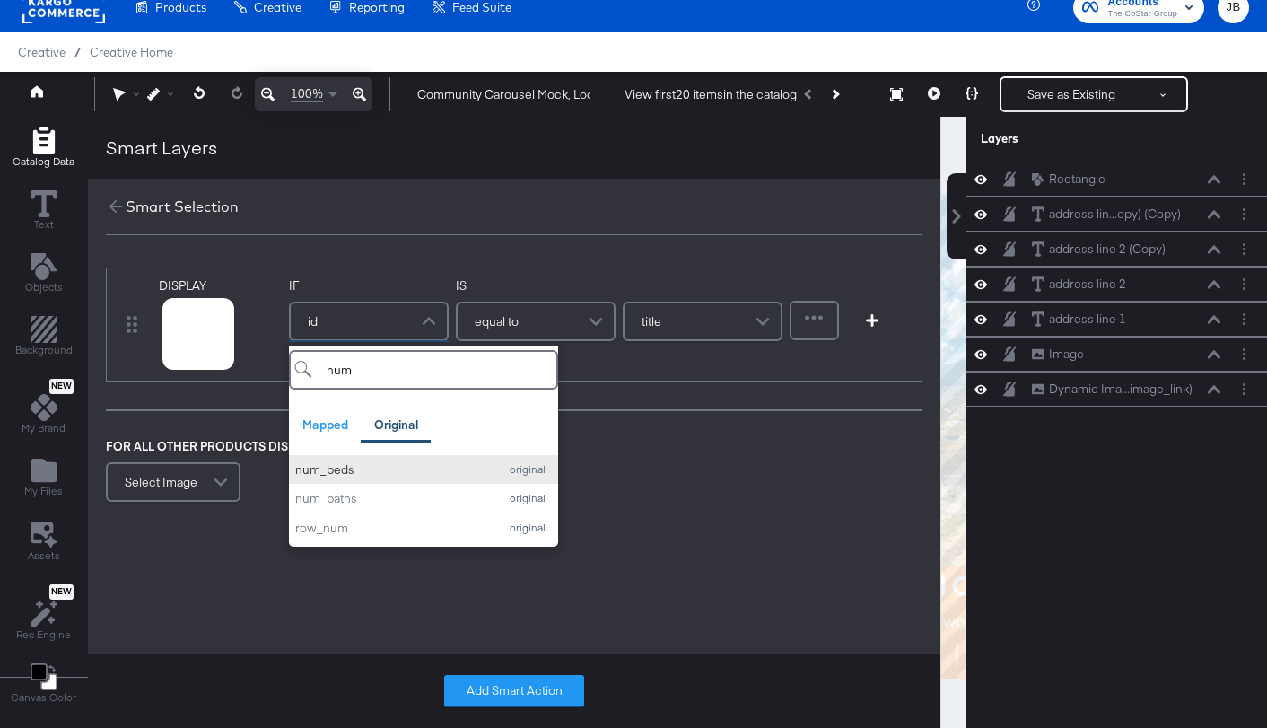
click at [386, 466] on div "num_beds" at bounding box center [392, 469] width 194 height 17
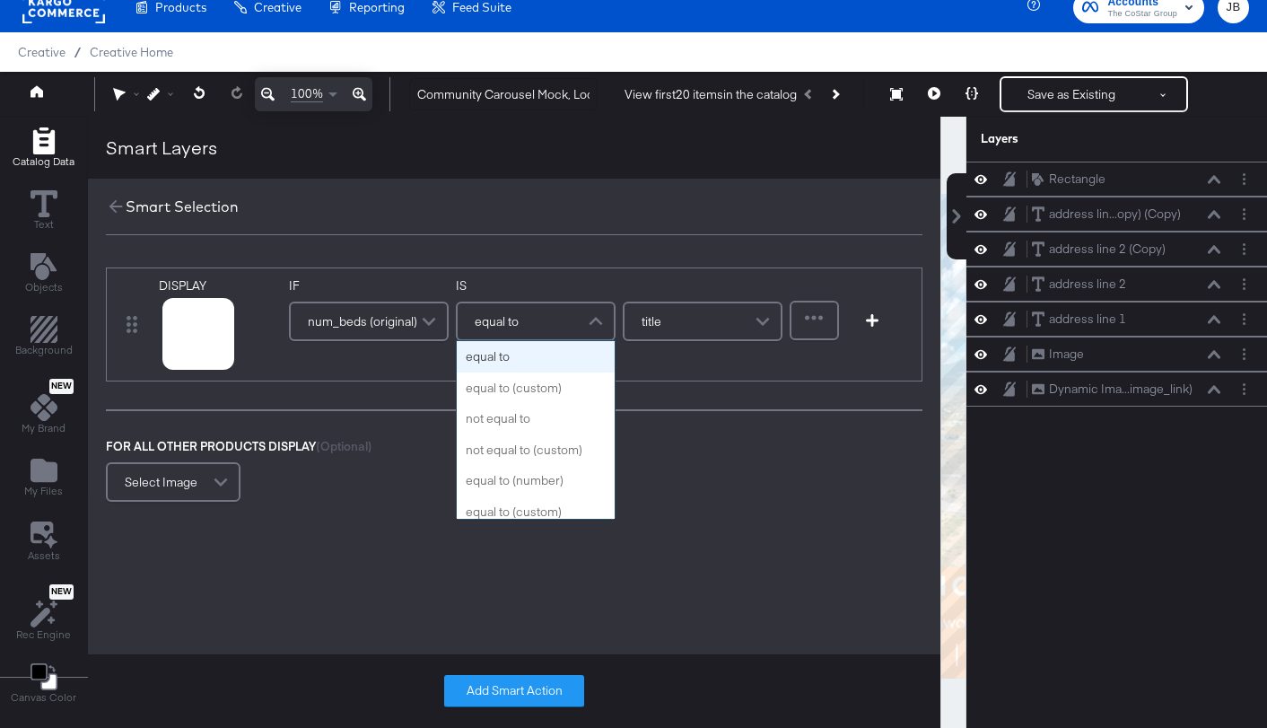
click at [537, 332] on div "equal to" at bounding box center [536, 321] width 156 height 36
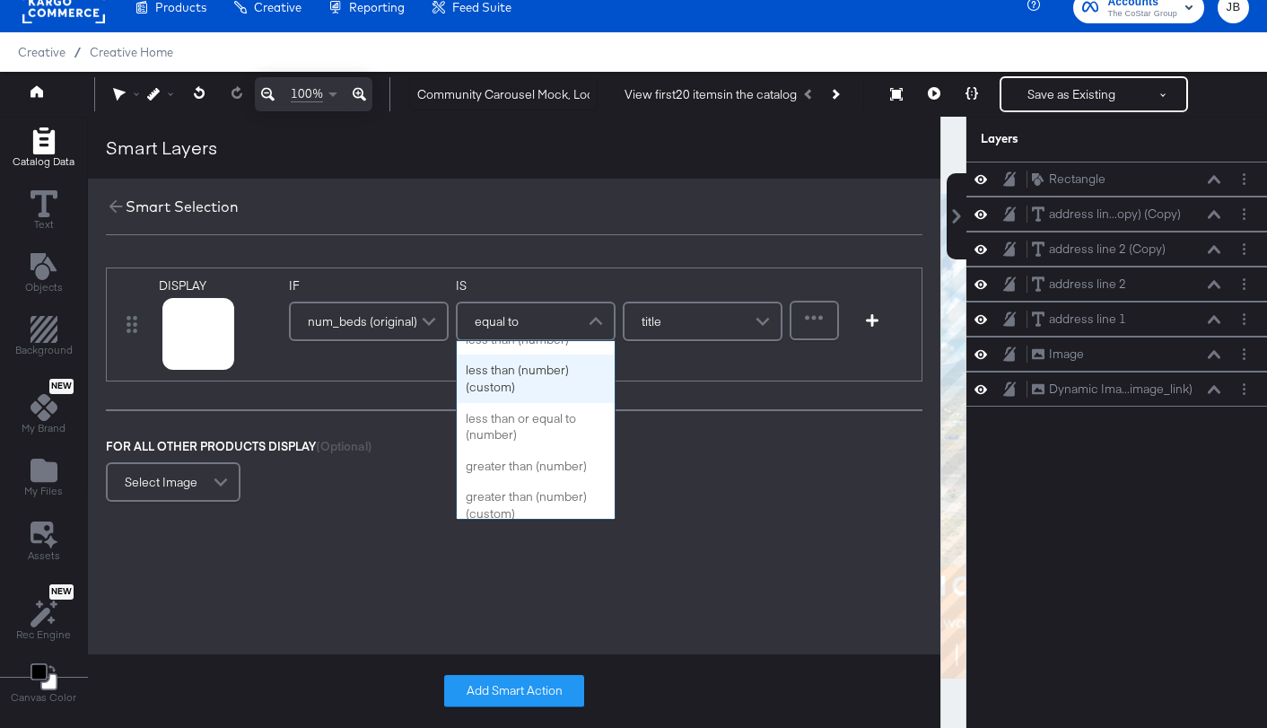
scroll to position [234, 0]
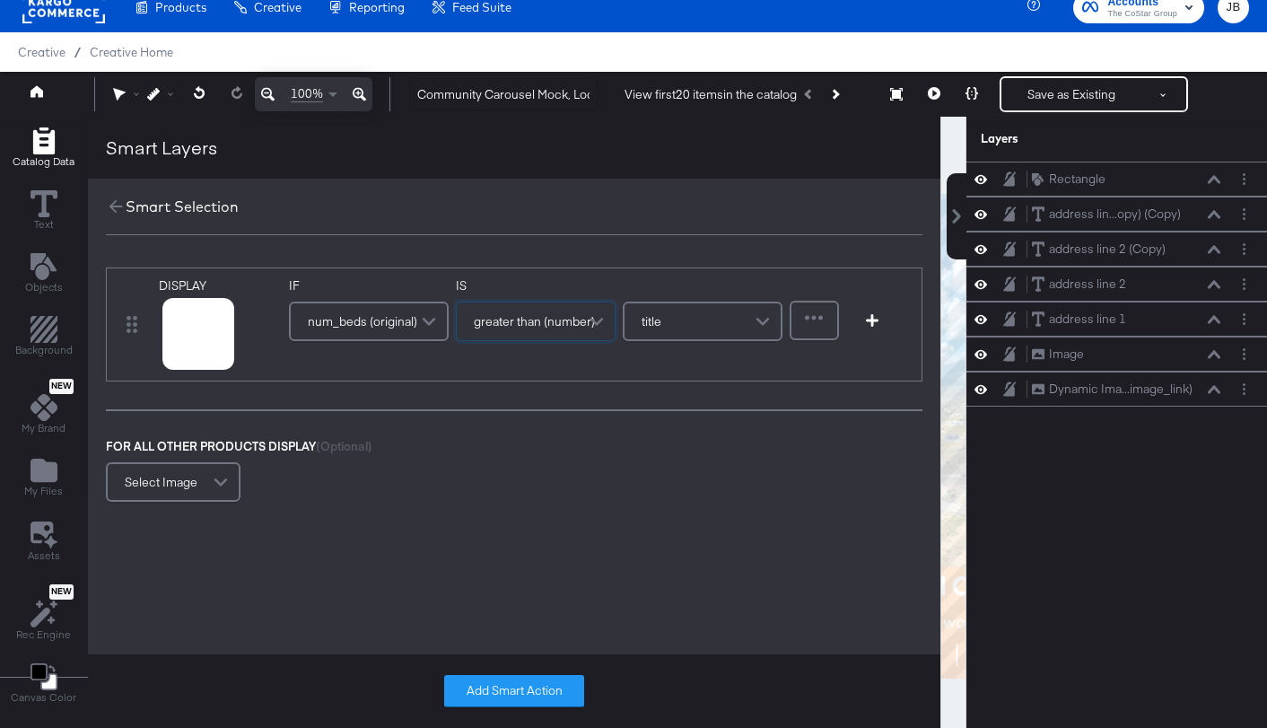
click at [566, 315] on span "greater than (number)" at bounding box center [534, 321] width 121 height 31
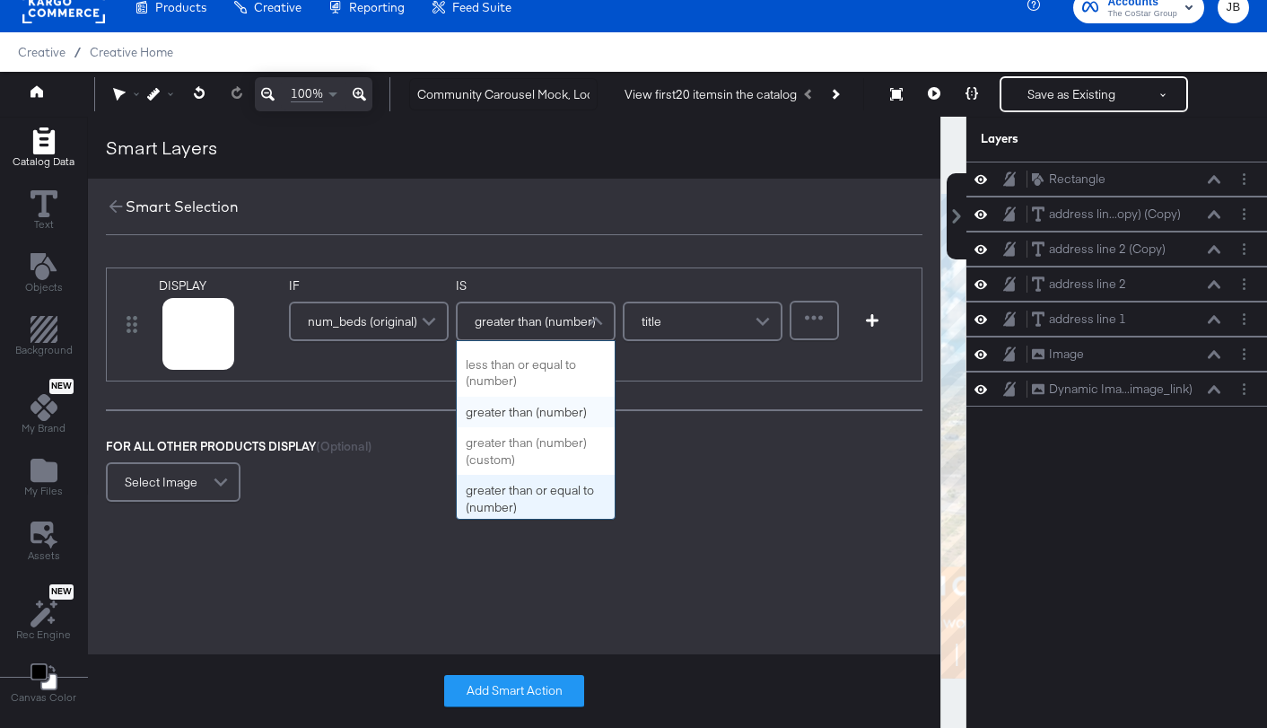
scroll to position [272, 0]
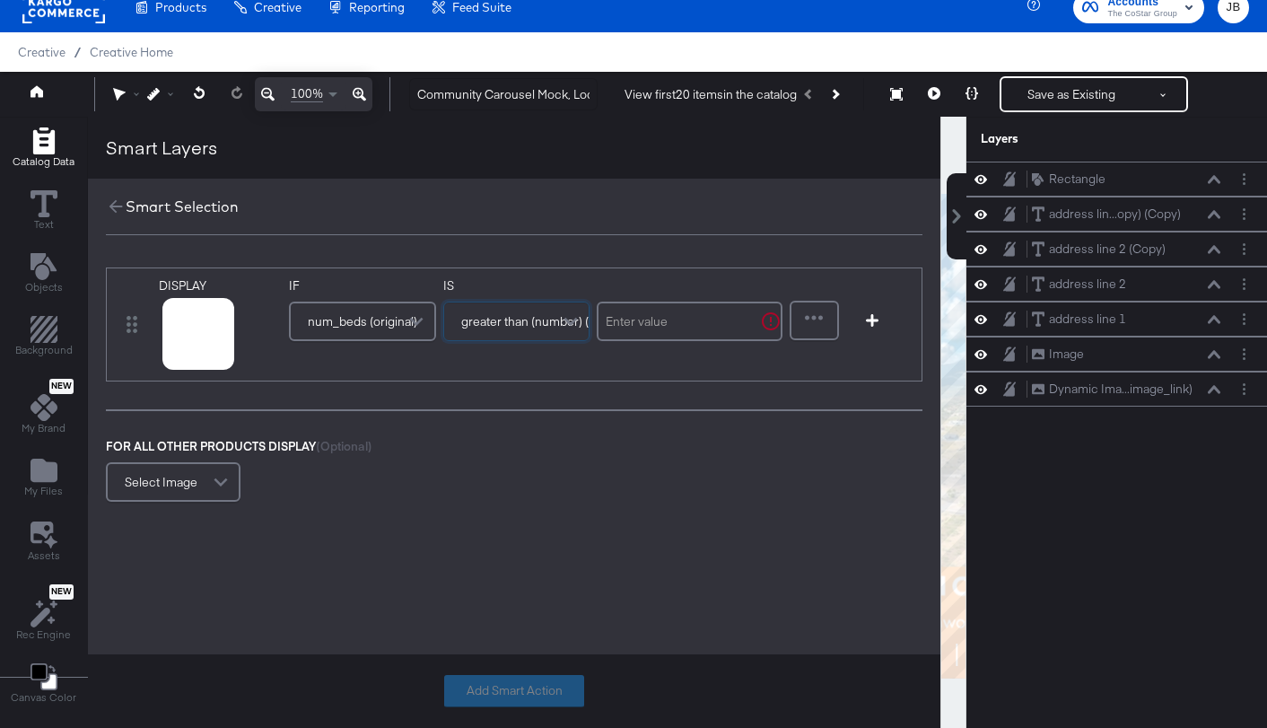
click at [635, 331] on input "text" at bounding box center [690, 320] width 186 height 39
type input "0"
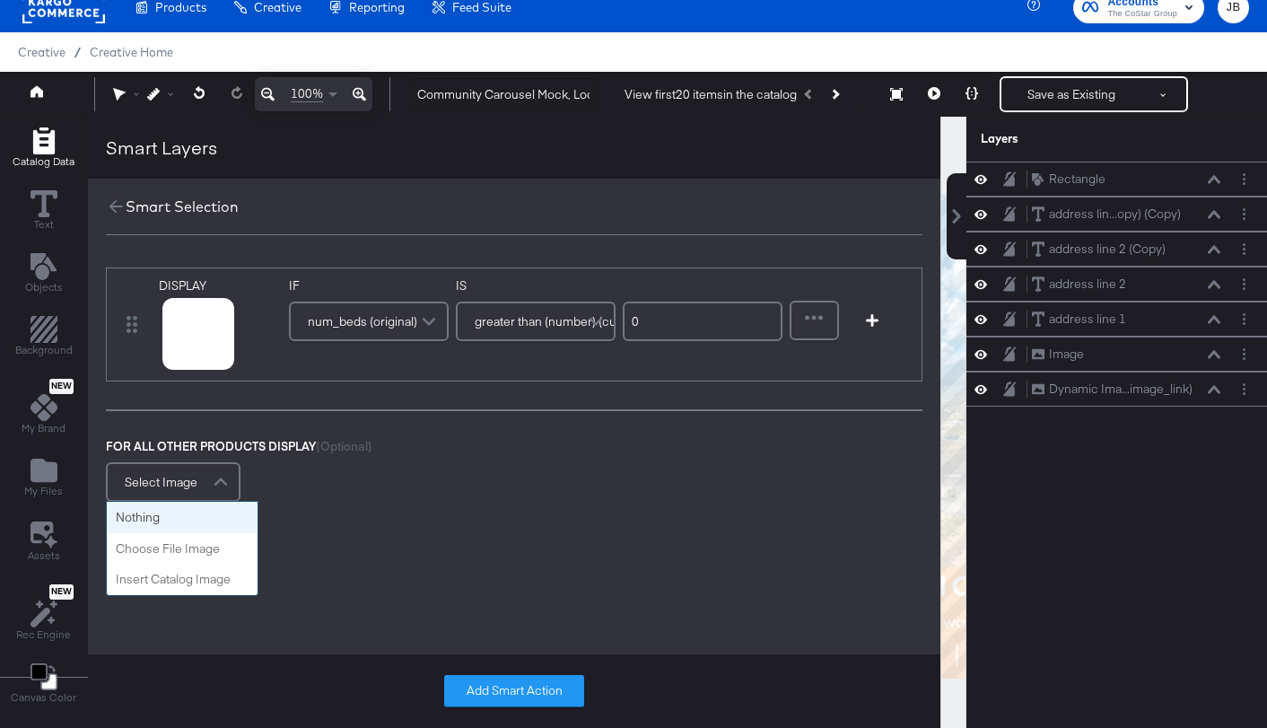
click at [231, 477] on span at bounding box center [222, 482] width 31 height 36
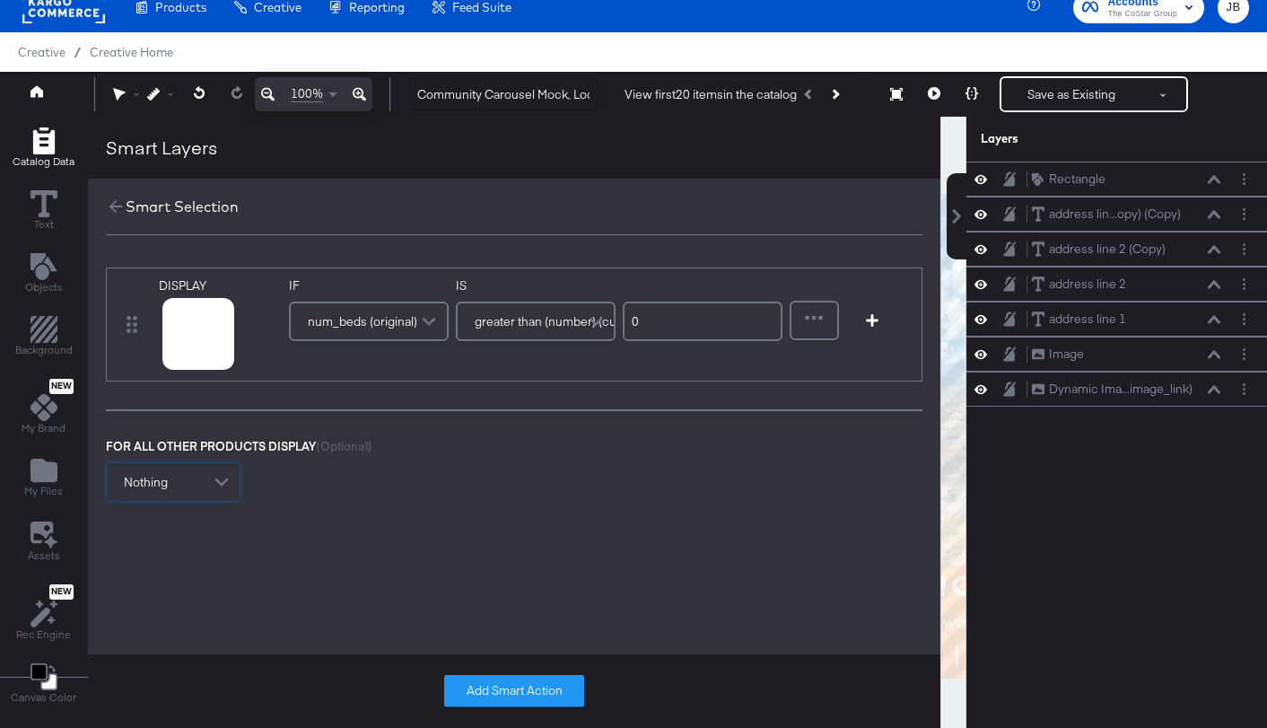
click at [512, 556] on div "DISPLAY link mapped image_link mapped image_0_url mapped image_1_url mapped ima…" at bounding box center [514, 446] width 852 height 423
click at [508, 696] on button "Add Smart Action" at bounding box center [514, 691] width 140 height 32
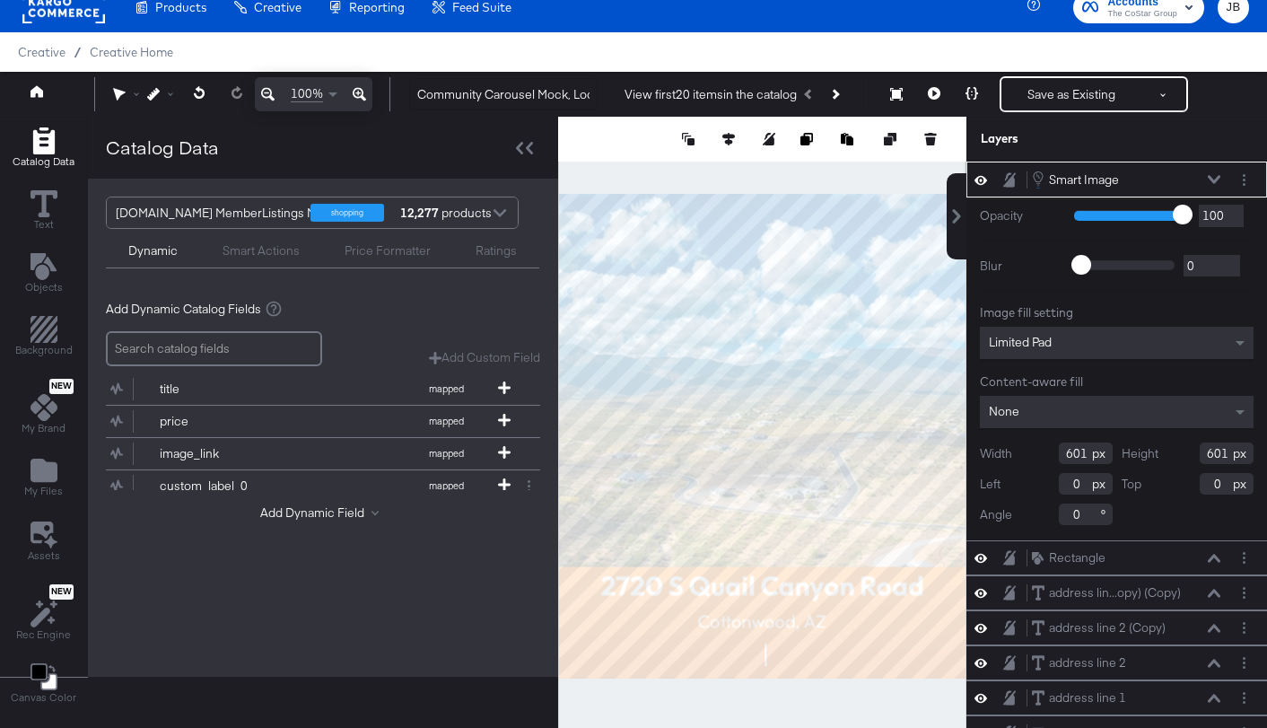
click at [1090, 454] on input "601" at bounding box center [1086, 453] width 54 height 22
type input "1080"
type input "601"
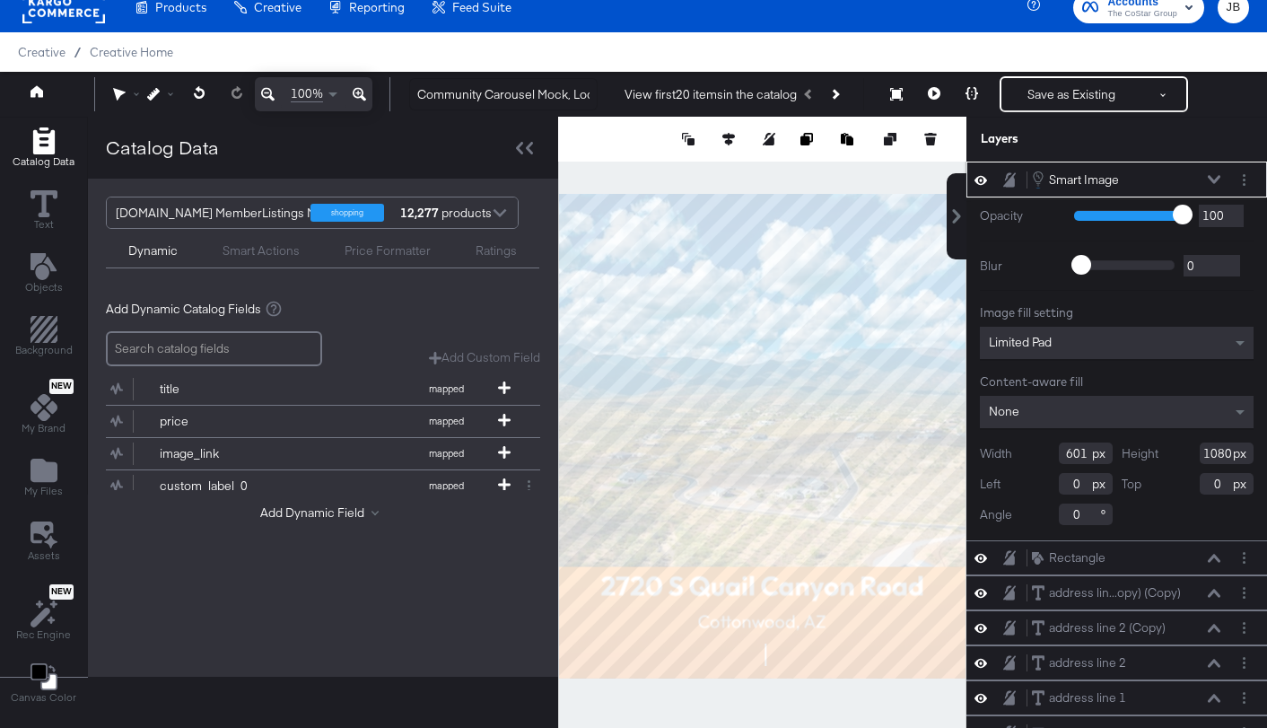
type input "1080"
click at [1071, 452] on input "601" at bounding box center [1086, 453] width 54 height 22
type input "1080"
click at [729, 138] on icon at bounding box center [728, 139] width 13 height 13
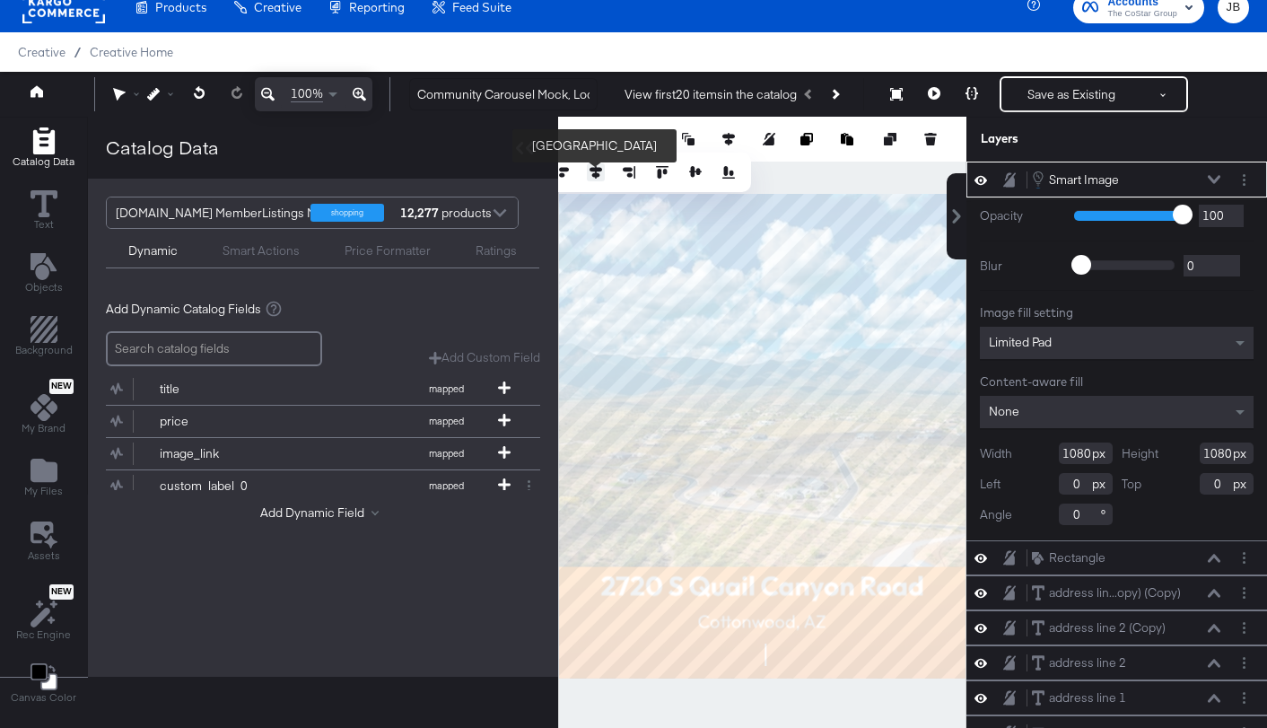
click at [594, 166] on button at bounding box center [596, 172] width 18 height 18
click at [689, 168] on button at bounding box center [695, 172] width 18 height 18
click at [691, 167] on icon at bounding box center [695, 172] width 13 height 13
click at [1217, 175] on button at bounding box center [1214, 179] width 14 height 11
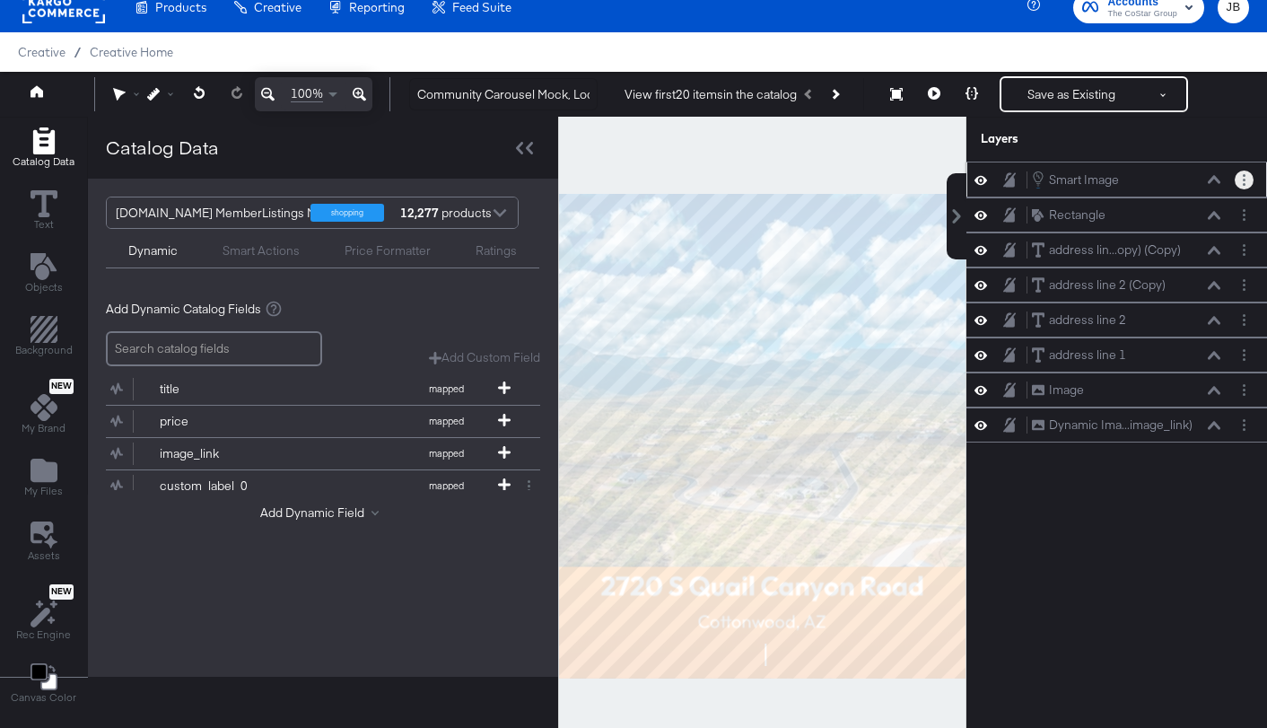
click at [1250, 183] on button "Layer Options" at bounding box center [1244, 179] width 19 height 19
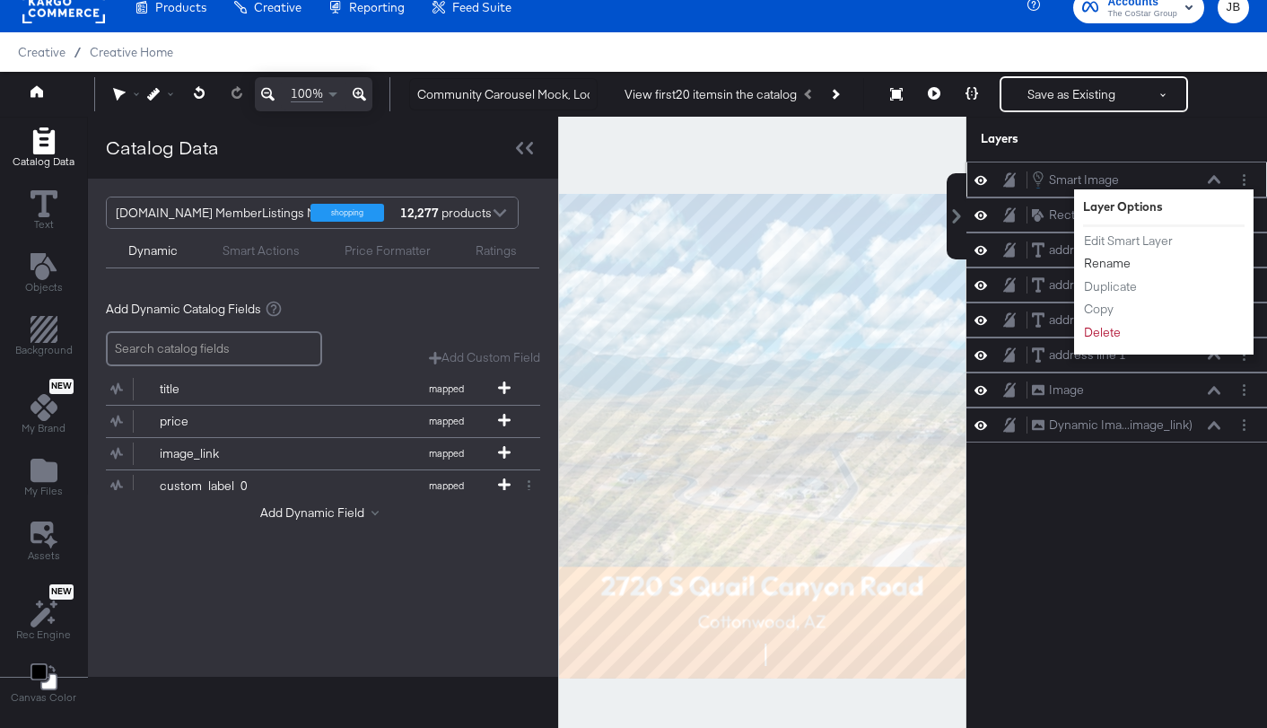
click at [1104, 262] on button "Rename" at bounding box center [1107, 263] width 48 height 19
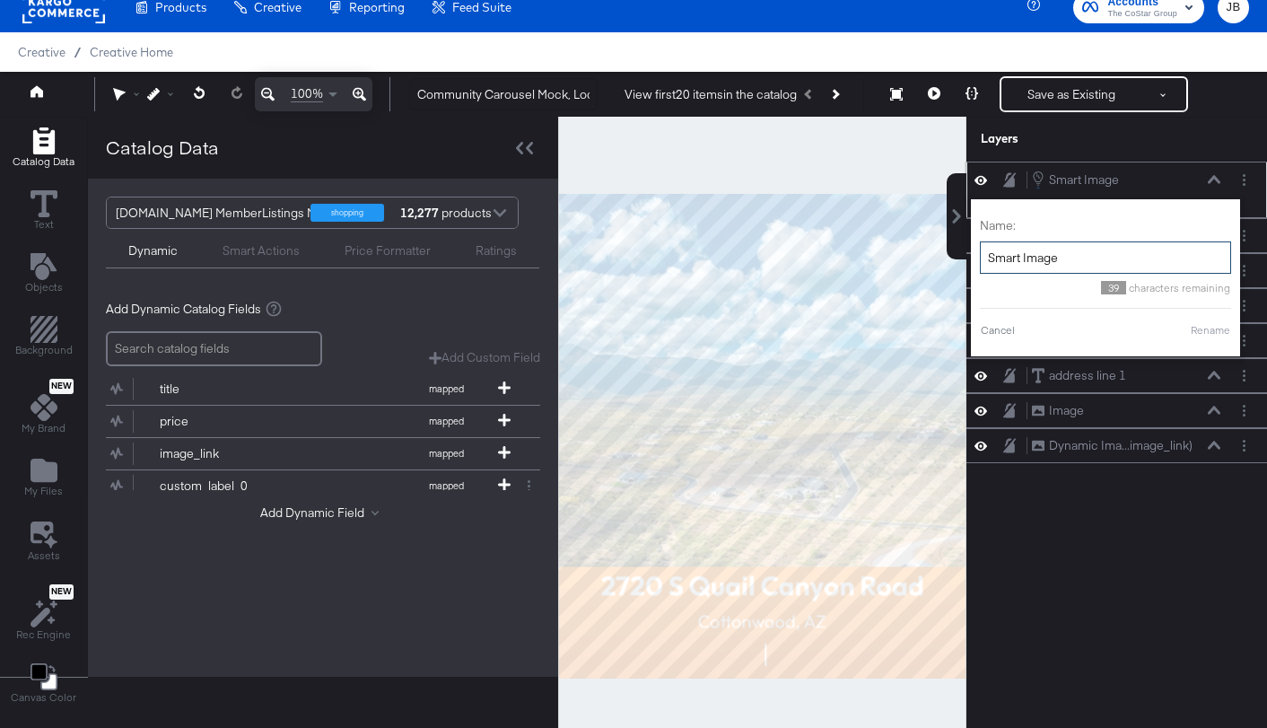
click at [1073, 260] on input "Smart Image" at bounding box center [1105, 257] width 251 height 33
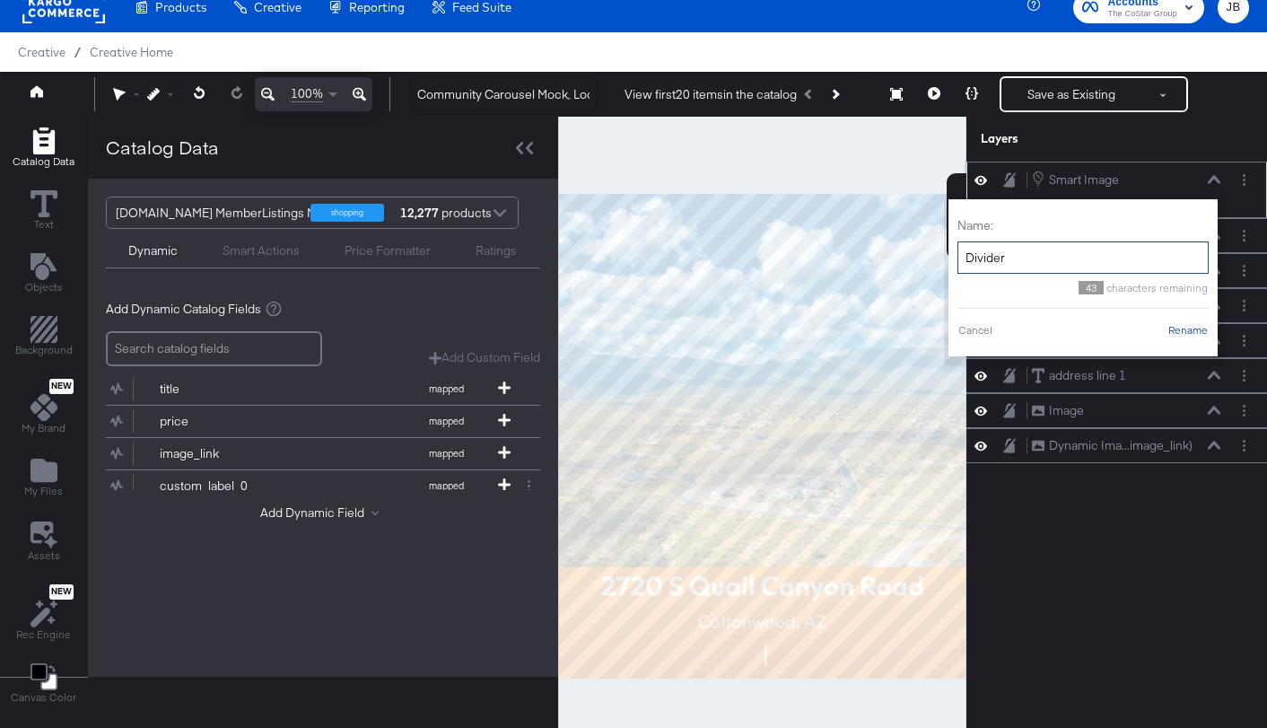
type input "Divider"
click at [1194, 333] on button "Rename" at bounding box center [1187, 330] width 41 height 16
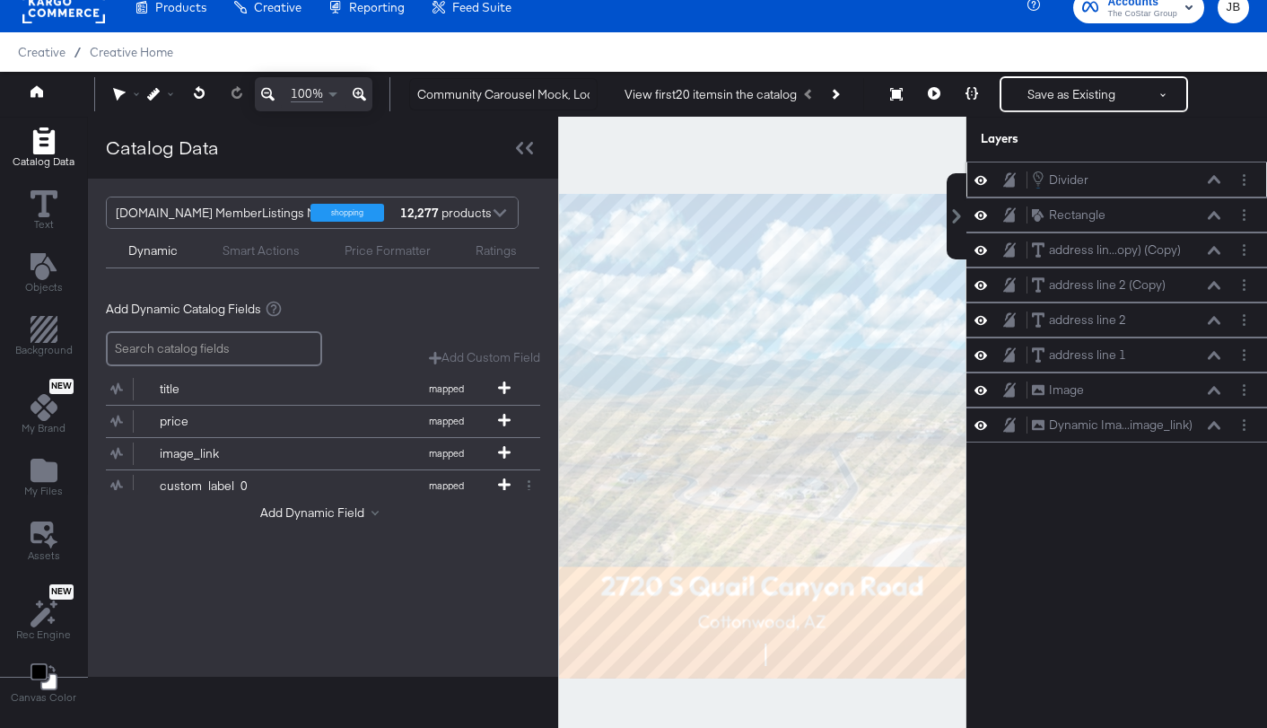
click at [984, 218] on icon at bounding box center [980, 214] width 13 height 15
click at [842, 100] on button "Next Product" at bounding box center [834, 94] width 25 height 32
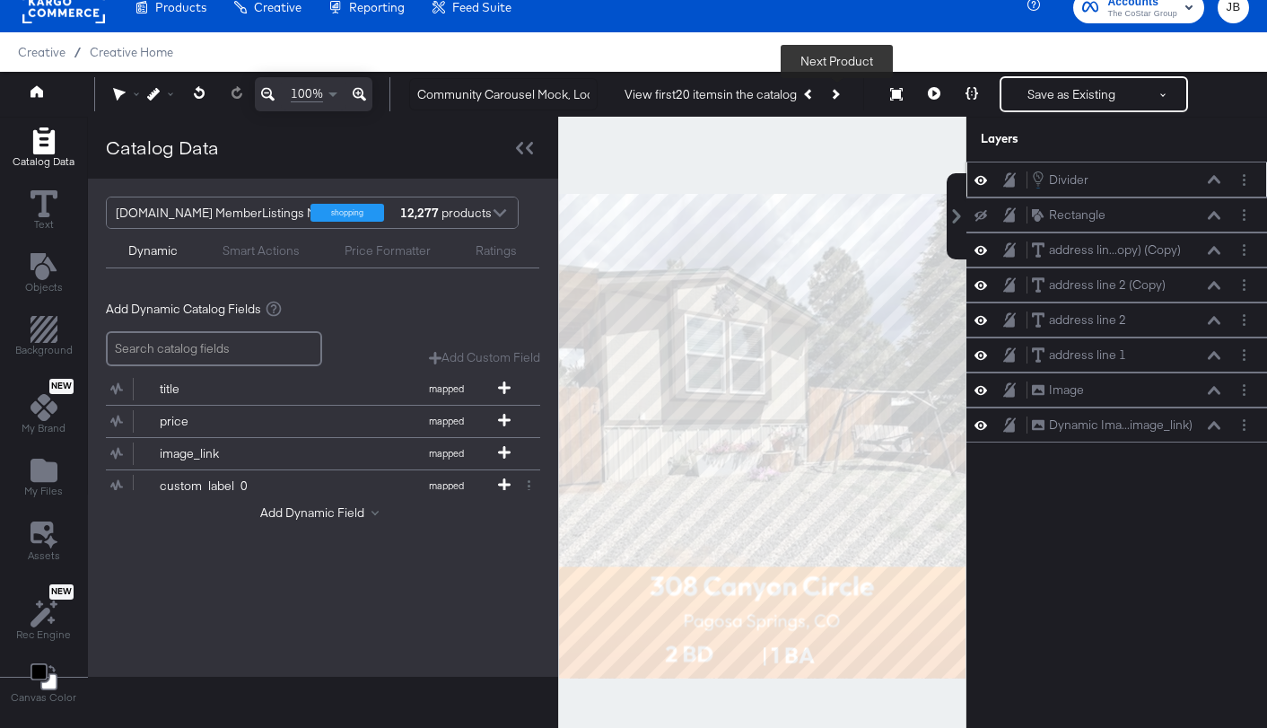
click at [841, 93] on button "Next Product" at bounding box center [834, 94] width 25 height 32
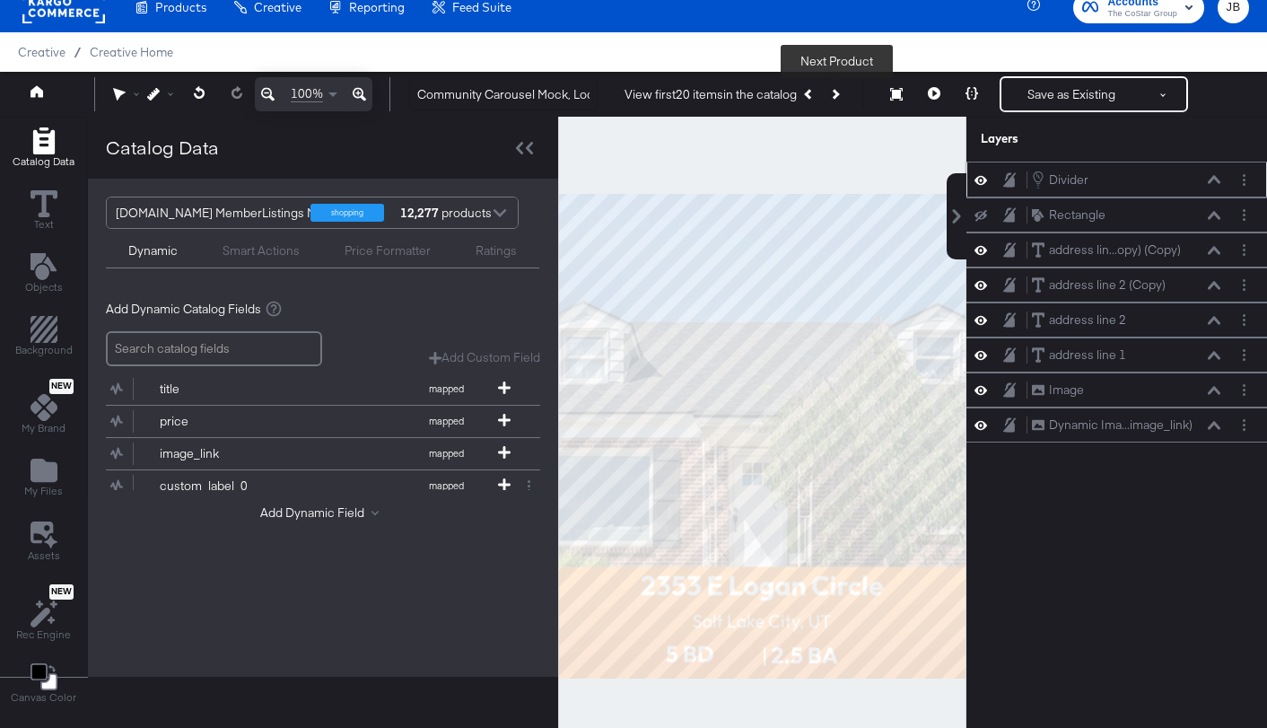
click at [841, 93] on button "Next Product" at bounding box center [834, 94] width 25 height 32
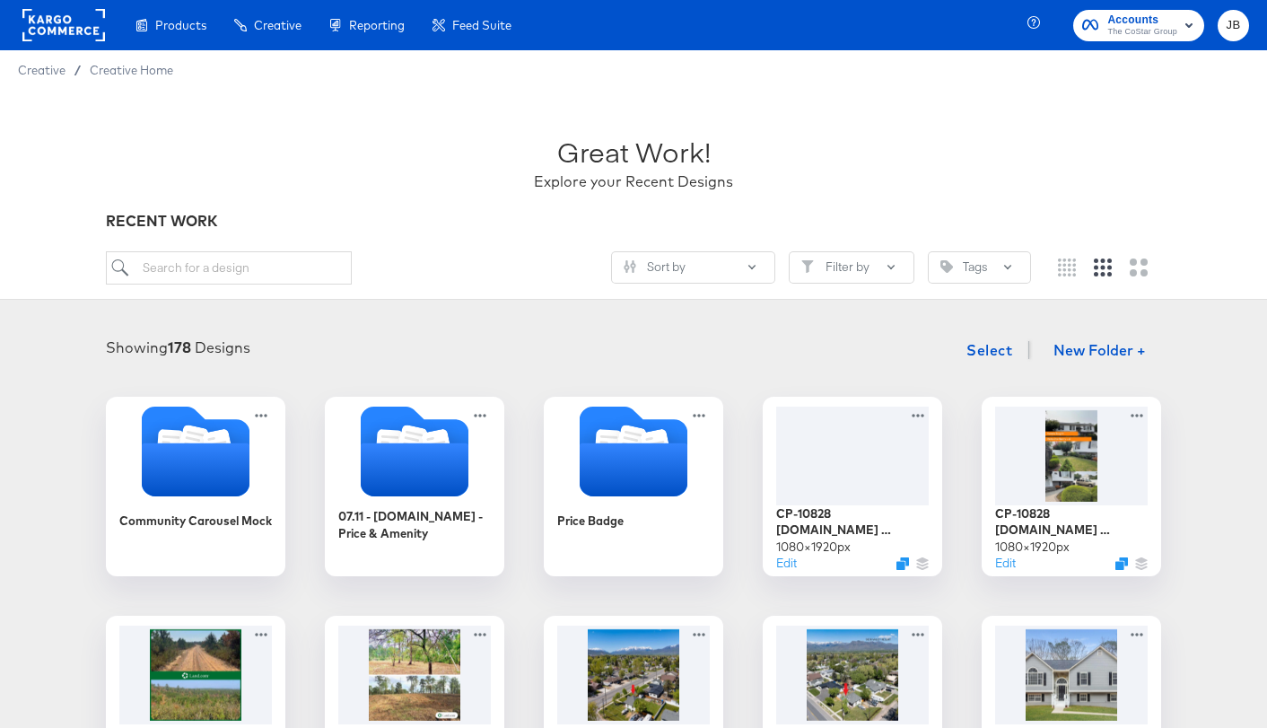
scroll to position [106, 0]
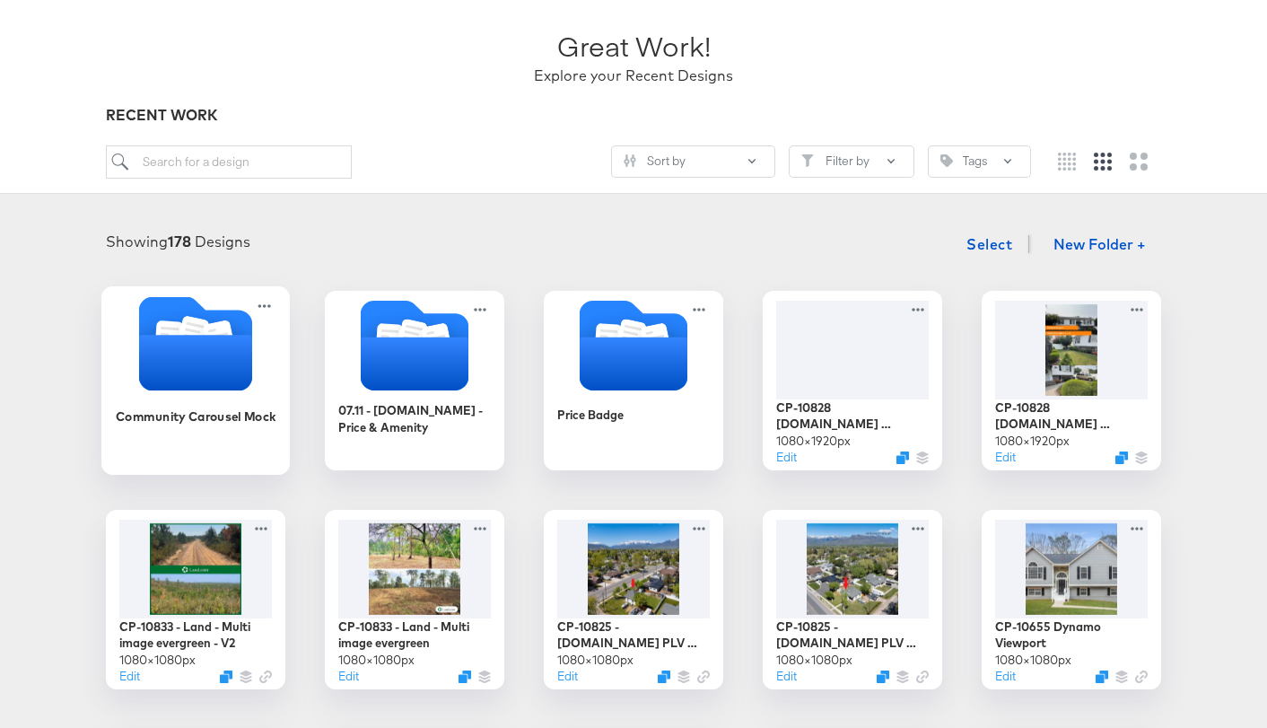
click at [157, 382] on icon "Folder" at bounding box center [195, 363] width 113 height 56
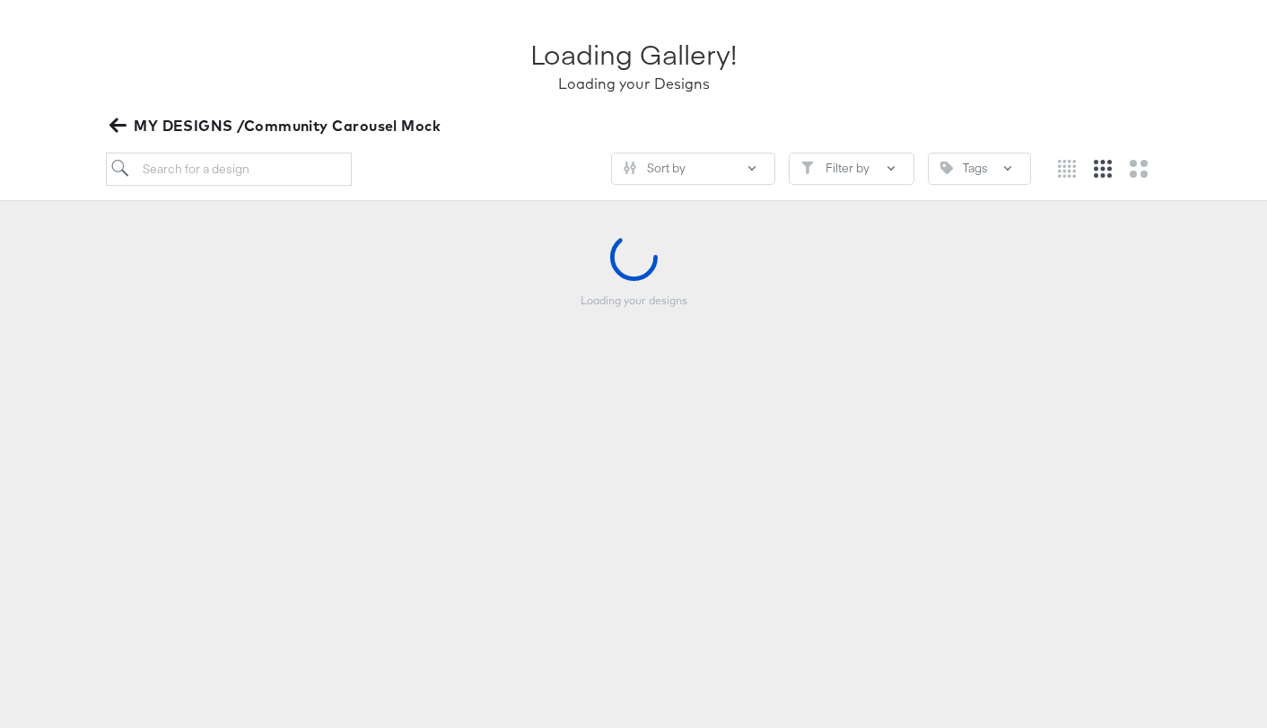
scroll to position [104, 0]
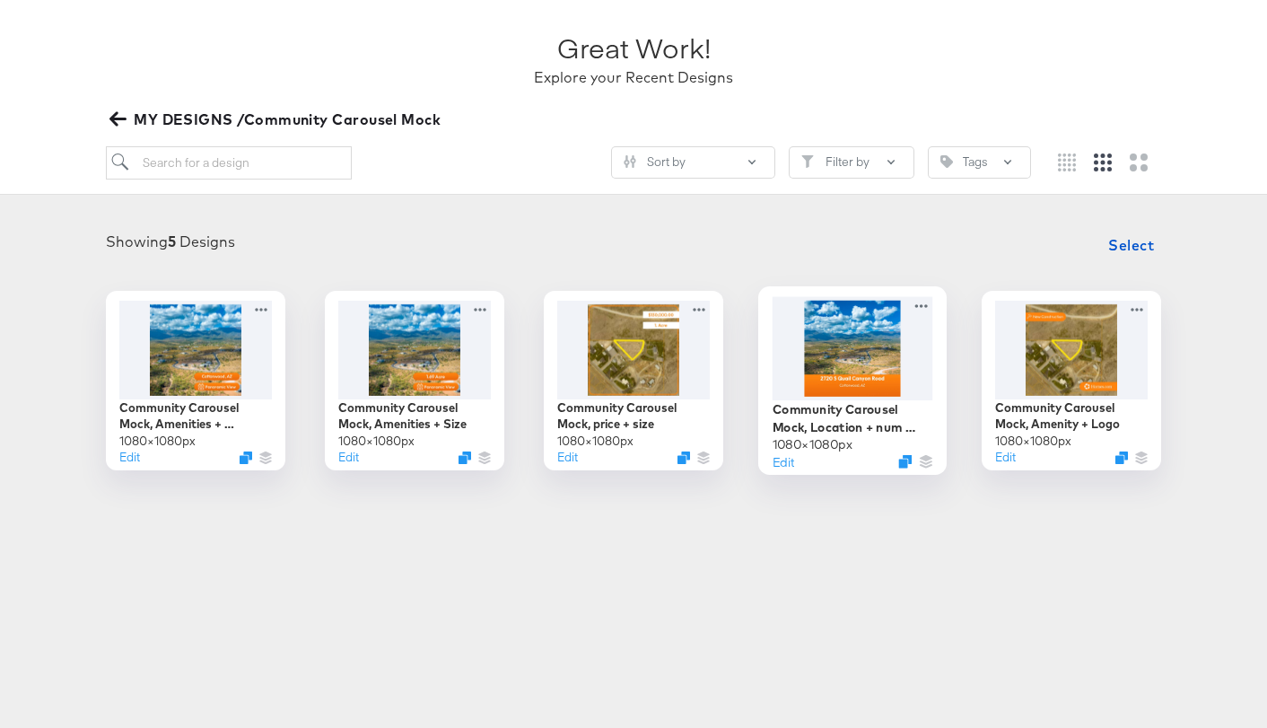
click at [876, 362] on div at bounding box center [853, 347] width 161 height 103
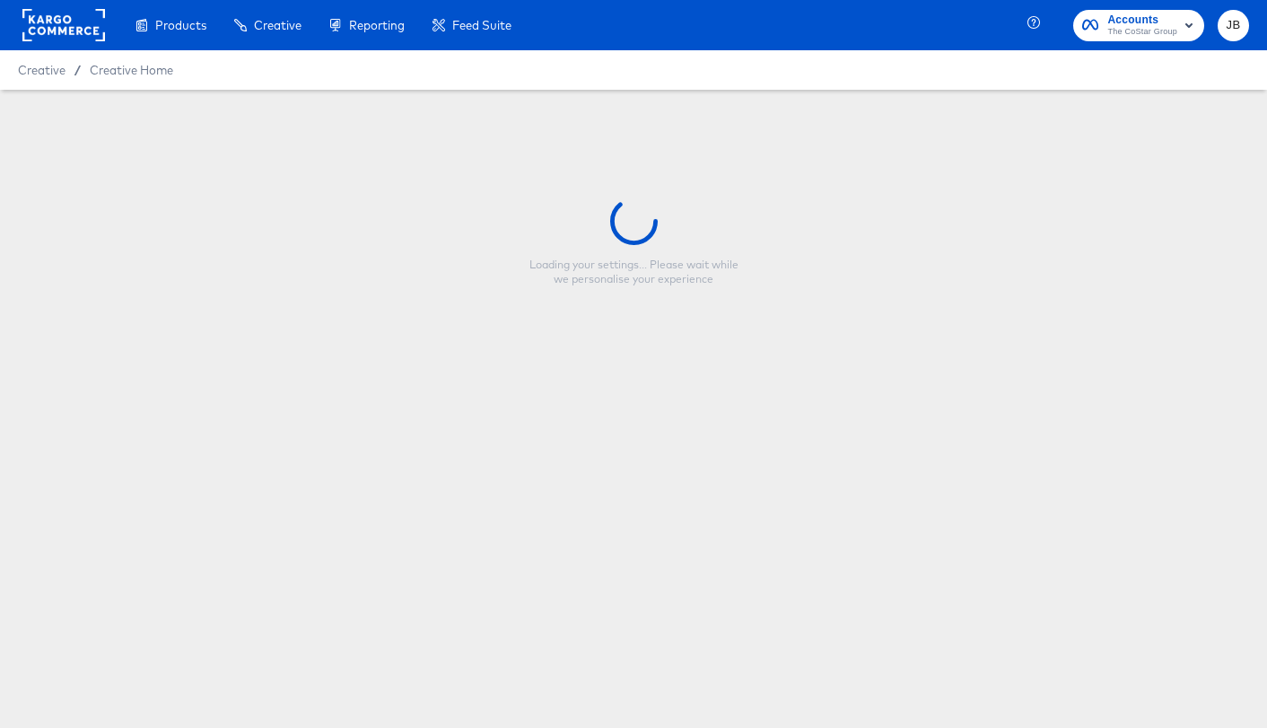
type input "Community Carousel Mock, Location + num beds"
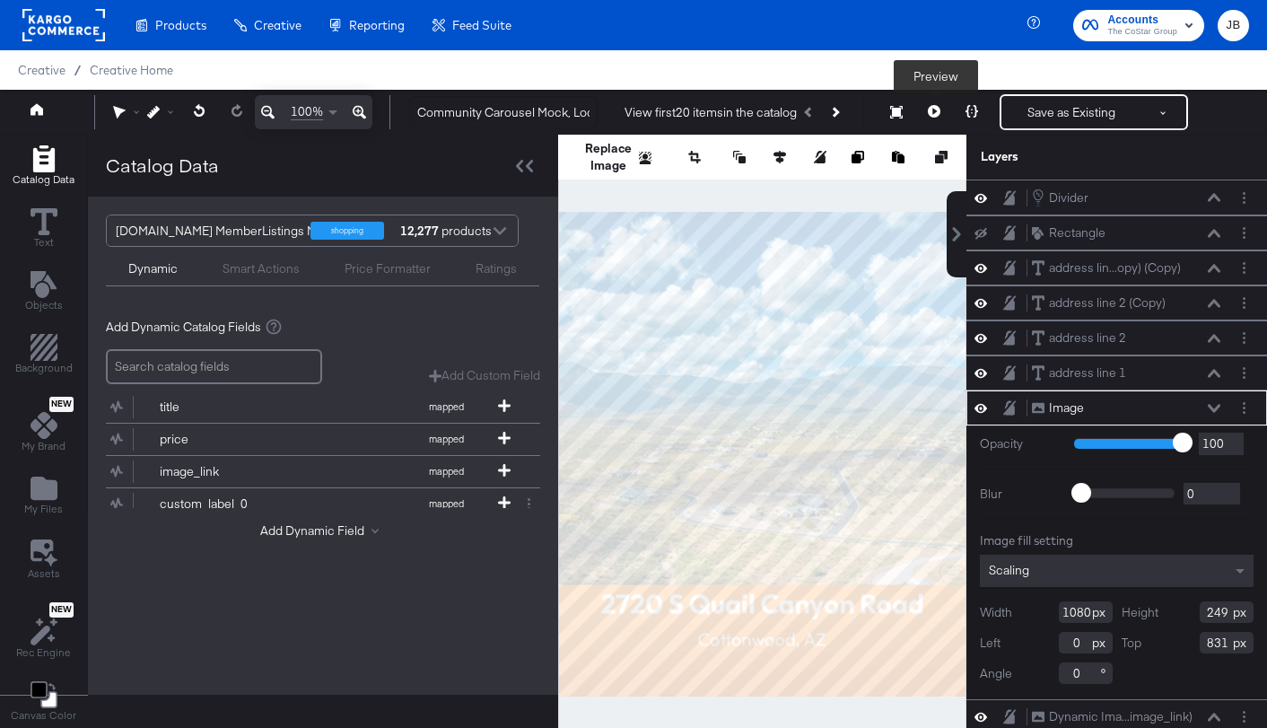
click at [934, 119] on button at bounding box center [934, 112] width 38 height 36
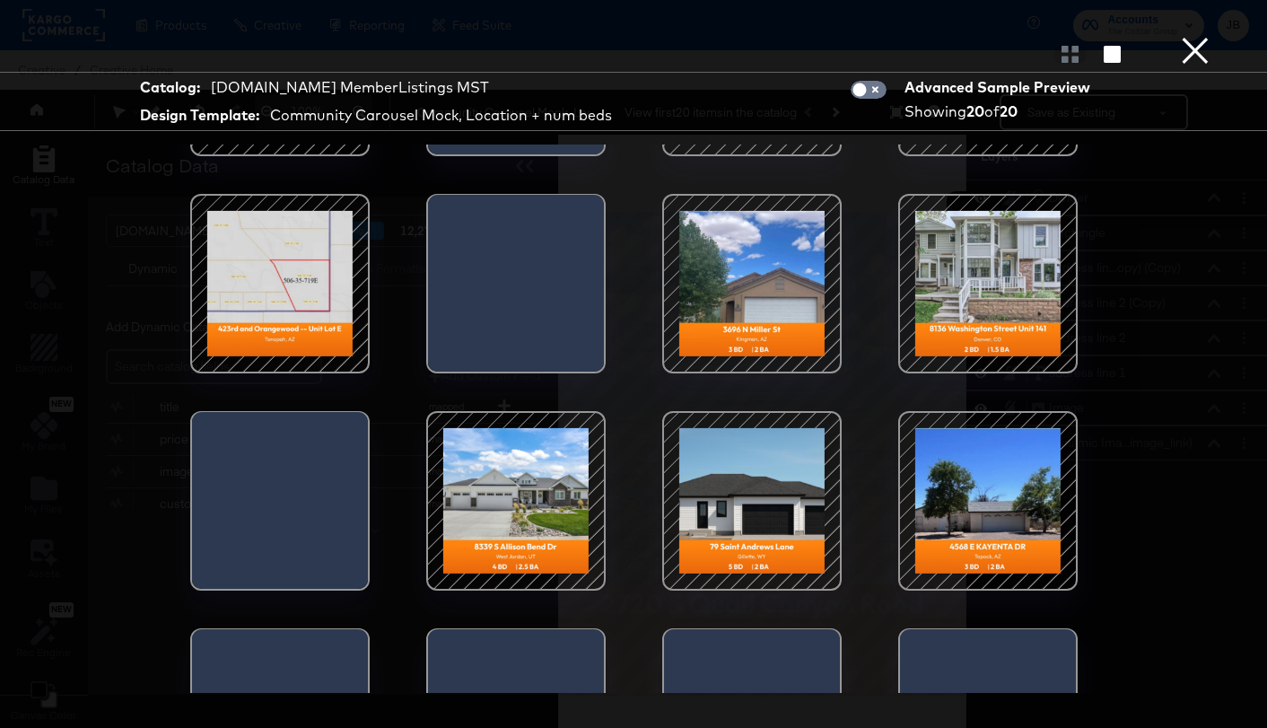
scroll to position [170, 0]
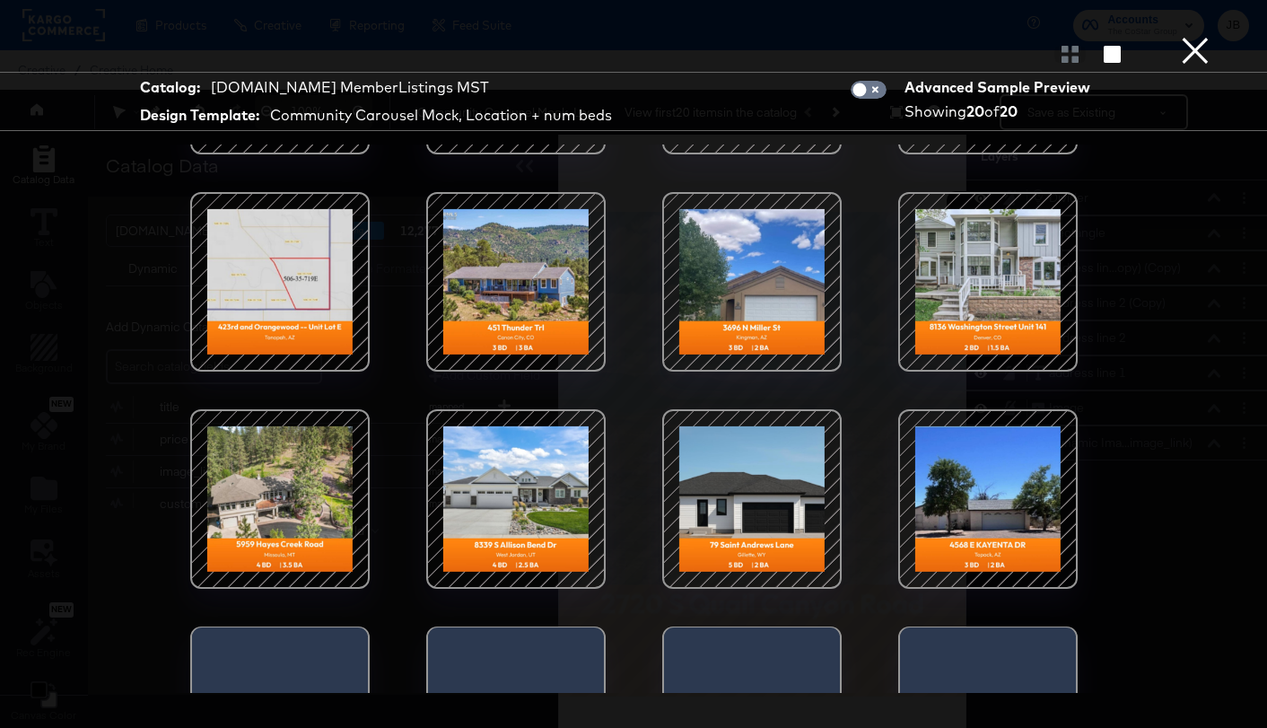
click at [1192, 36] on button "×" at bounding box center [1195, 18] width 36 height 36
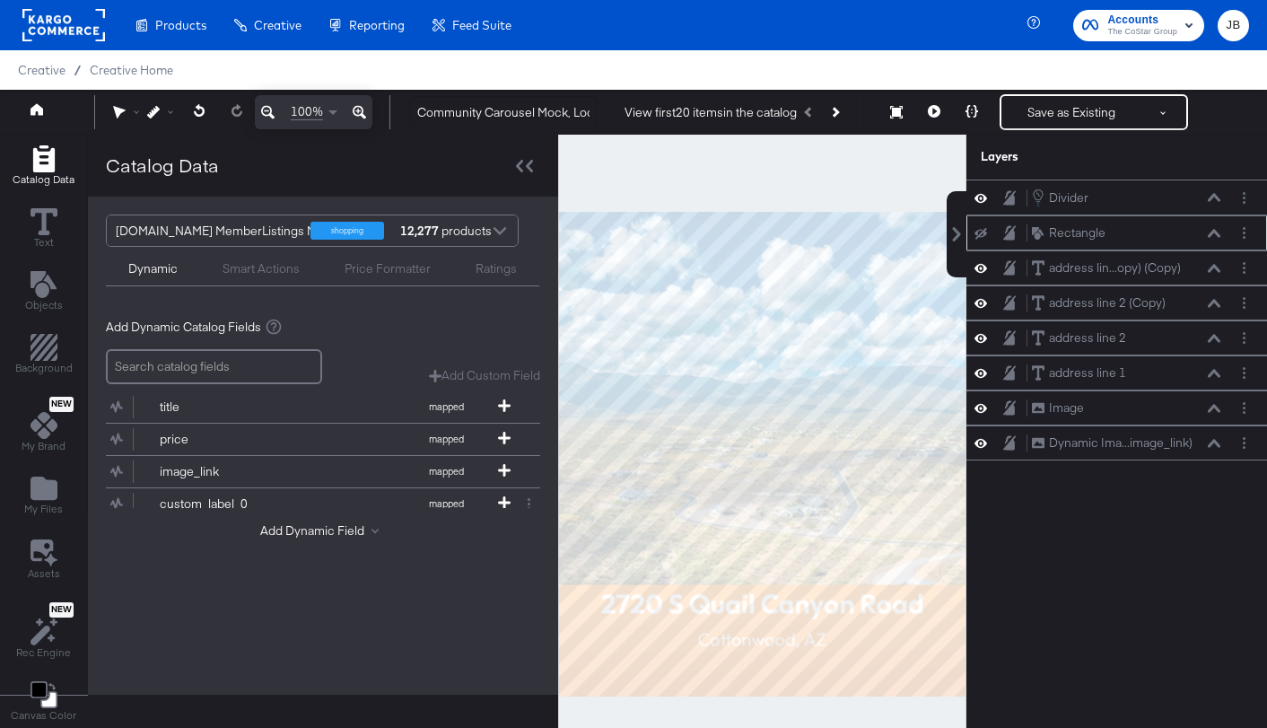
click at [1213, 231] on icon at bounding box center [1214, 233] width 13 height 8
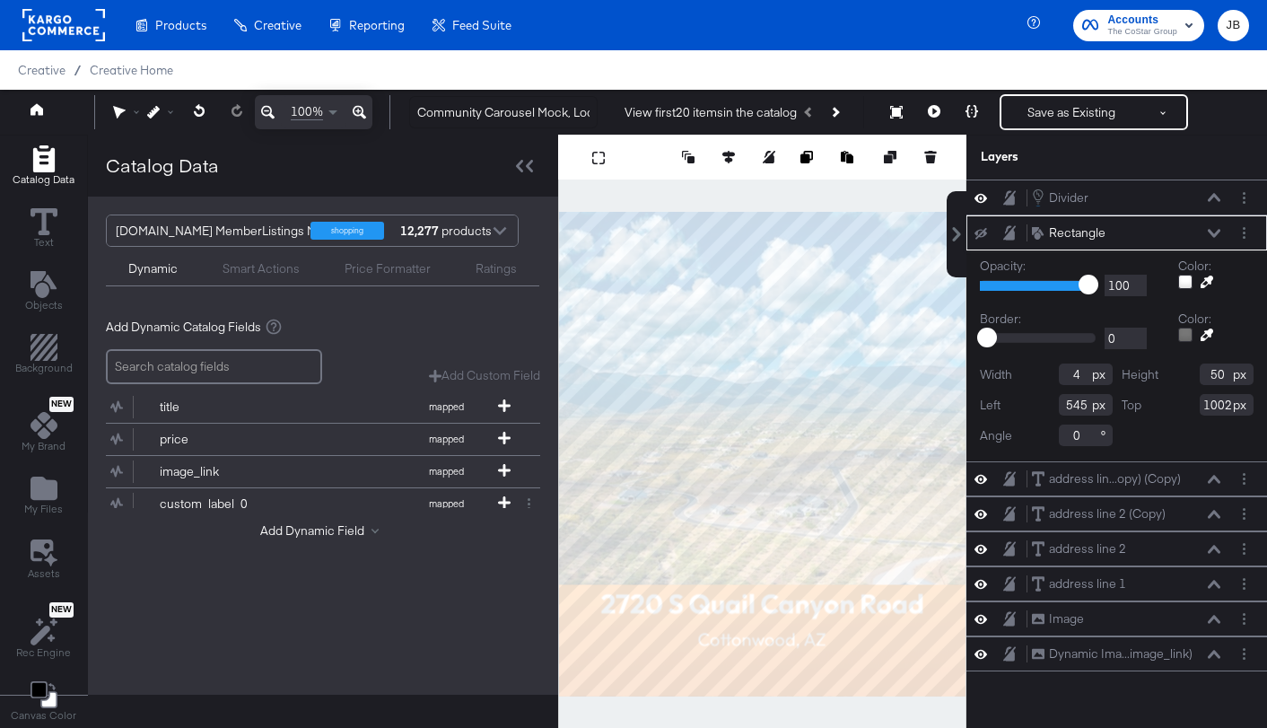
click at [1213, 227] on div "Rectangle Rectangle" at bounding box center [1126, 232] width 190 height 19
click at [1218, 228] on button at bounding box center [1214, 233] width 14 height 11
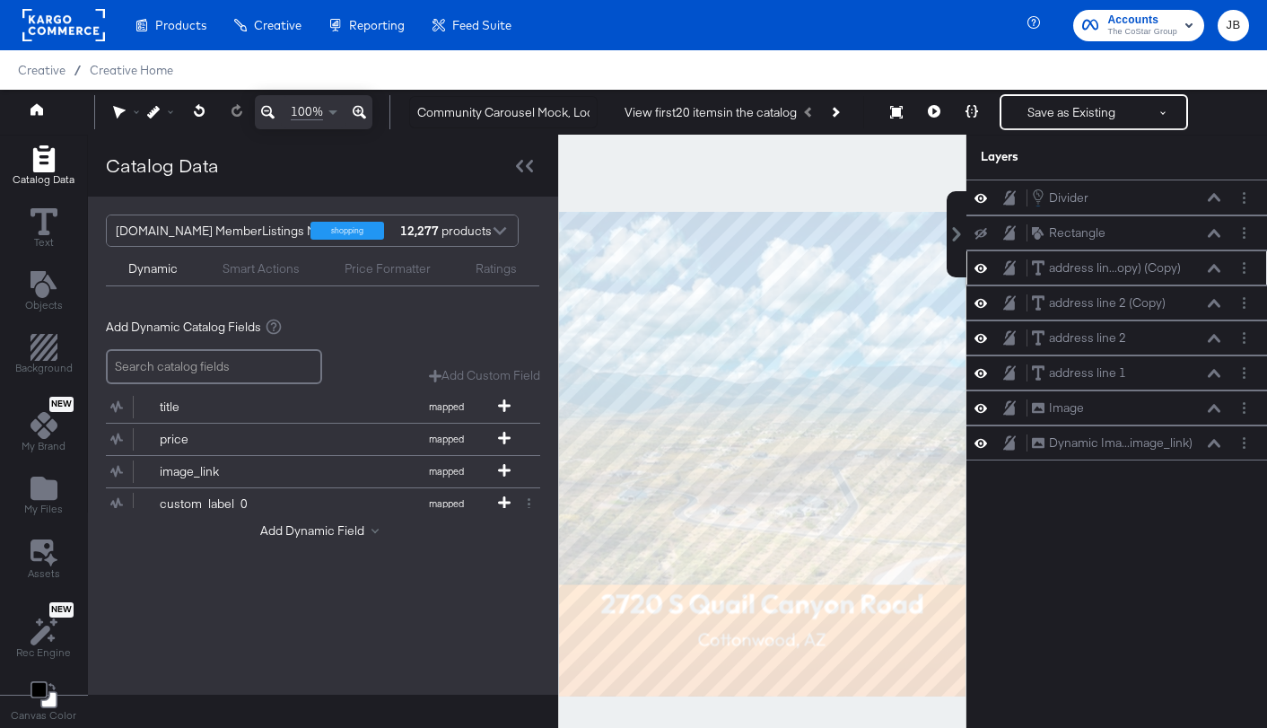
click at [1213, 268] on icon at bounding box center [1214, 268] width 13 height 9
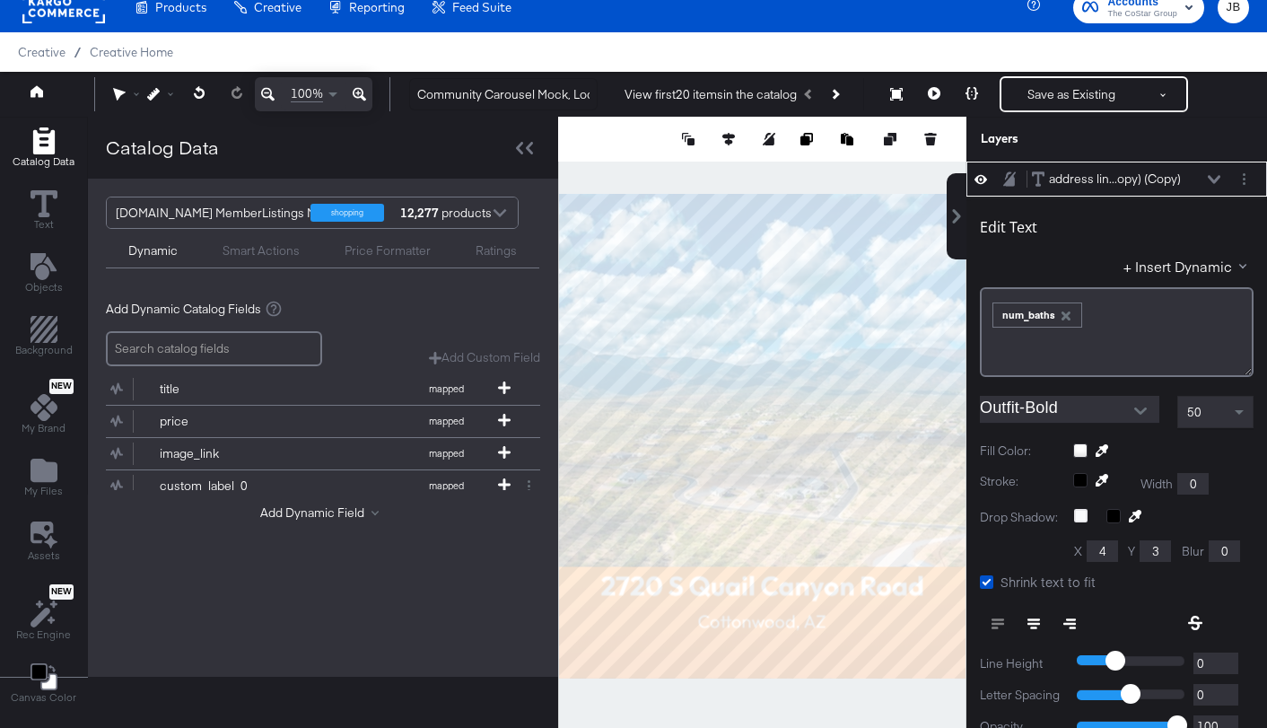
click at [843, 95] on button "Next Product" at bounding box center [834, 94] width 25 height 32
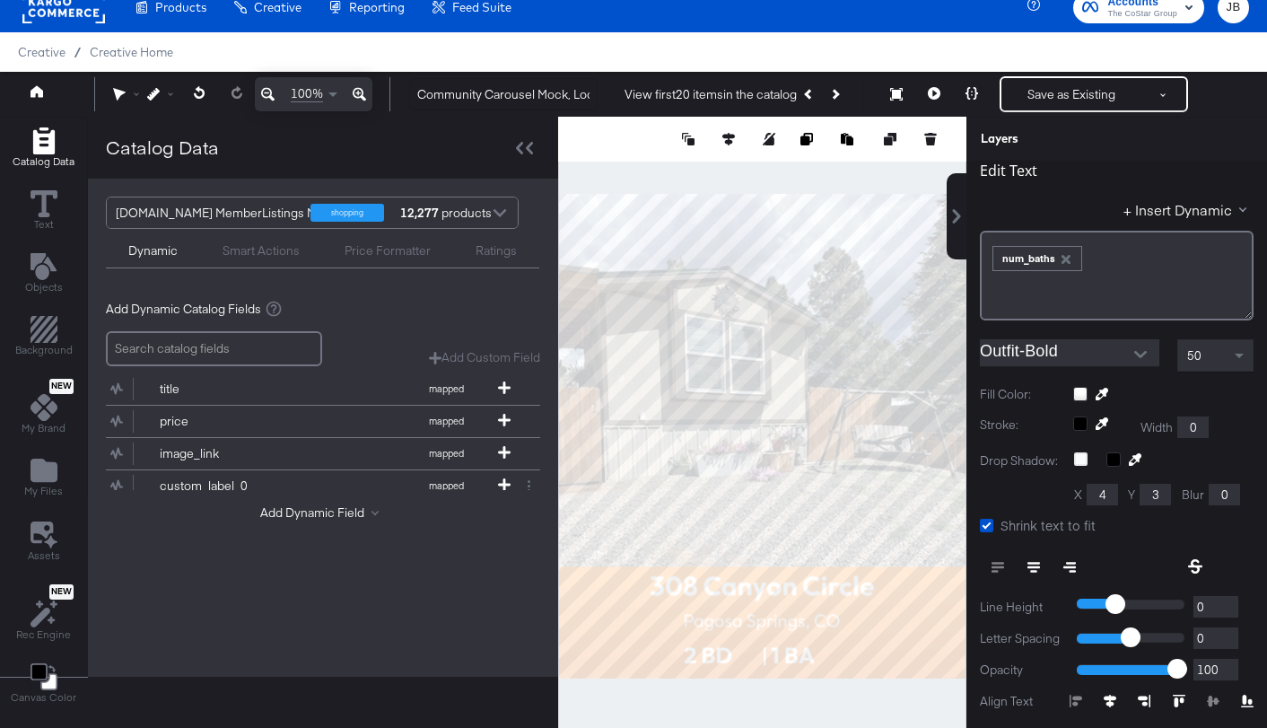
scroll to position [129, 0]
click at [1112, 694] on icon at bounding box center [1110, 699] width 13 height 13
click at [1074, 697] on icon at bounding box center [1077, 696] width 10 height 4
type input "568"
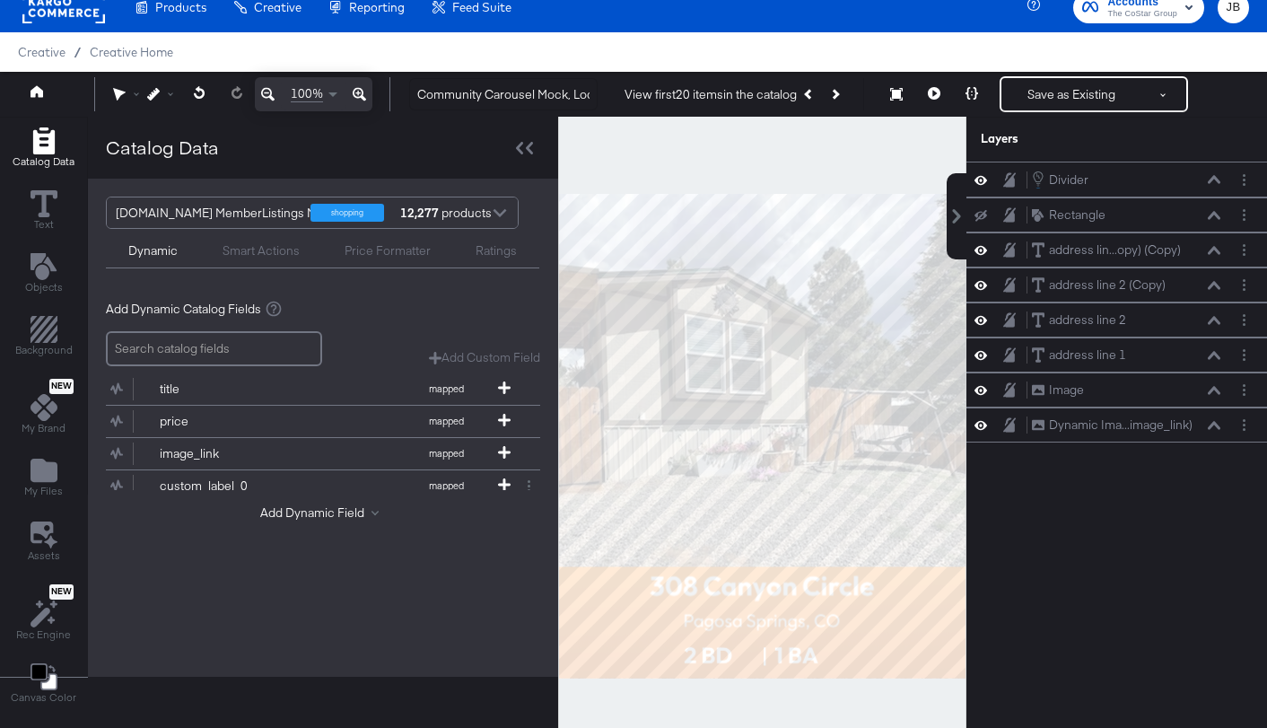
scroll to position [0, 0]
click at [864, 721] on div at bounding box center [762, 436] width 408 height 639
click at [1212, 249] on icon at bounding box center [1214, 250] width 13 height 8
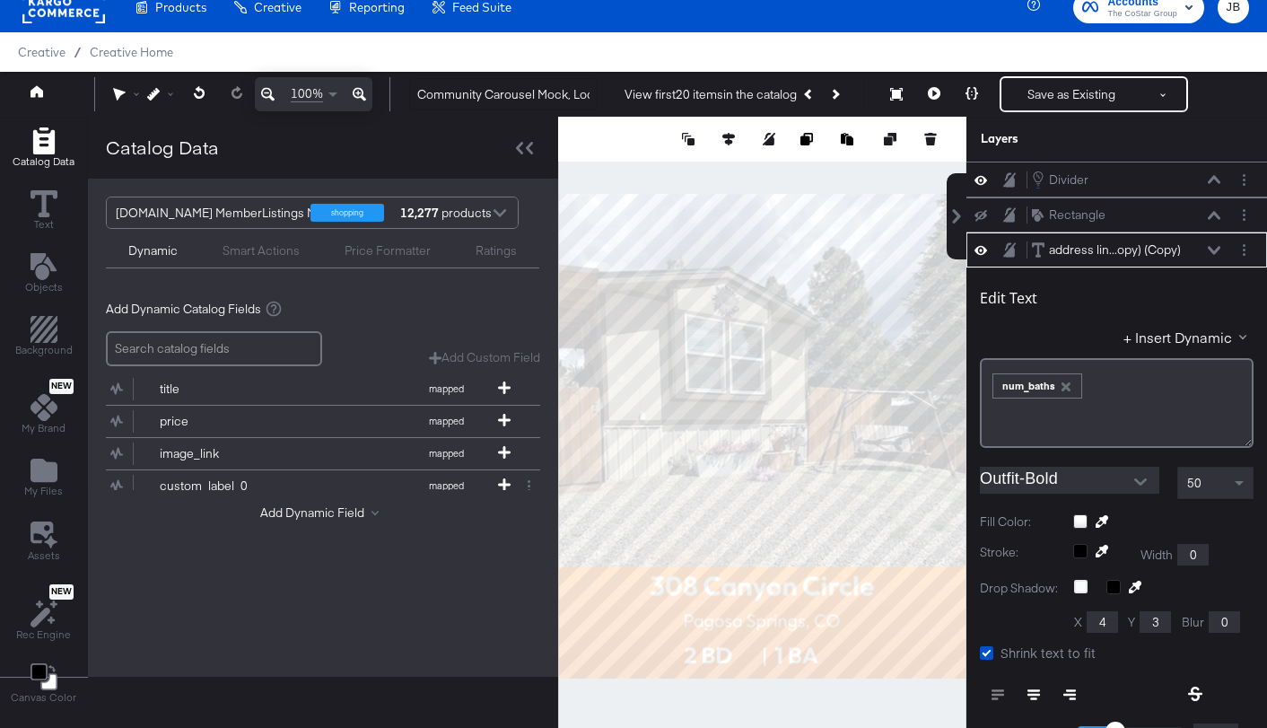
scroll to position [71, 0]
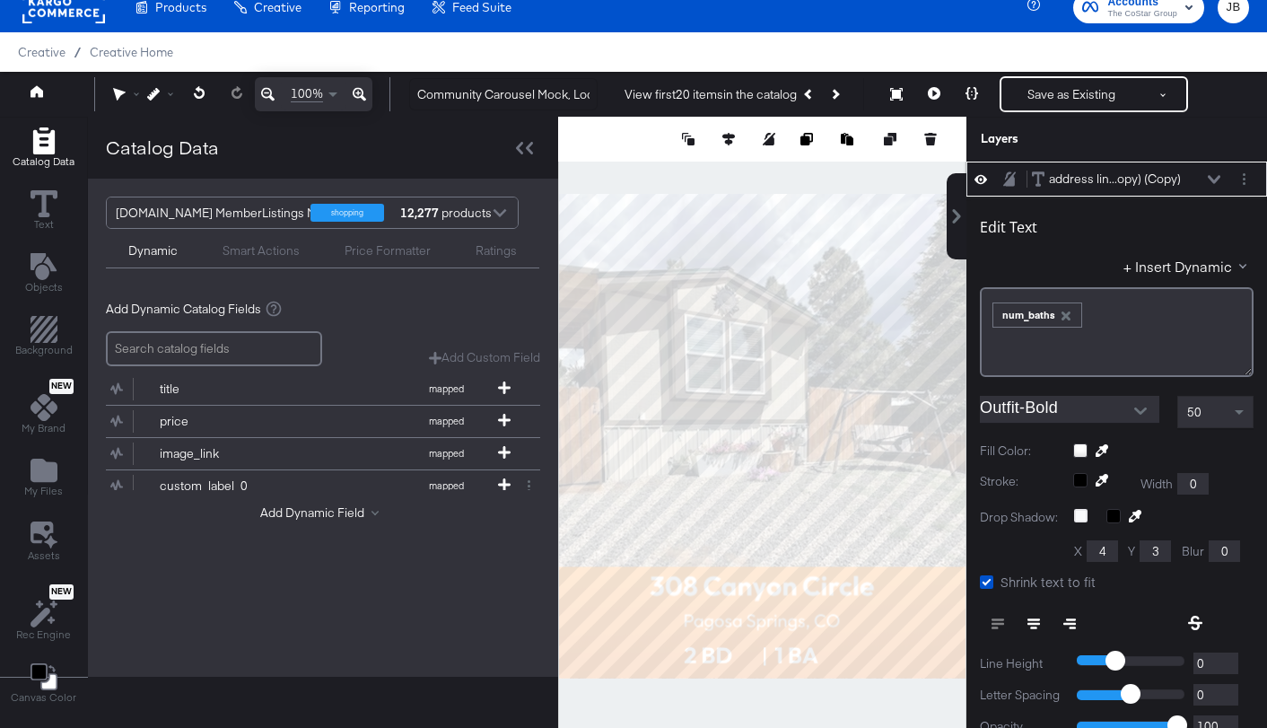
click at [1209, 183] on button at bounding box center [1214, 179] width 14 height 11
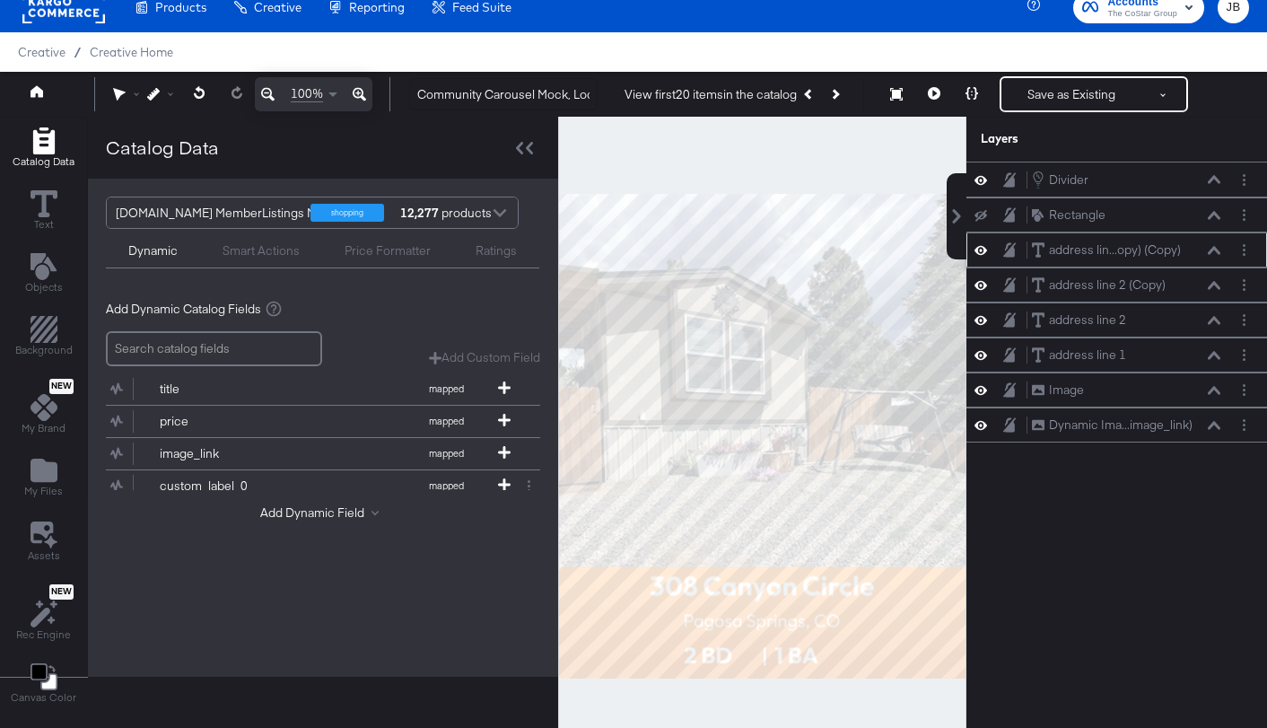
scroll to position [0, 0]
click at [1212, 284] on icon at bounding box center [1214, 285] width 13 height 9
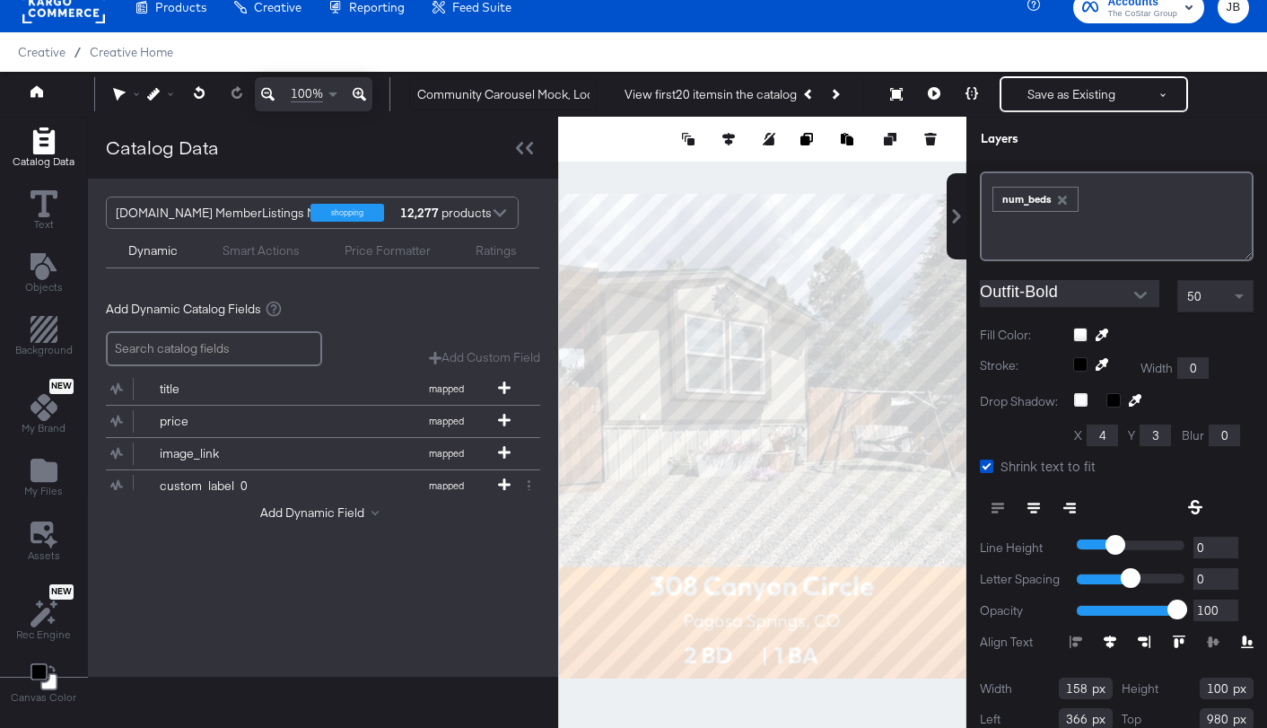
scroll to position [237, 0]
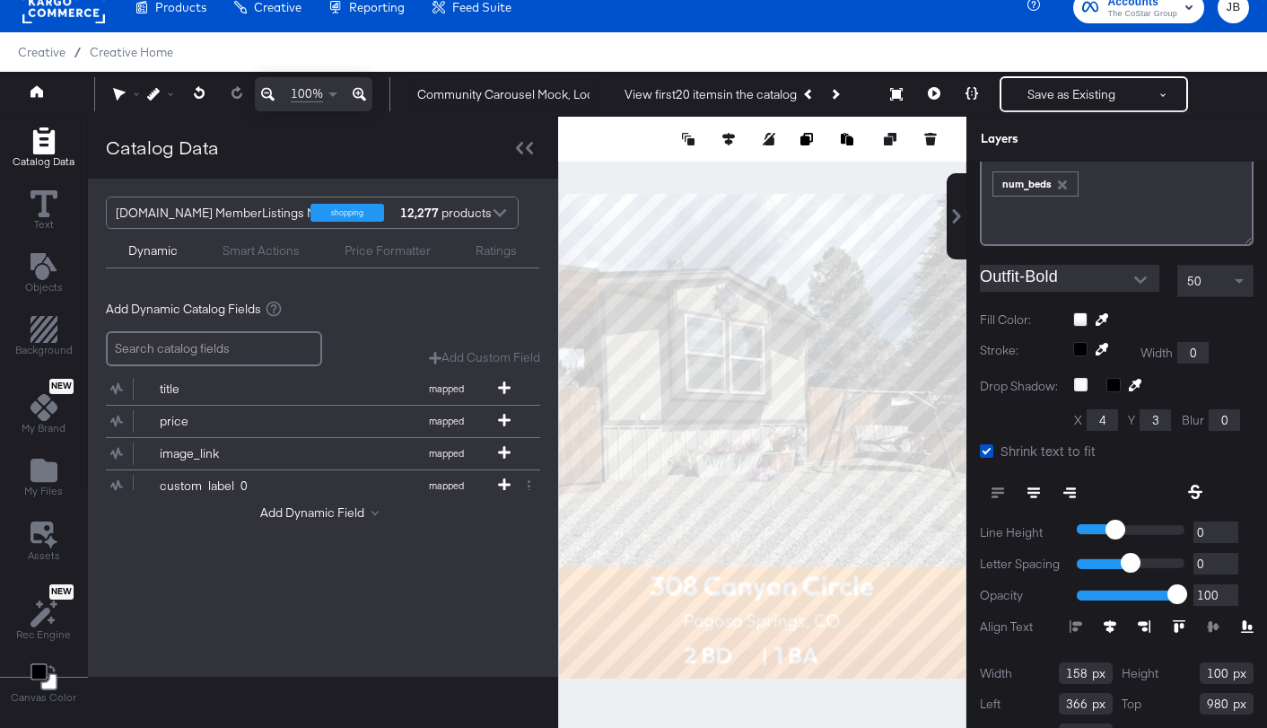
click at [1148, 624] on icon at bounding box center [1144, 626] width 13 height 13
type input "368"
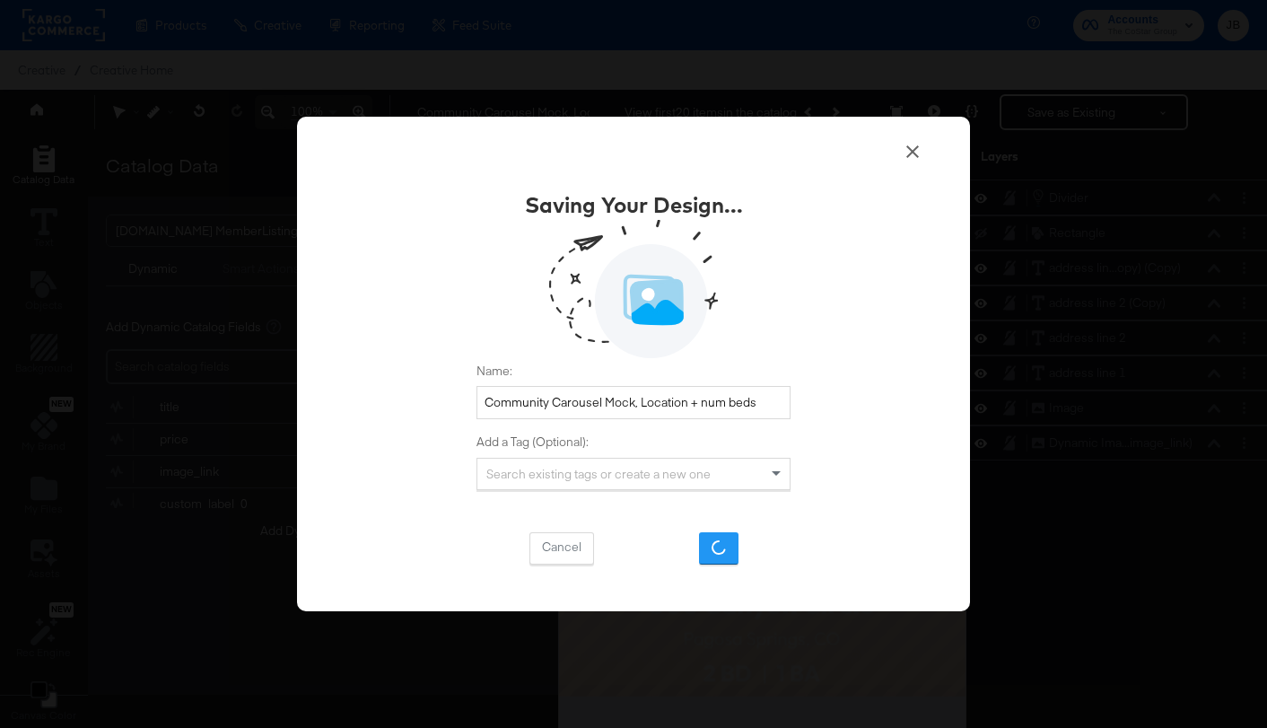
scroll to position [18, 0]
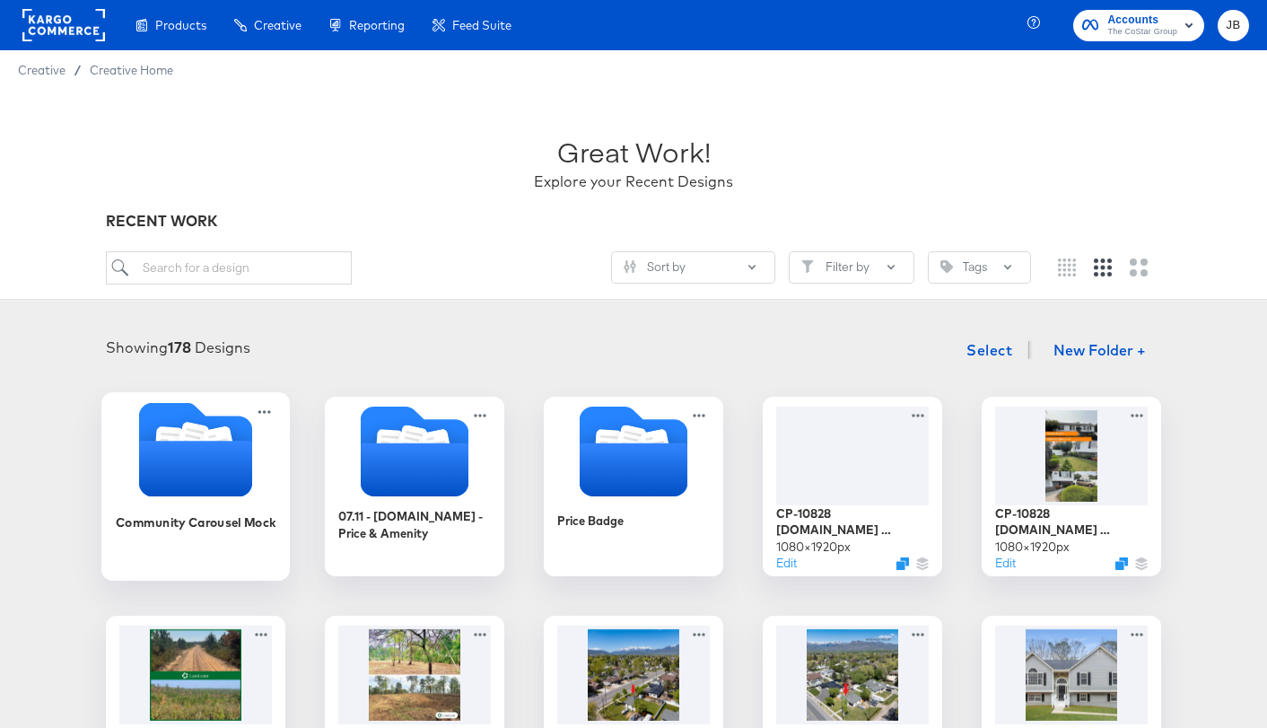
click at [213, 470] on icon "Folder" at bounding box center [195, 469] width 113 height 56
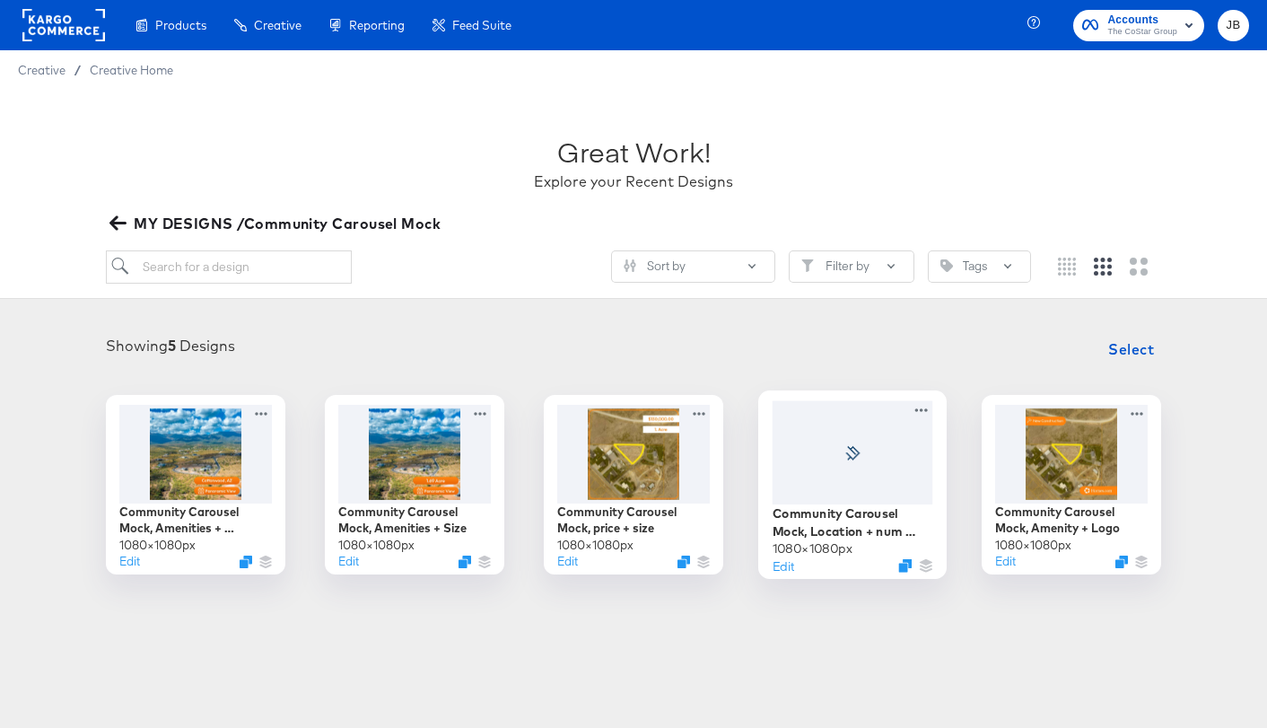
click at [891, 470] on div at bounding box center [853, 451] width 161 height 103
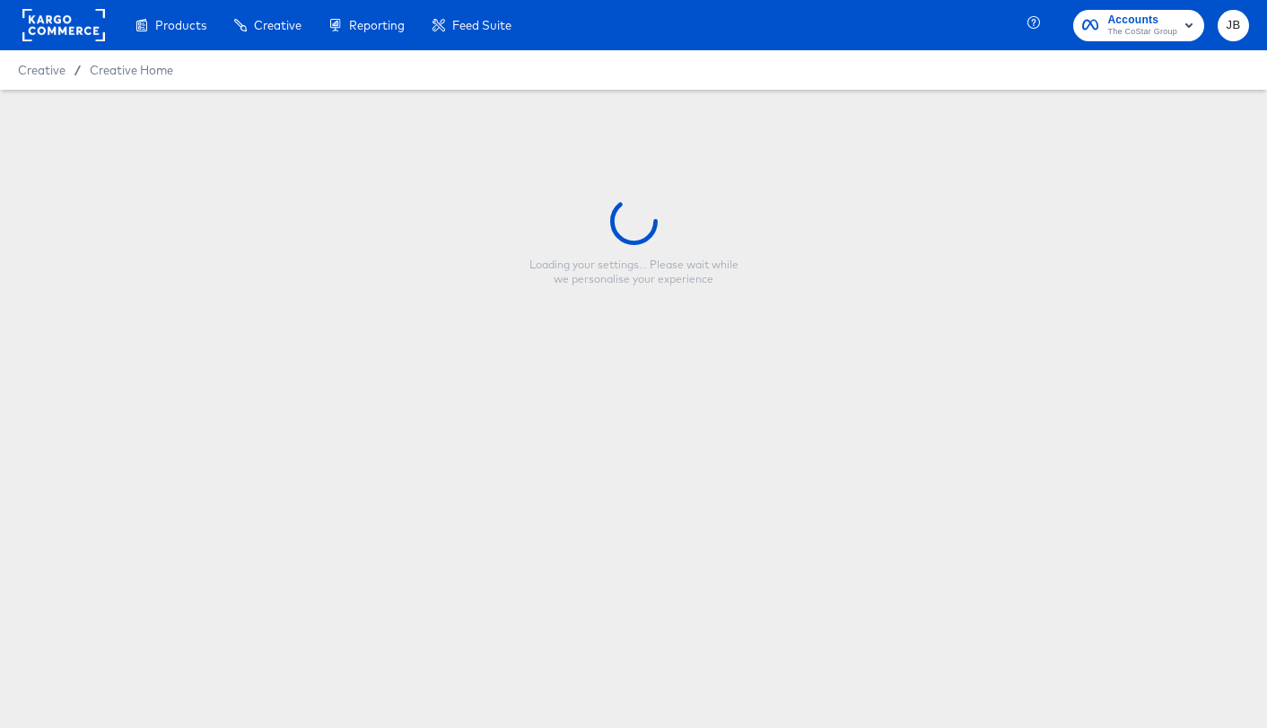
type input "Community Carousel Mock, Location + num beds"
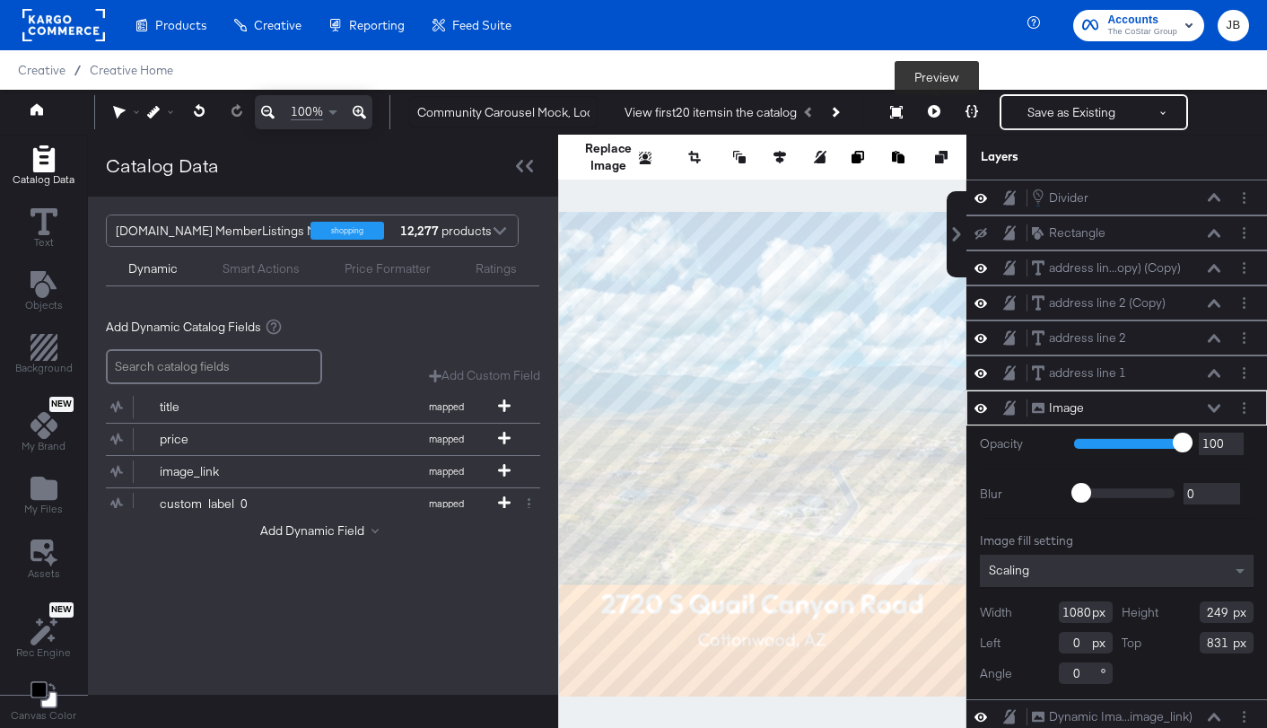
click at [924, 109] on button at bounding box center [934, 112] width 38 height 36
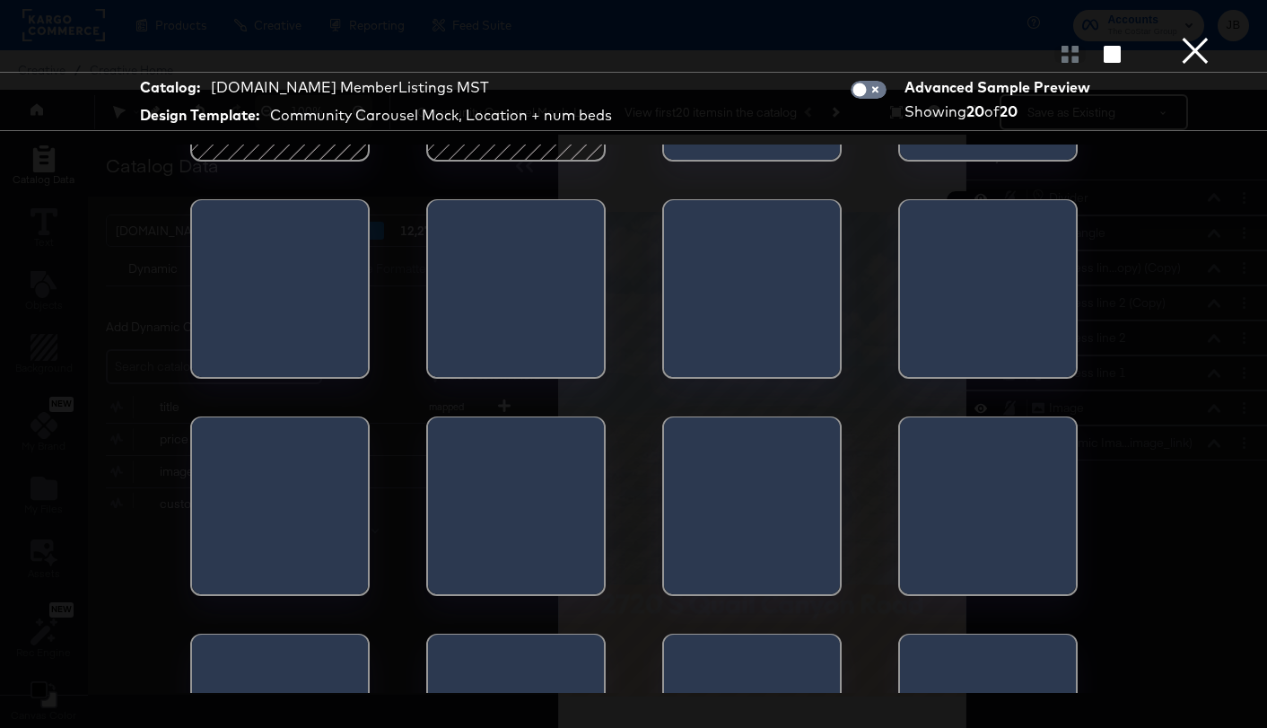
scroll to position [168, 0]
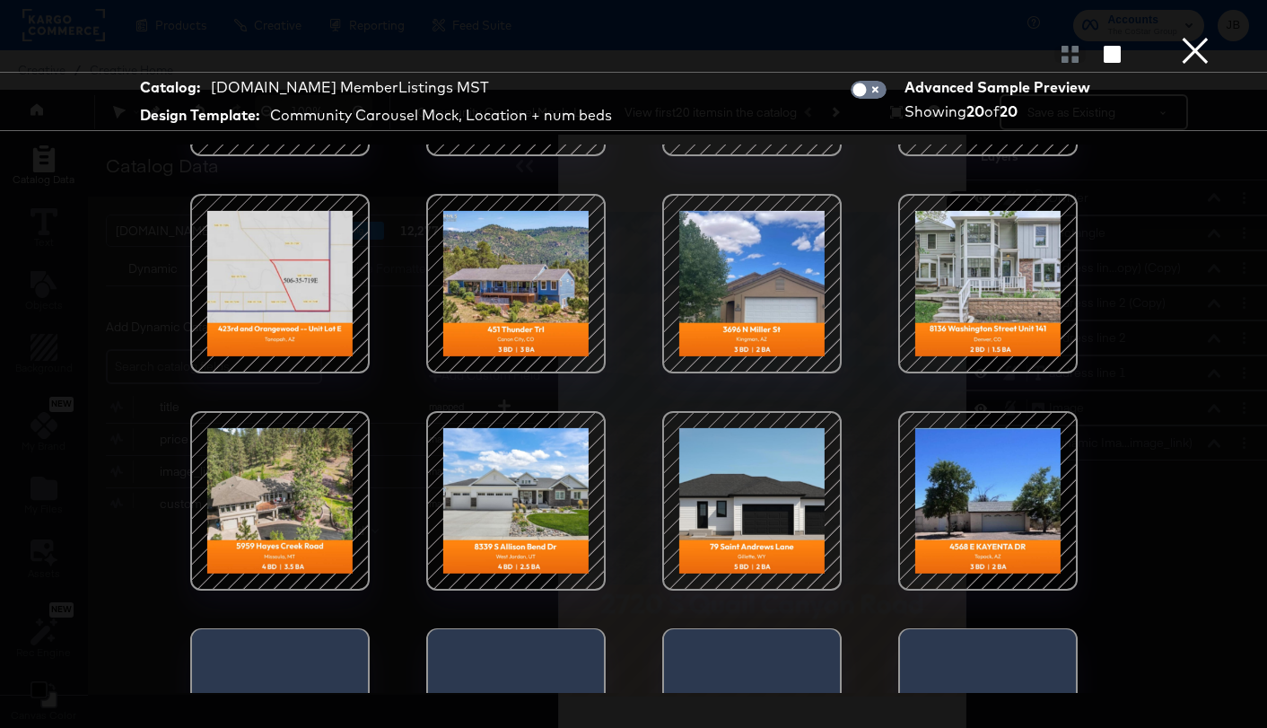
click at [537, 547] on div at bounding box center [516, 500] width 153 height 153
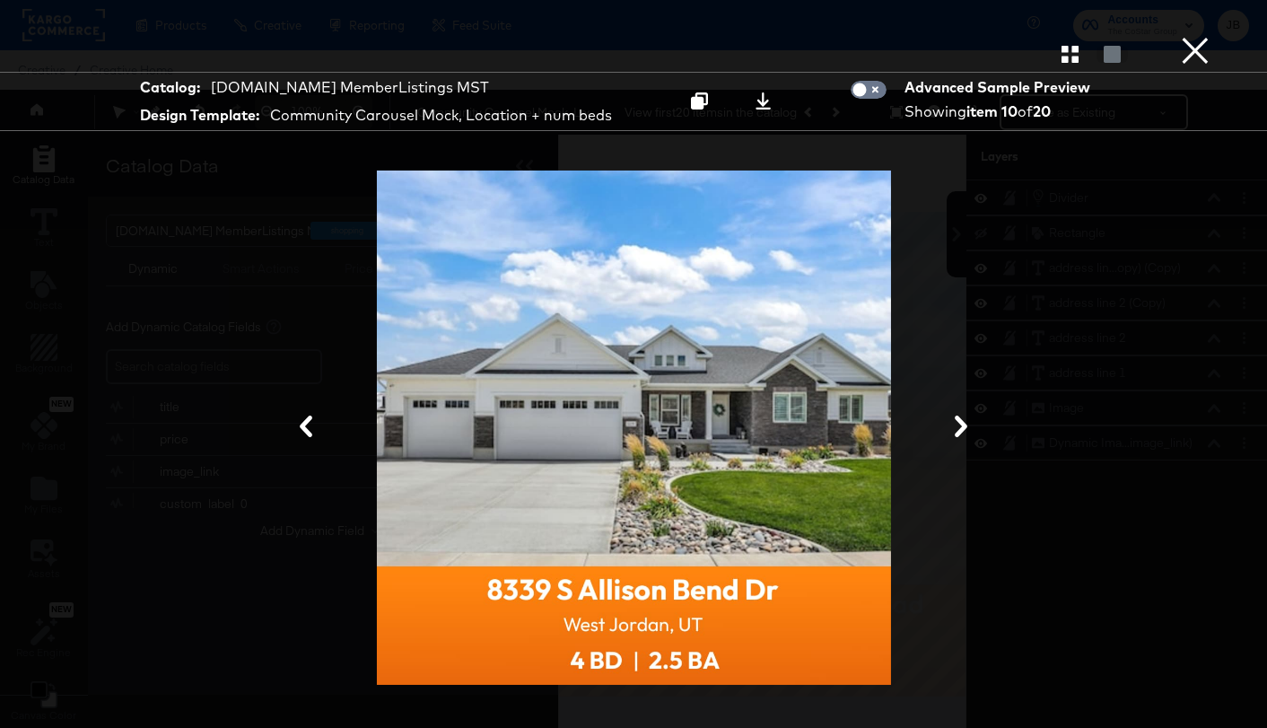
click at [969, 417] on icon at bounding box center [961, 426] width 22 height 22
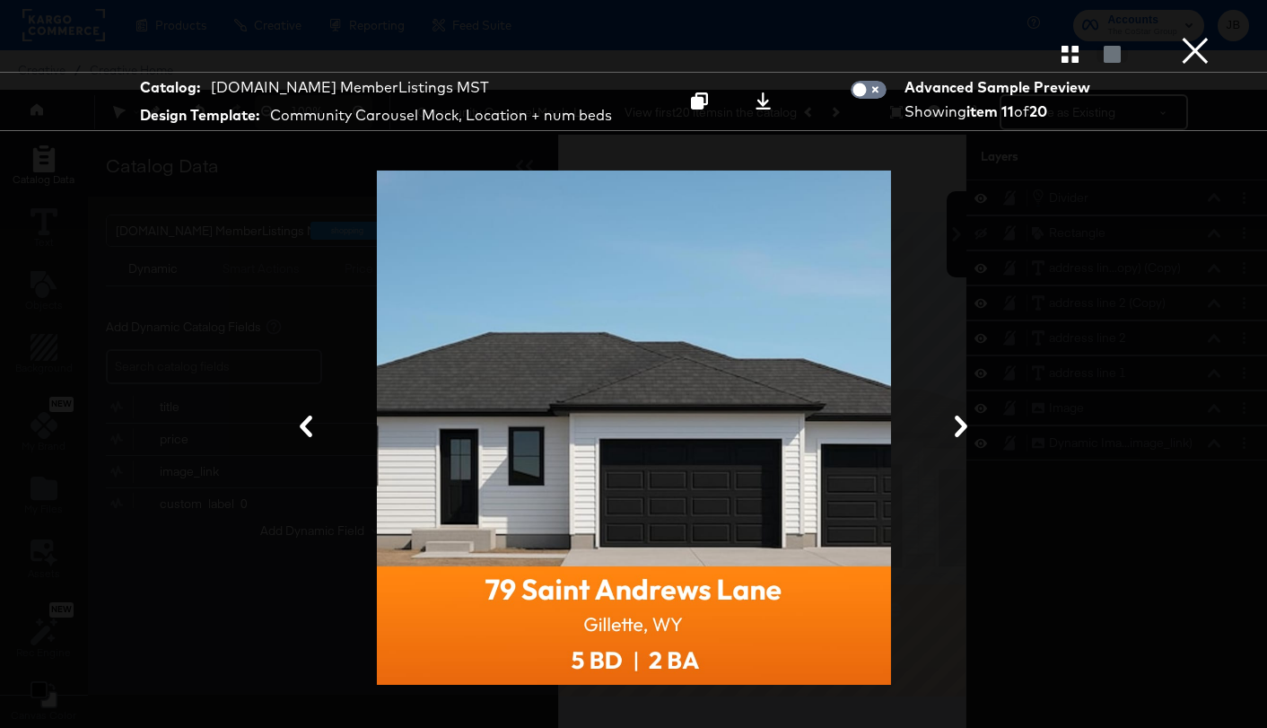
click at [969, 415] on button at bounding box center [961, 427] width 47 height 33
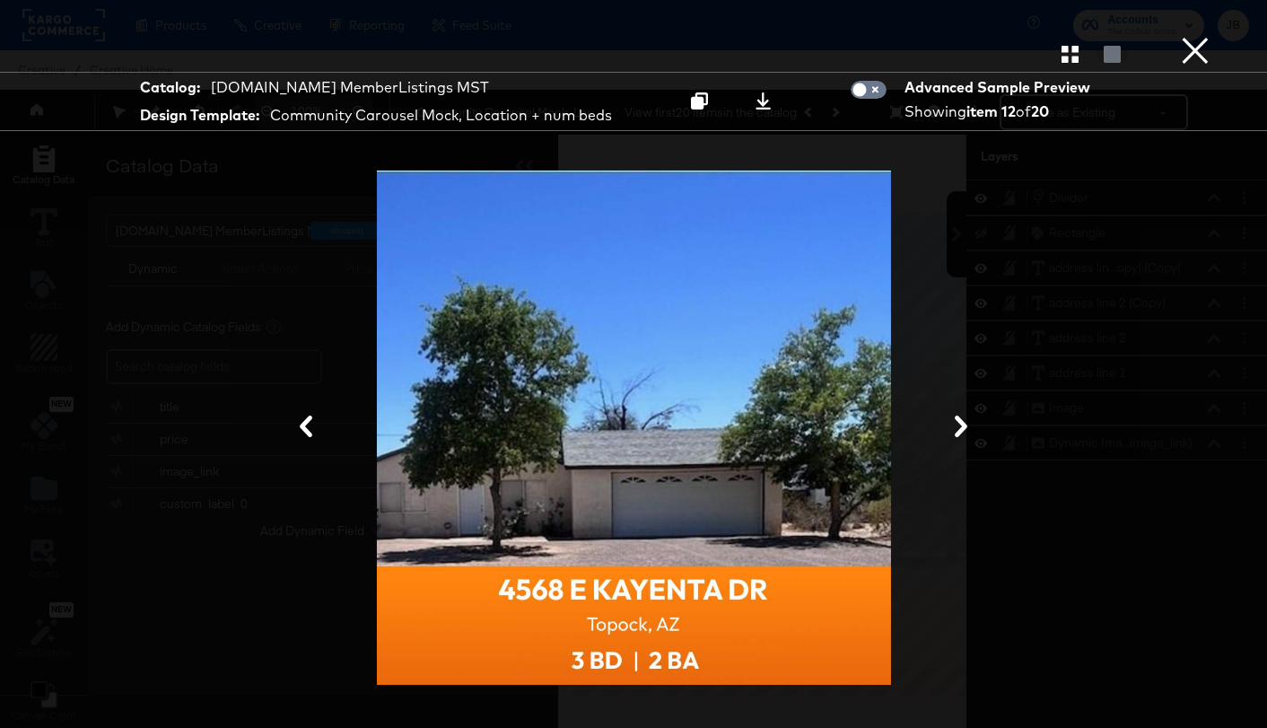
click at [1188, 36] on button "×" at bounding box center [1195, 18] width 36 height 36
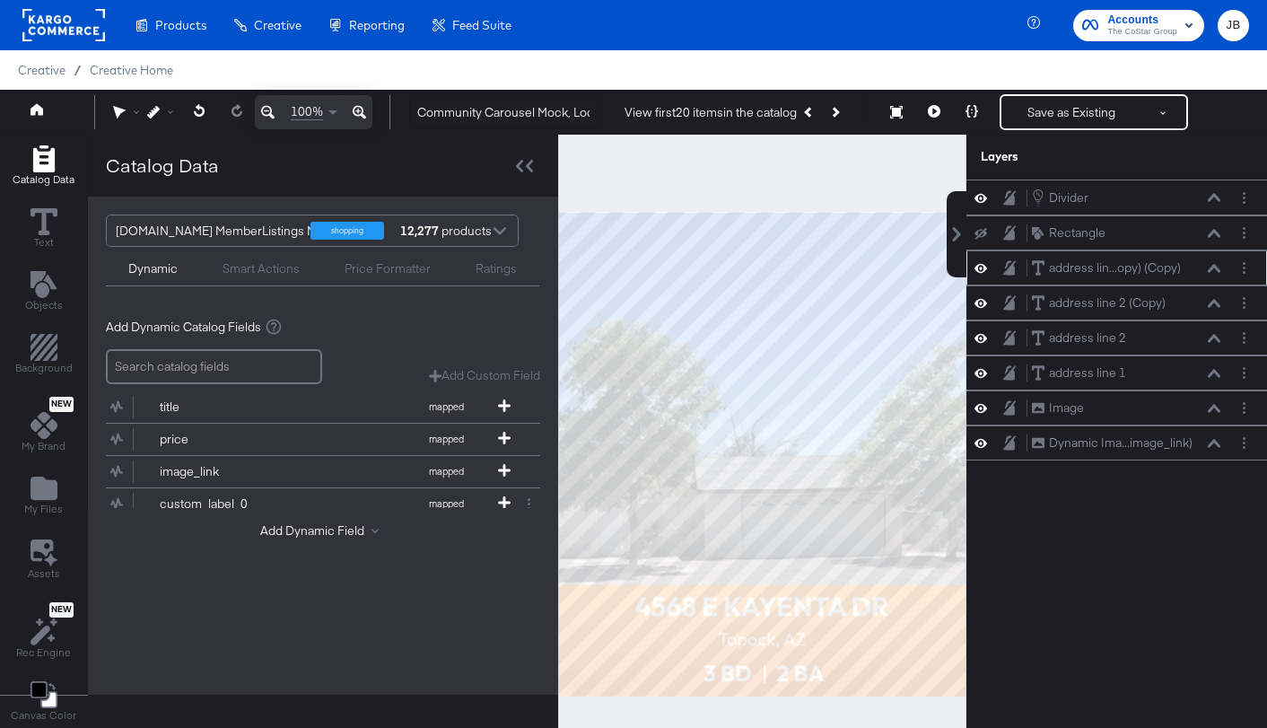
click at [1217, 267] on icon at bounding box center [1214, 268] width 13 height 8
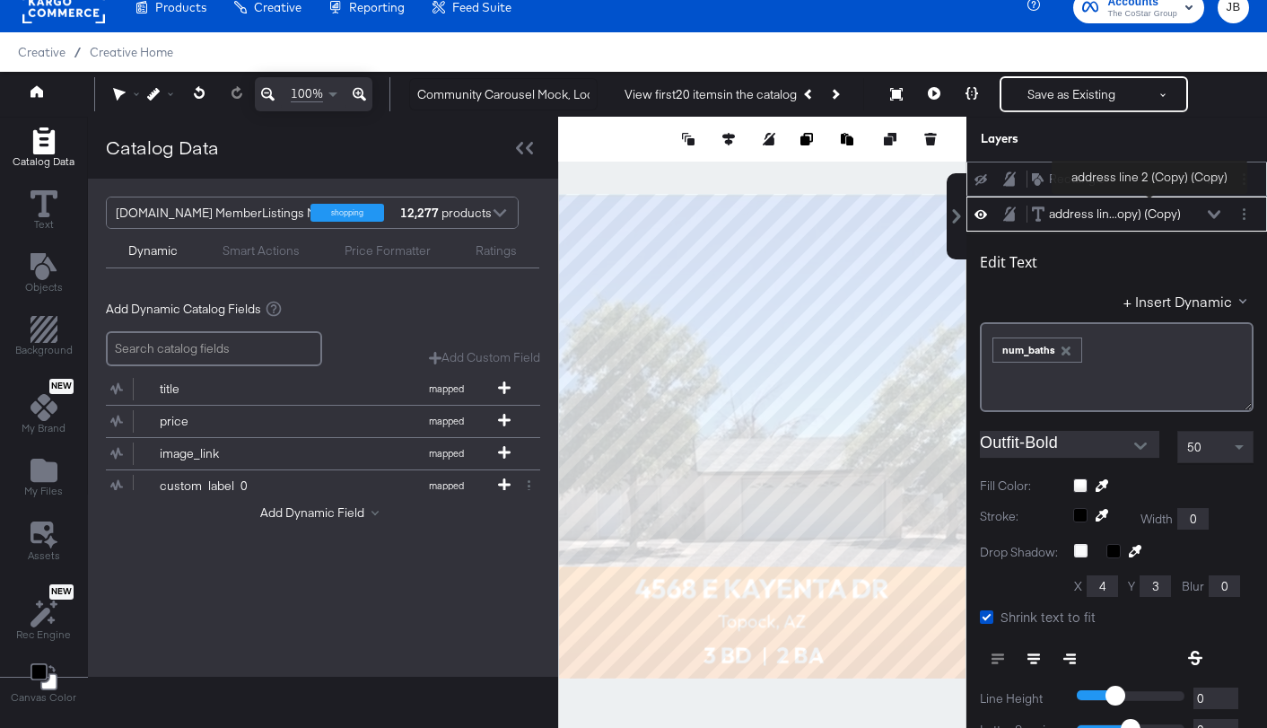
scroll to position [27, 0]
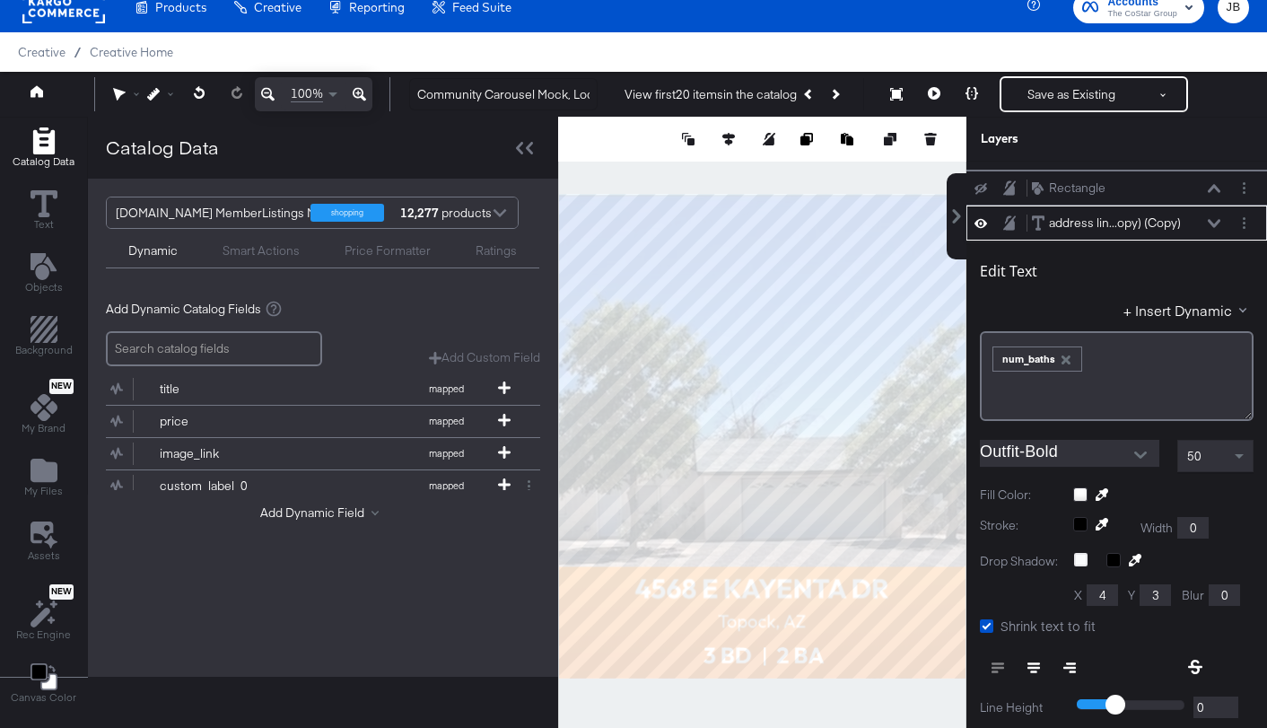
click at [1209, 220] on icon at bounding box center [1214, 223] width 13 height 8
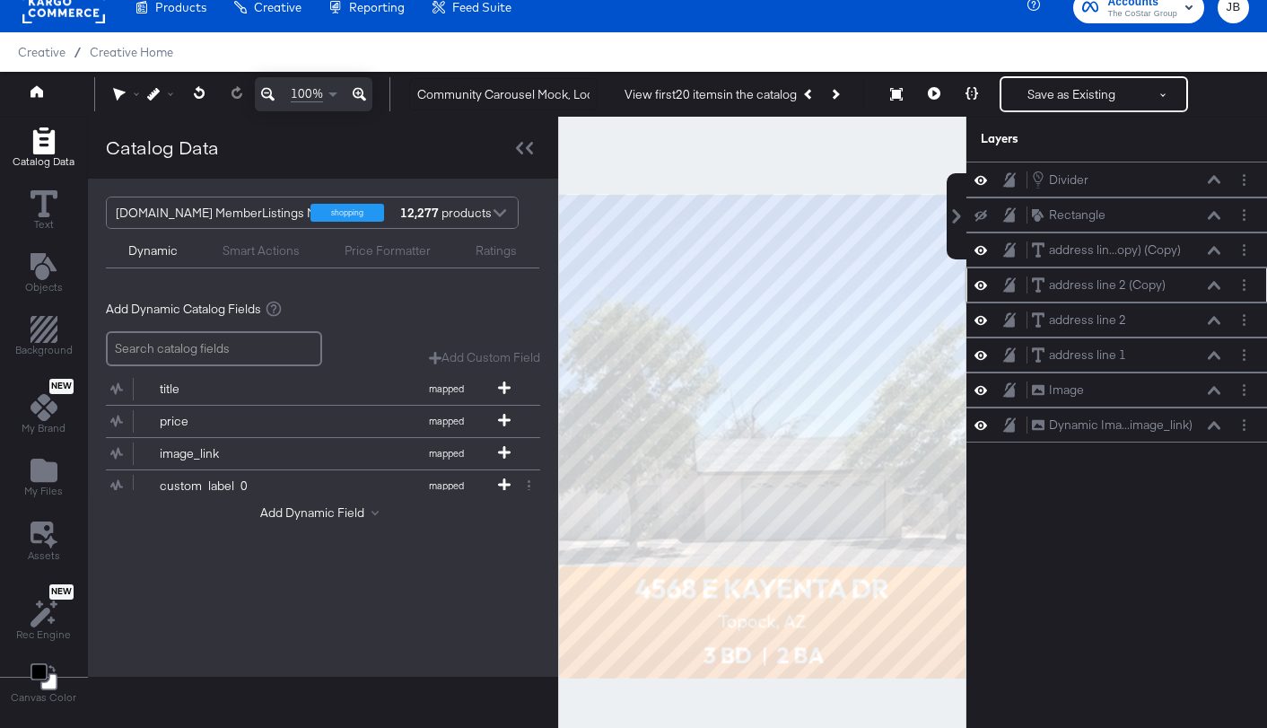
click at [1214, 289] on icon at bounding box center [1214, 285] width 13 height 9
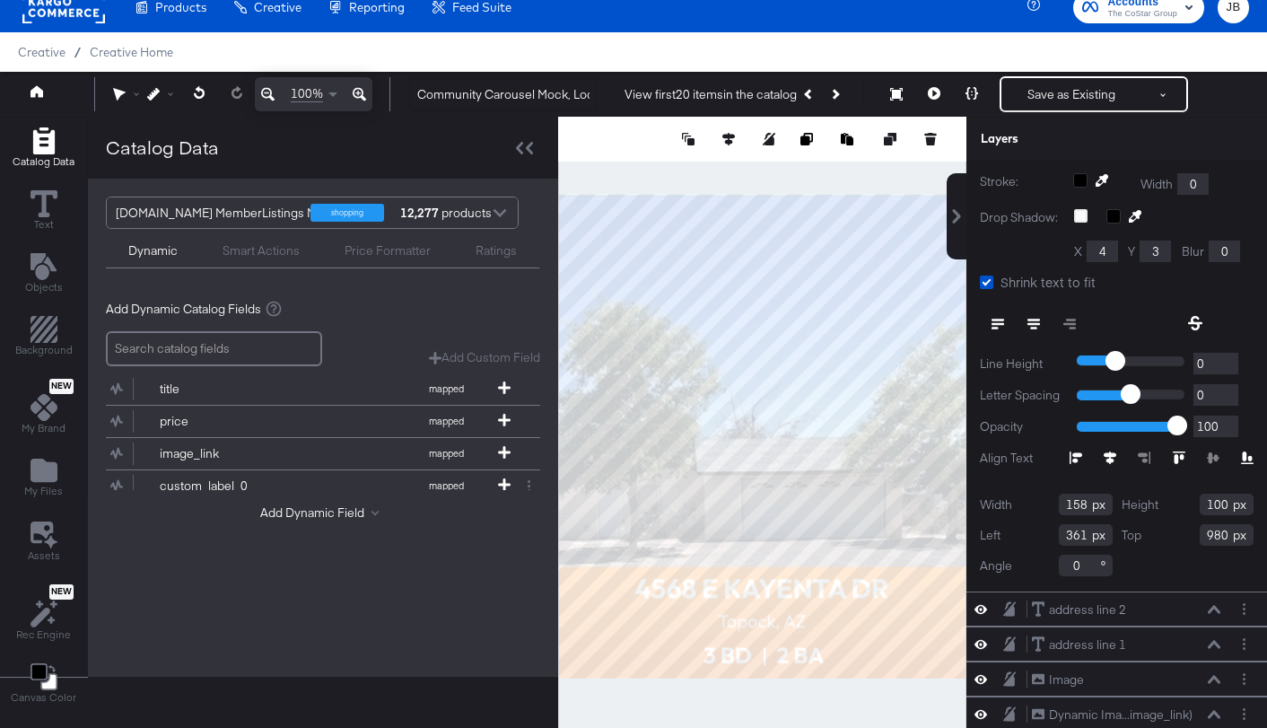
scroll to position [408, 0]
click at [1077, 505] on input "158" at bounding box center [1086, 502] width 54 height 22
type input "200"
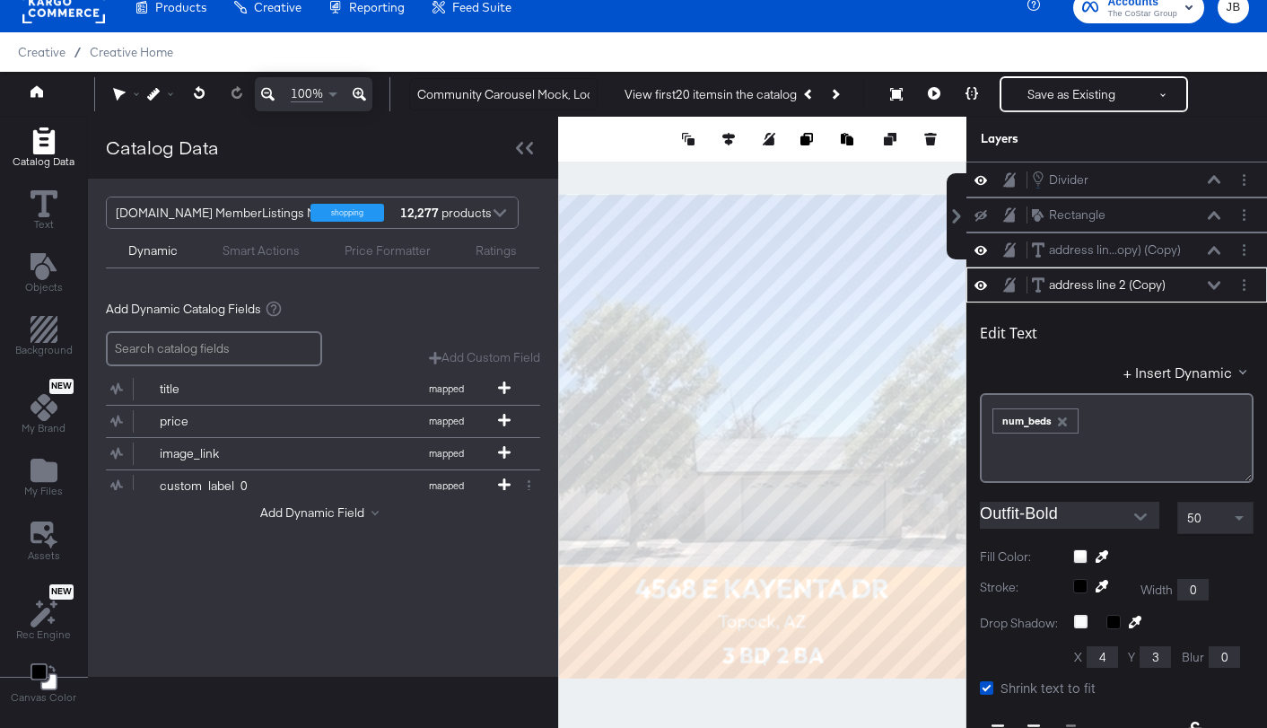
click at [738, 700] on div at bounding box center [762, 436] width 408 height 639
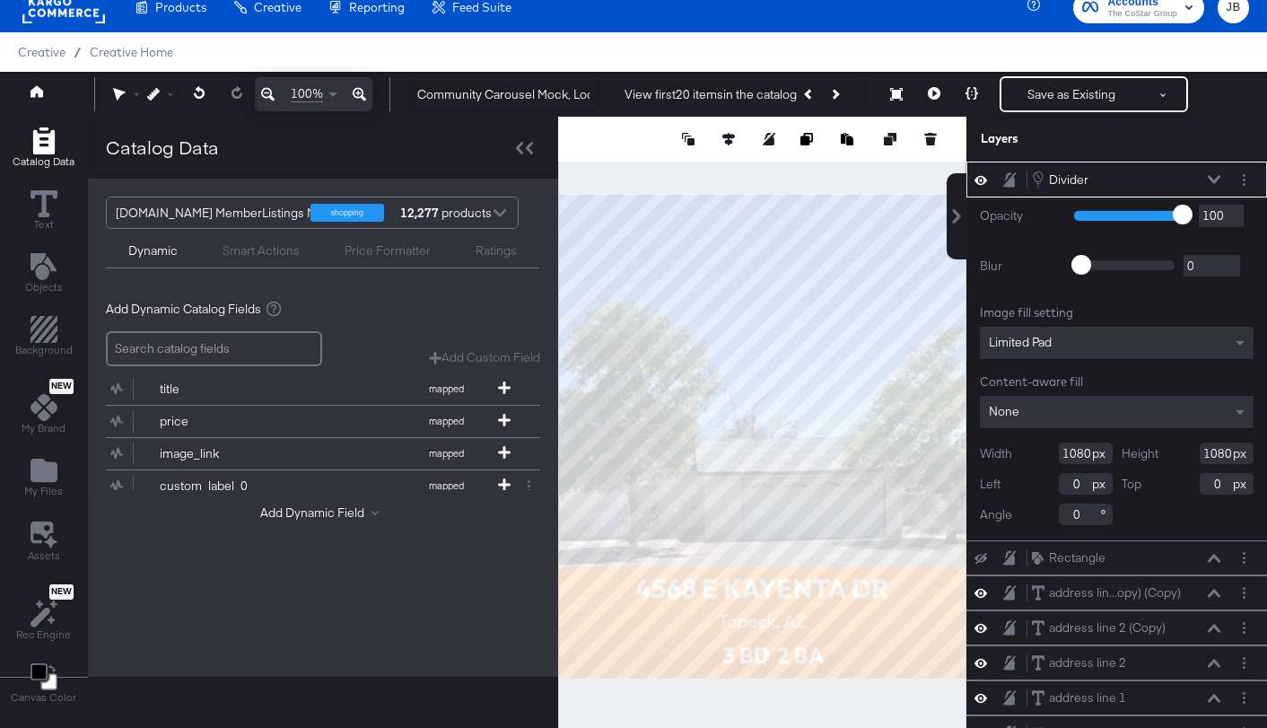
click at [1214, 176] on icon at bounding box center [1214, 179] width 13 height 9
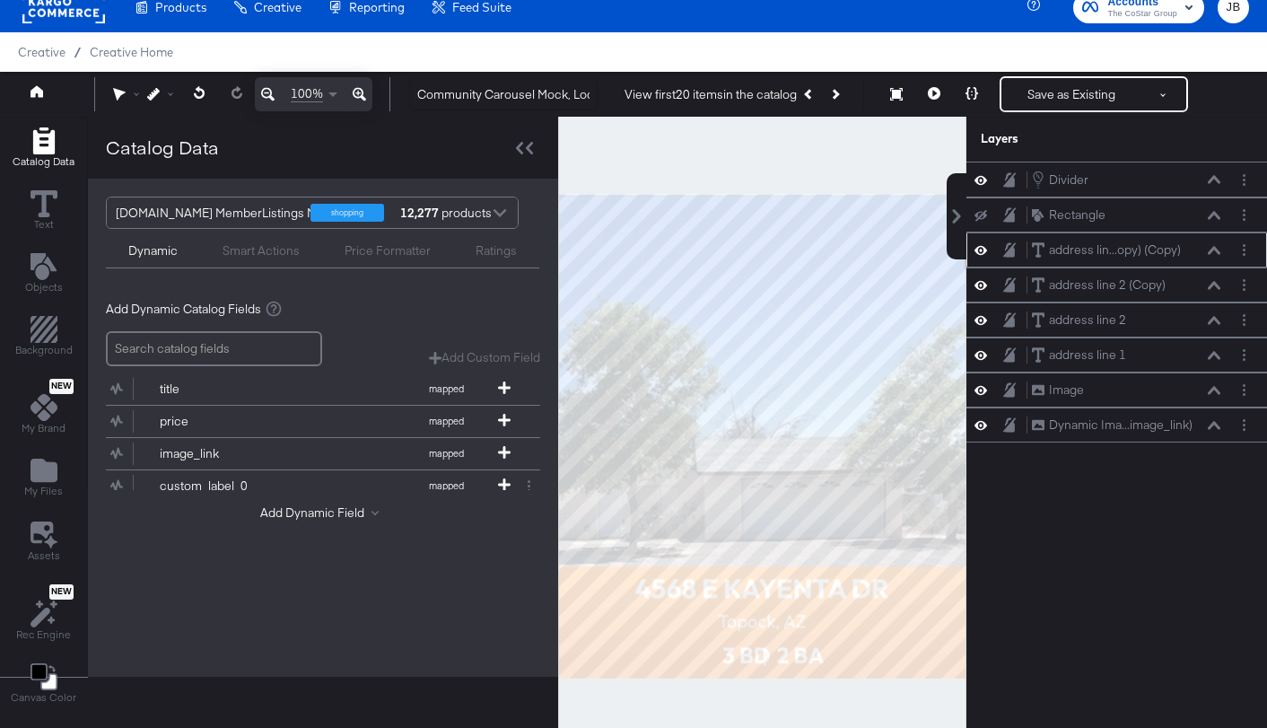
click at [1216, 248] on icon at bounding box center [1214, 250] width 13 height 8
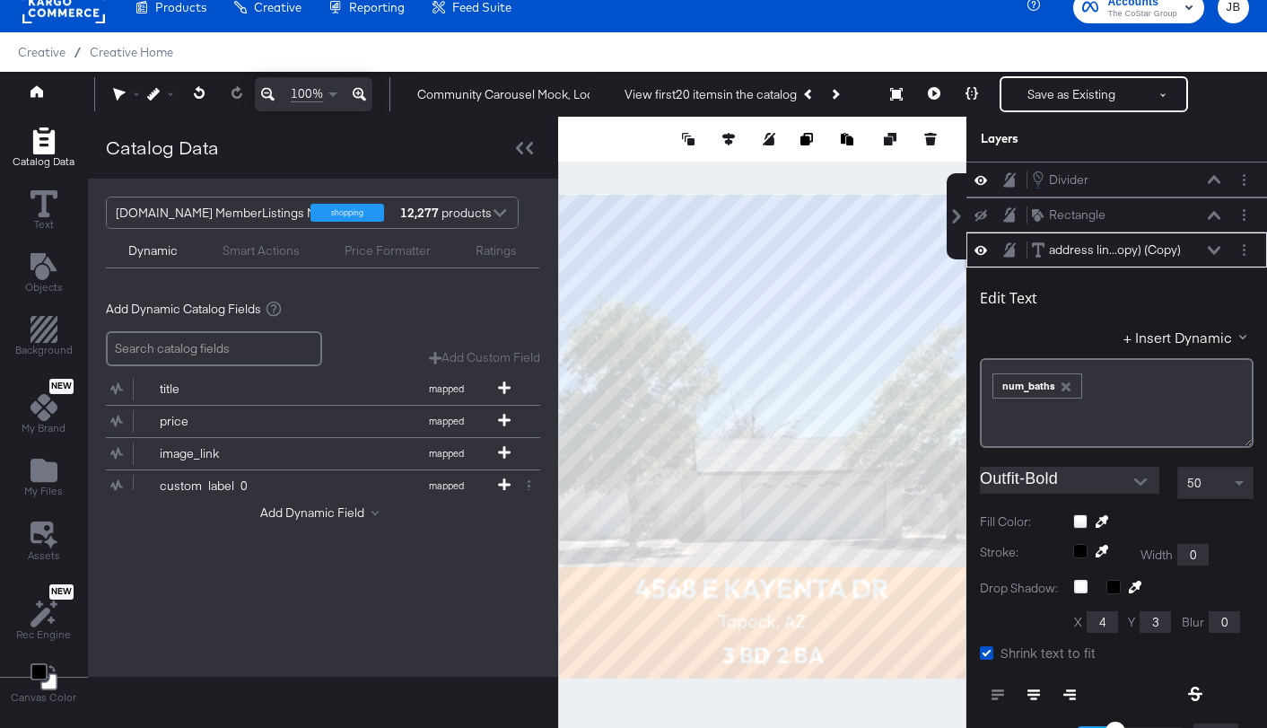
scroll to position [71, 0]
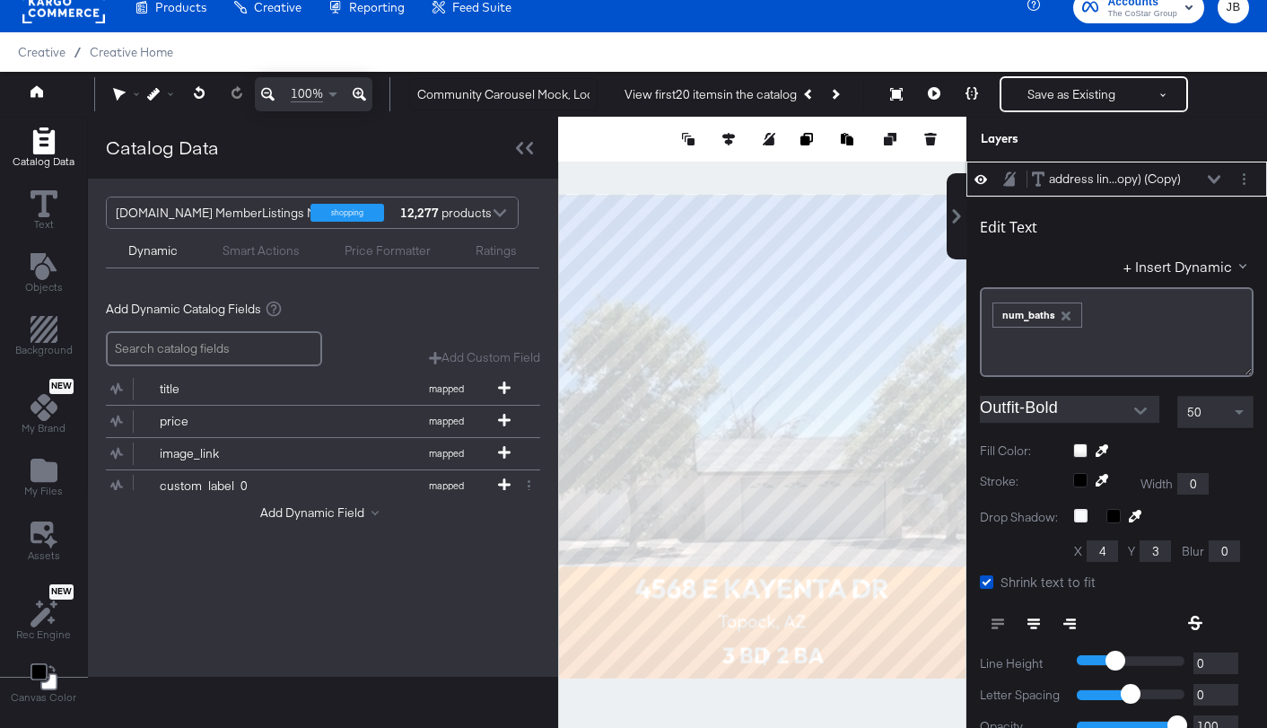
click at [1211, 180] on icon at bounding box center [1214, 179] width 13 height 8
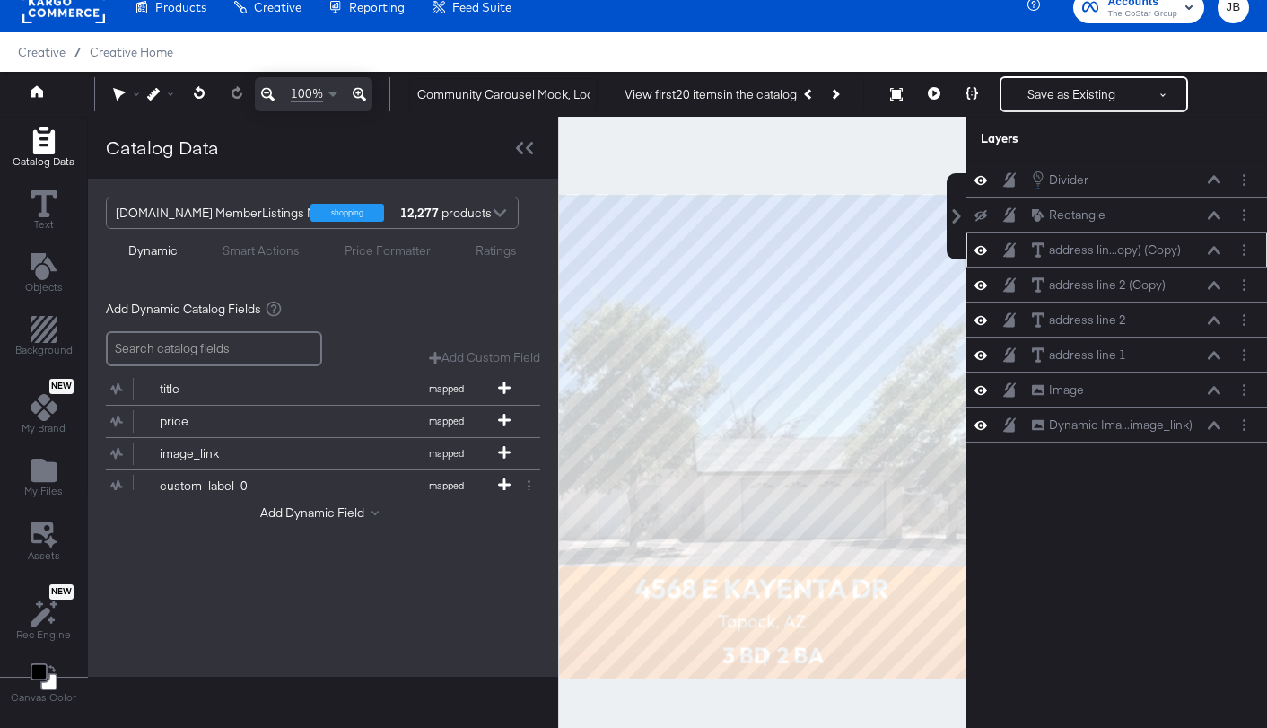
scroll to position [0, 0]
click at [1213, 282] on icon at bounding box center [1214, 285] width 13 height 9
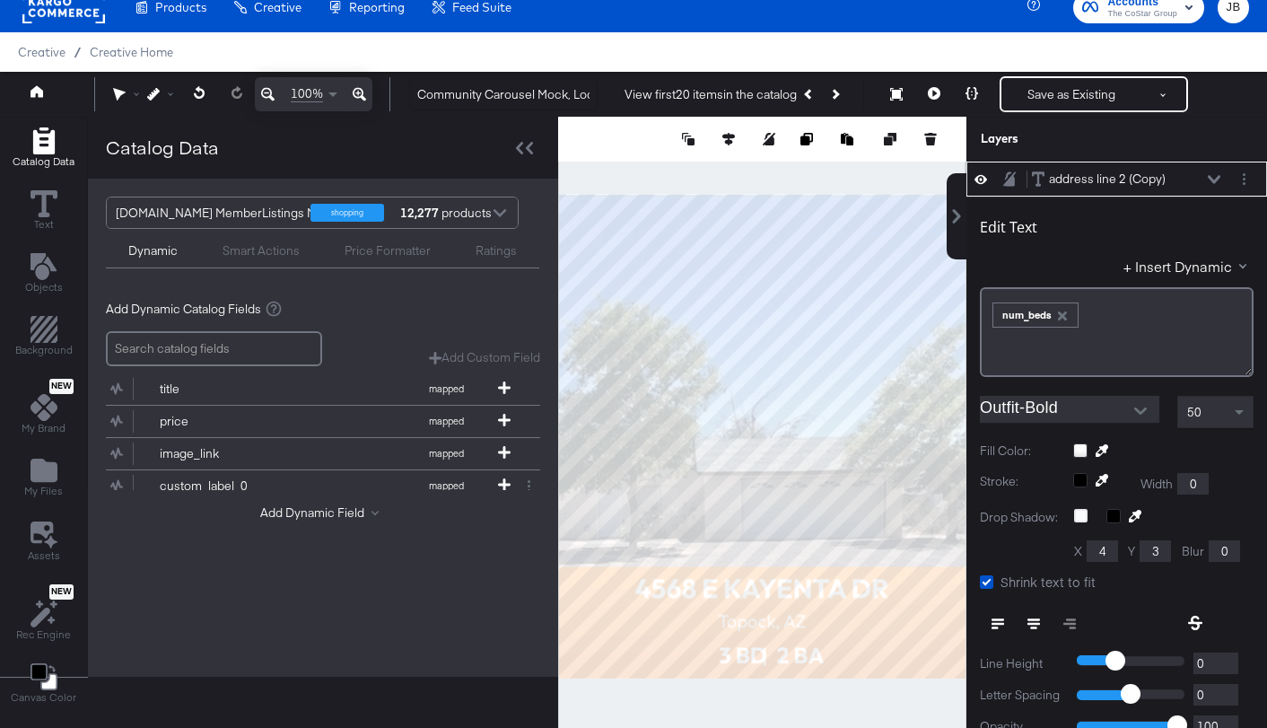
type input "350"
